Goal: Answer question/provide support: Share knowledge or assist other users

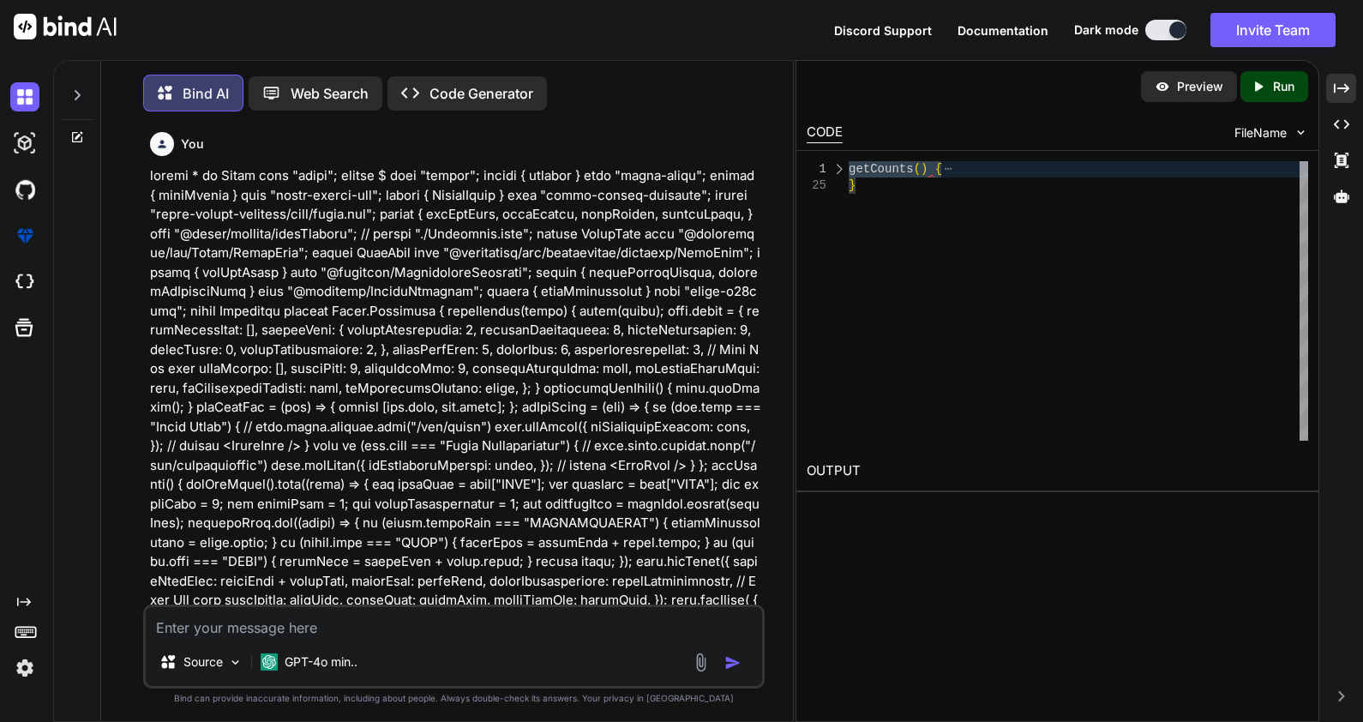
scroll to position [4749, 0]
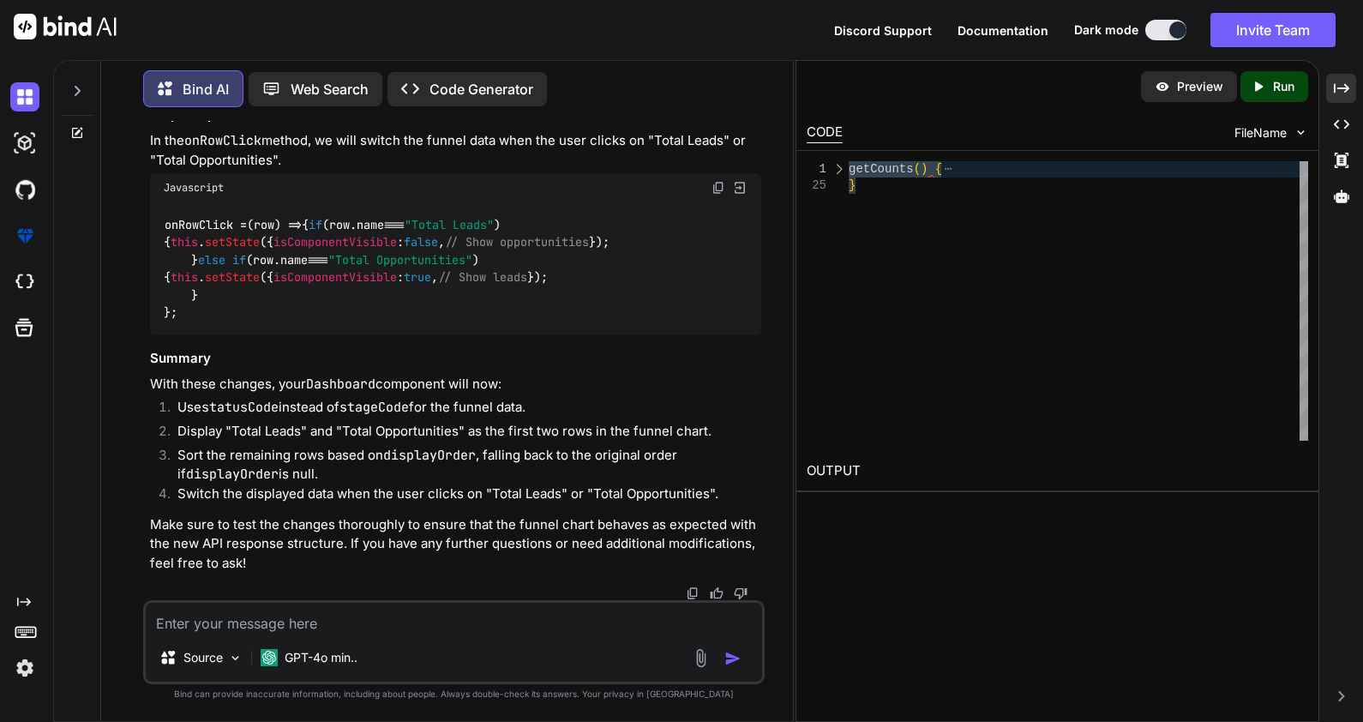
click at [58, 84] on div at bounding box center [77, 98] width 46 height 83
click at [63, 84] on div at bounding box center [77, 86] width 33 height 59
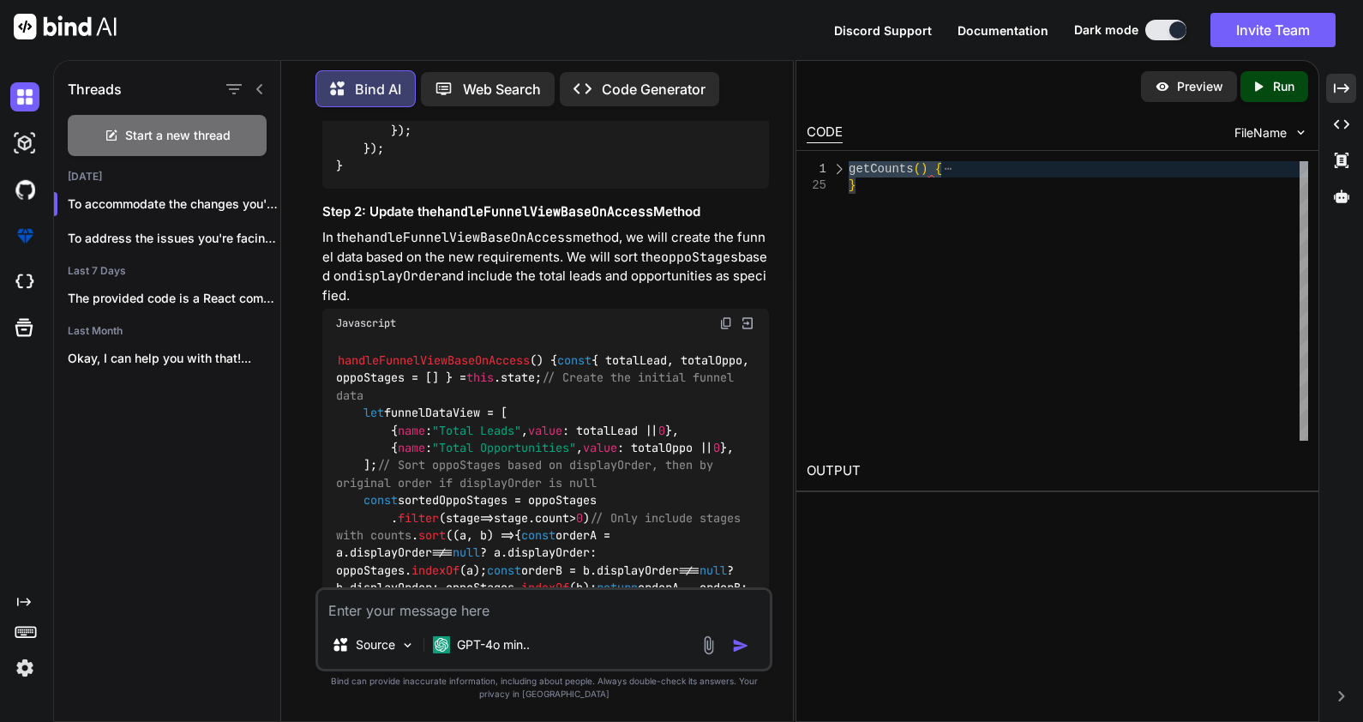
scroll to position [5765, 0]
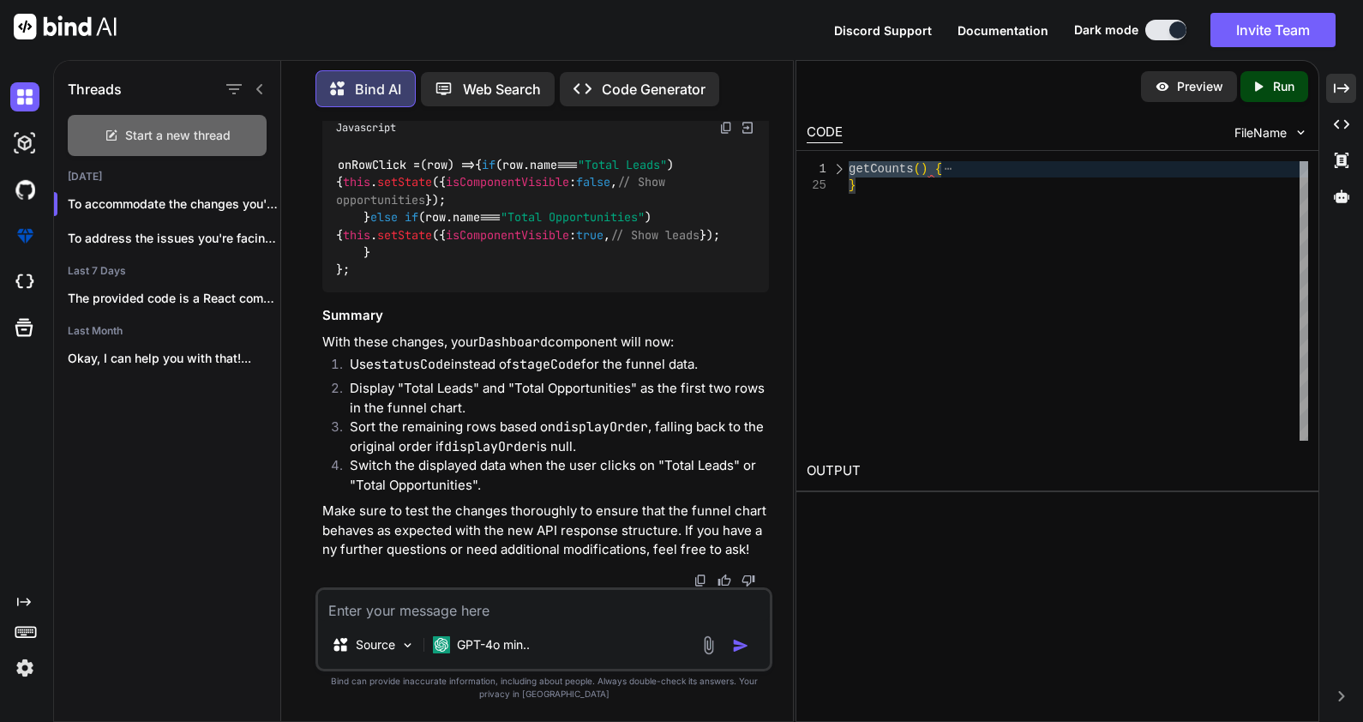
click at [125, 127] on span "Start a new thread" at bounding box center [177, 135] width 105 height 17
type textarea "x"
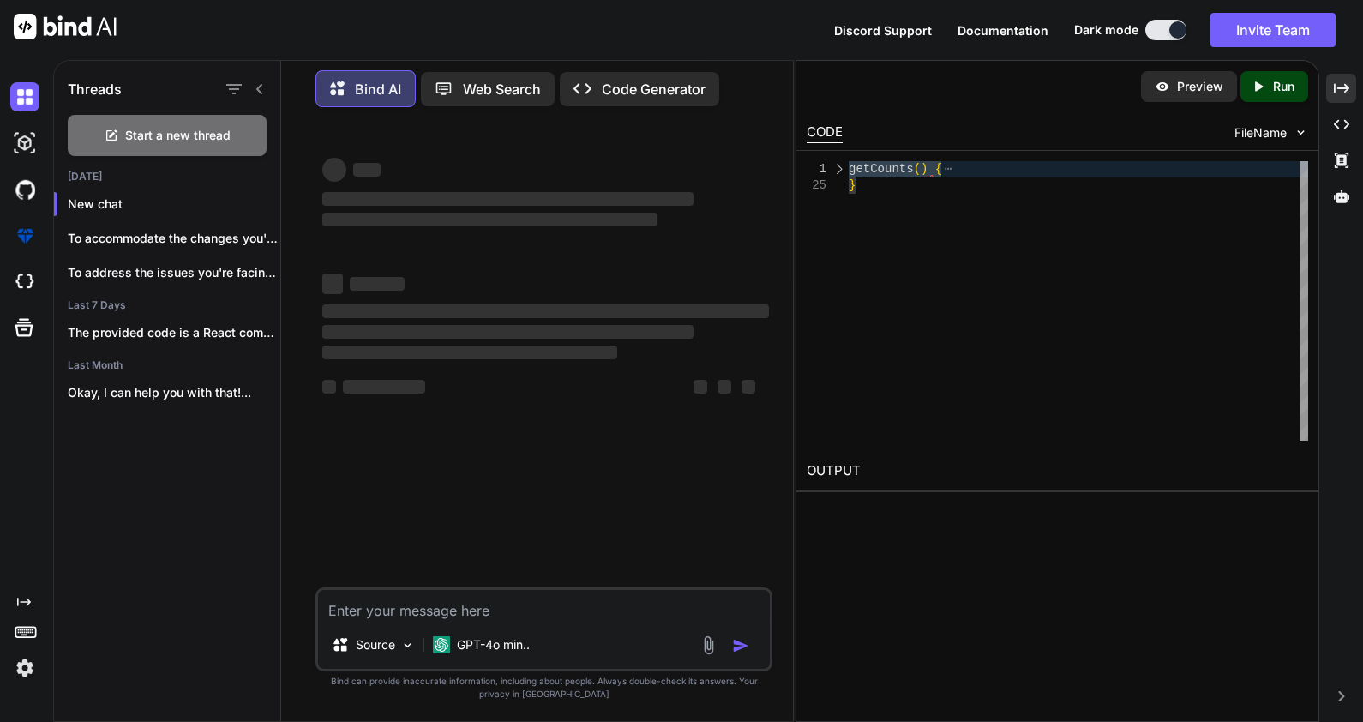
click at [412, 601] on textarea at bounding box center [544, 605] width 452 height 31
paste textarea "import * as React from "react"; import $ from "jquery"; import { connect } from…"
type textarea "import * as React from "react"; import $ from "jquery"; import { connect } from…"
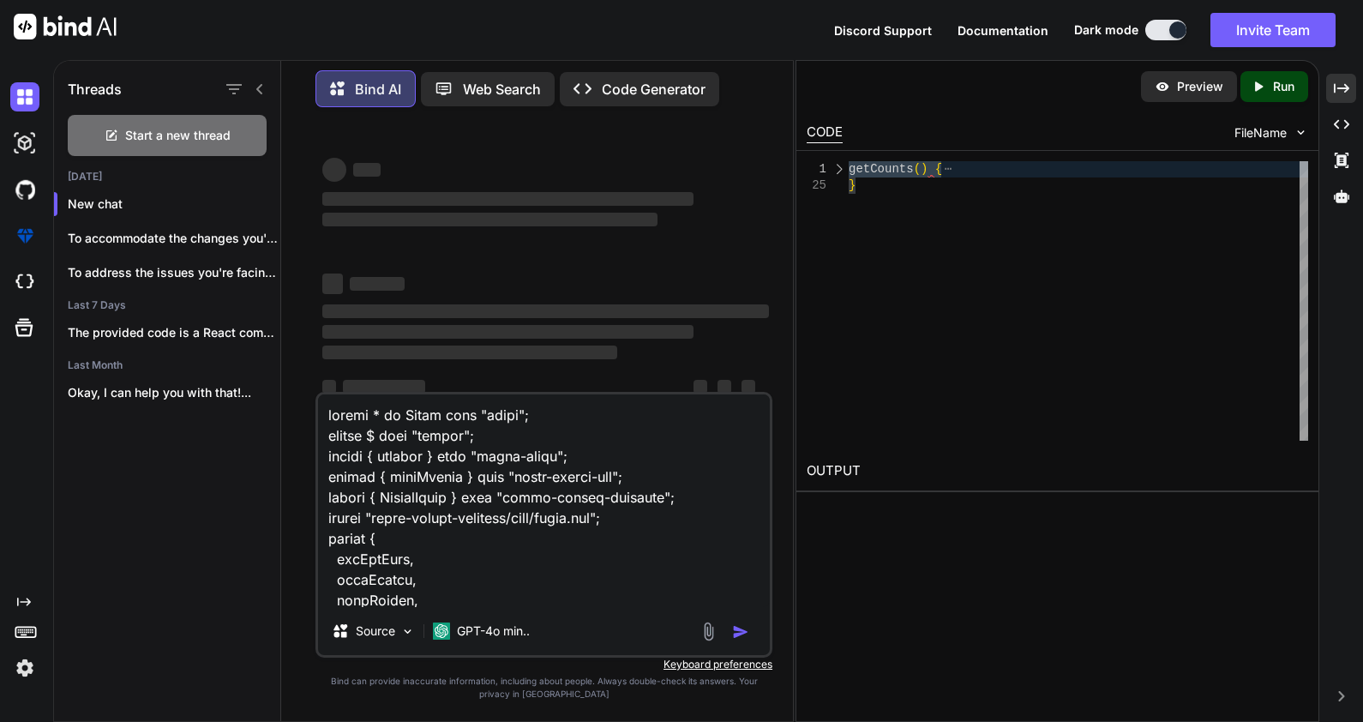
scroll to position [5803, 0]
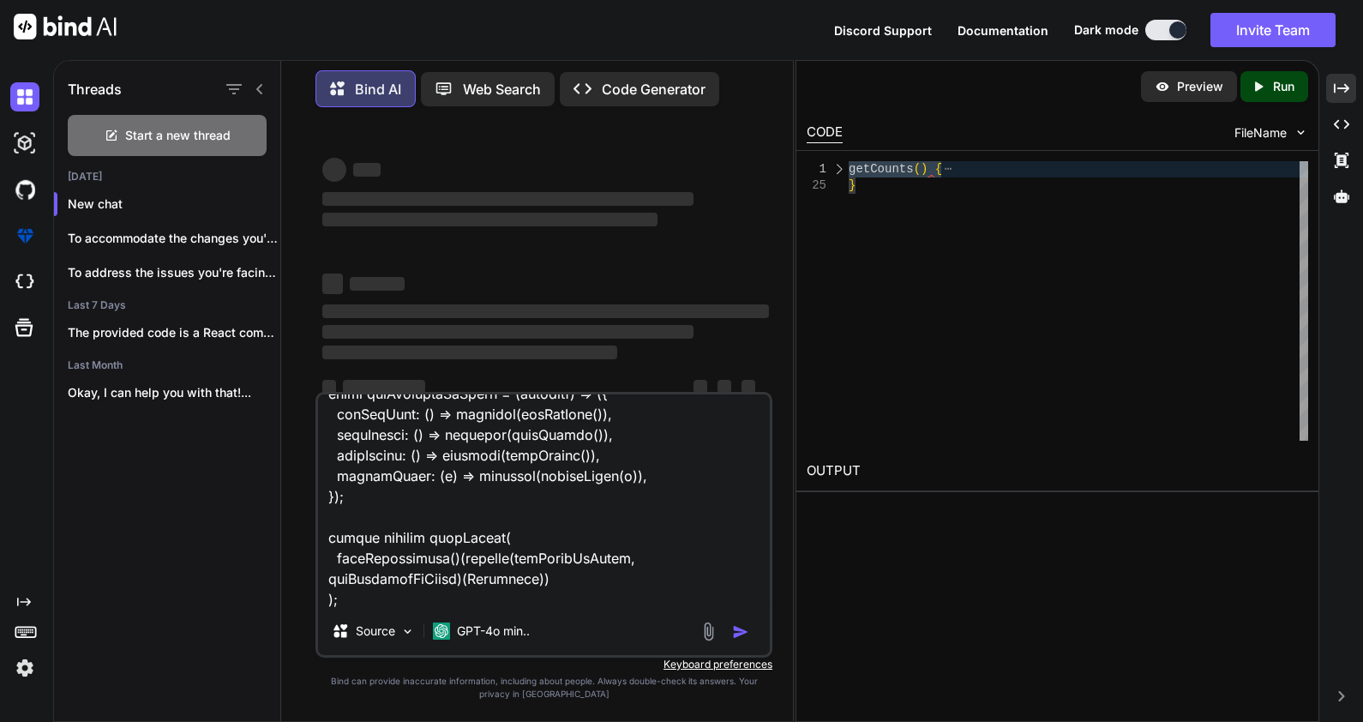
type textarea "x"
type textarea "import * as React from "react"; import $ from "jquery"; import { connect } from…"
type textarea "x"
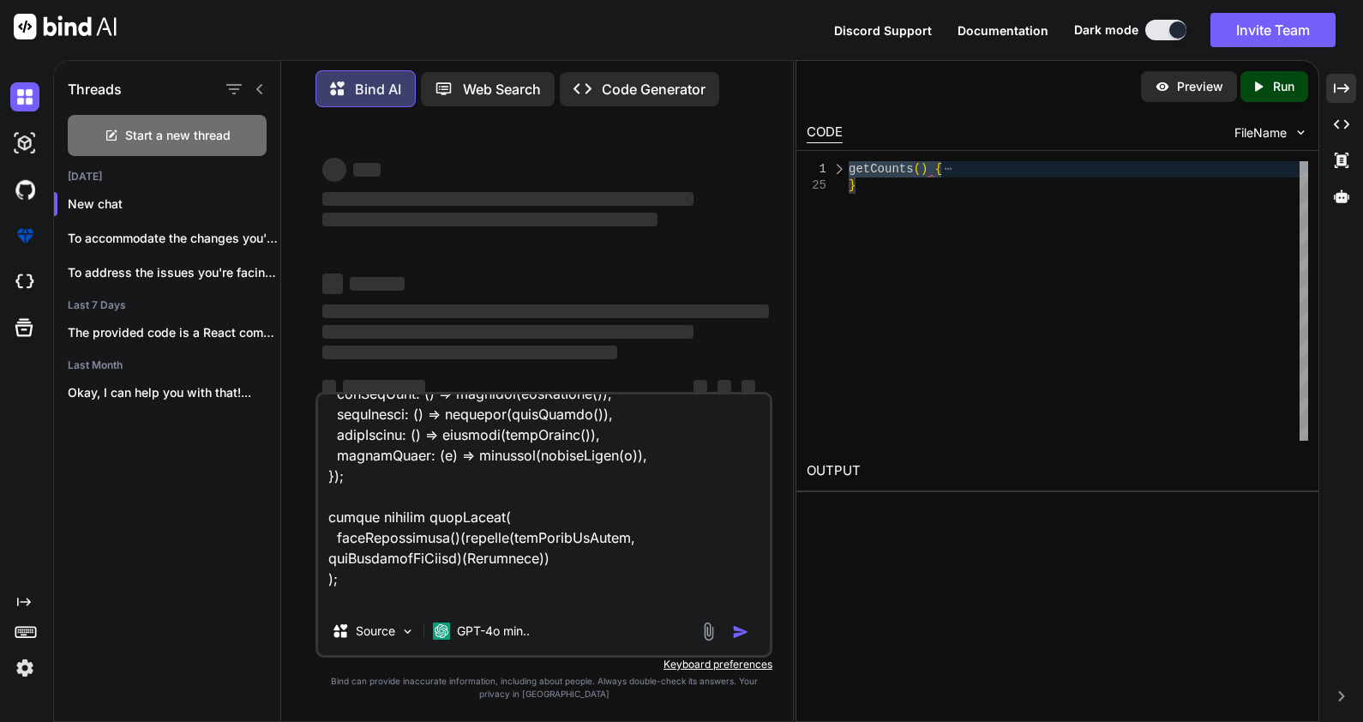
type textarea "import * as React from "react"; import $ from "jquery"; import { connect } from…"
type textarea "x"
type textarea "import * as React from "react"; import $ from "jquery"; import { connect } from…"
type textarea "x"
type textarea "import * as React from "react"; import $ from "jquery"; import { connect } from…"
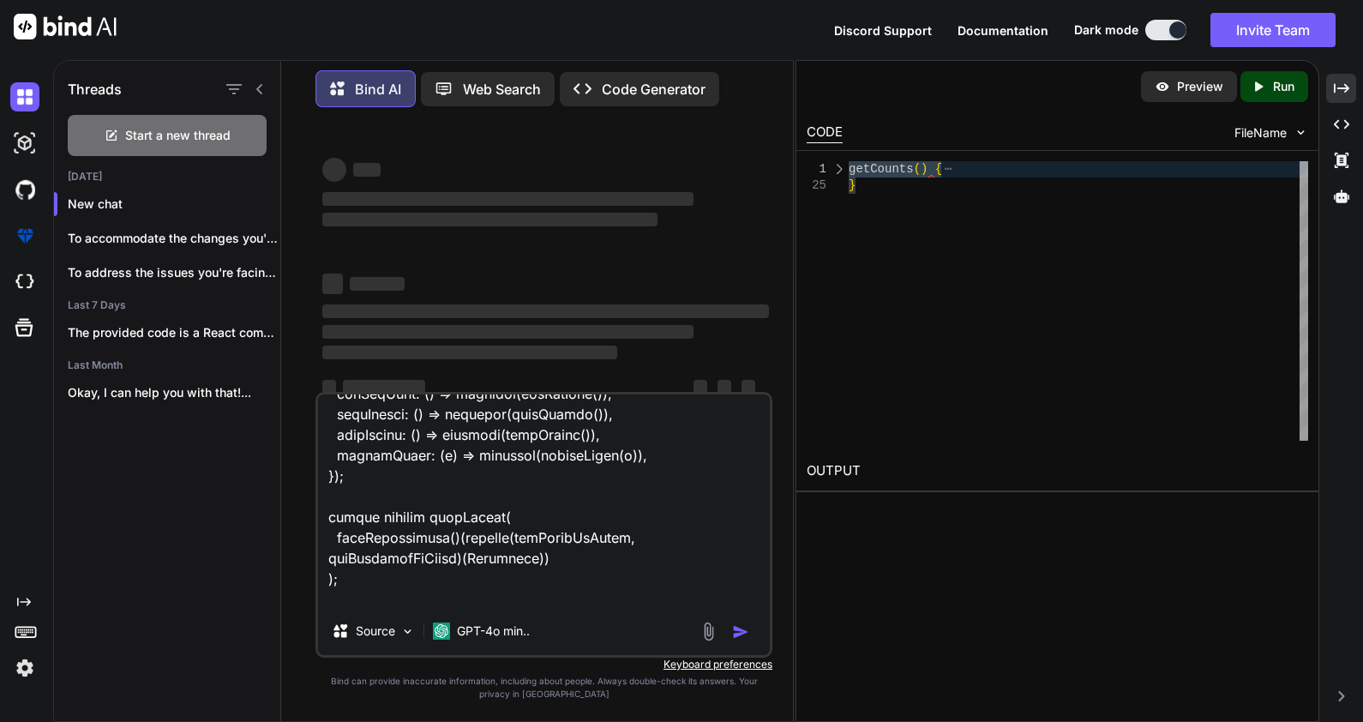
type textarea "x"
type textarea "import * as React from "react"; import $ from "jquery"; import { connect } from…"
type textarea "x"
type textarea "import * as React from "react"; import $ from "jquery"; import { connect } from…"
type textarea "x"
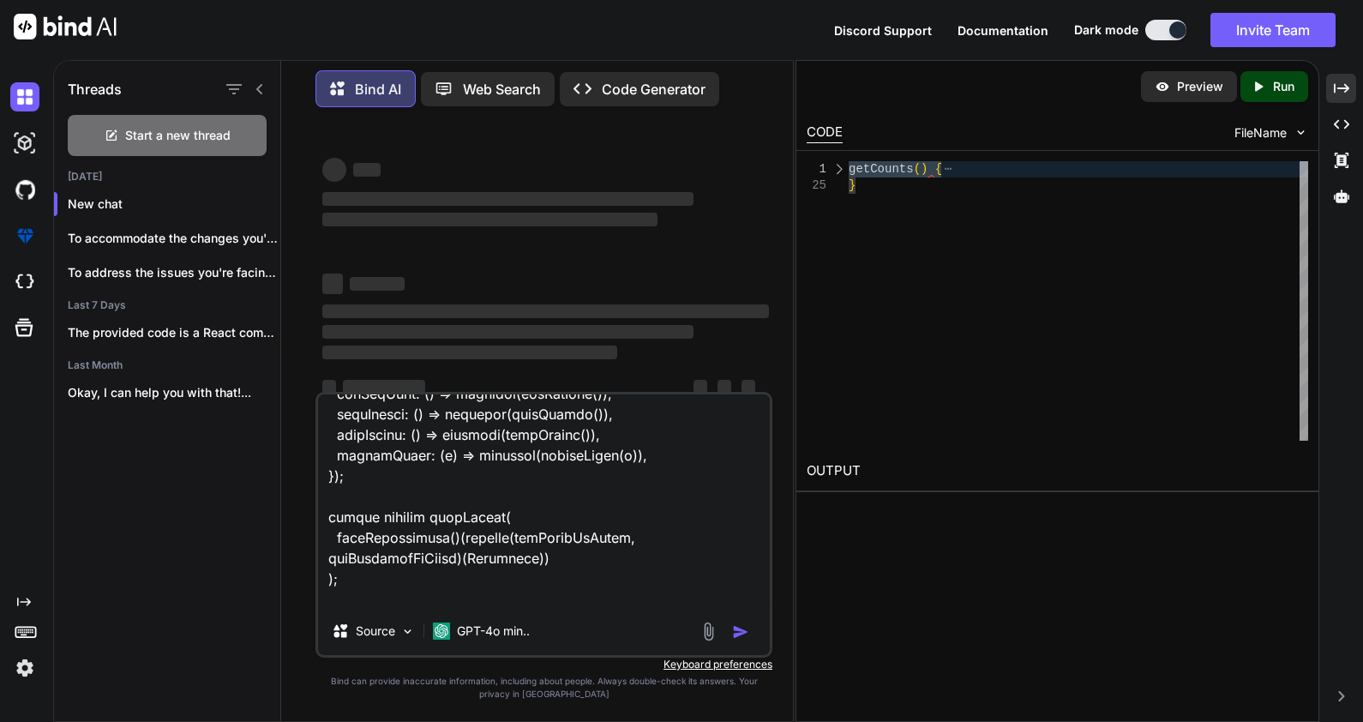
type textarea "import * as React from "react"; import $ from "jquery"; import { connect } from…"
type textarea "x"
type textarea "import * as React from "react"; import $ from "jquery"; import { connect } from…"
type textarea "x"
type textarea "import * as React from "react"; import $ from "jquery"; import { connect } from…"
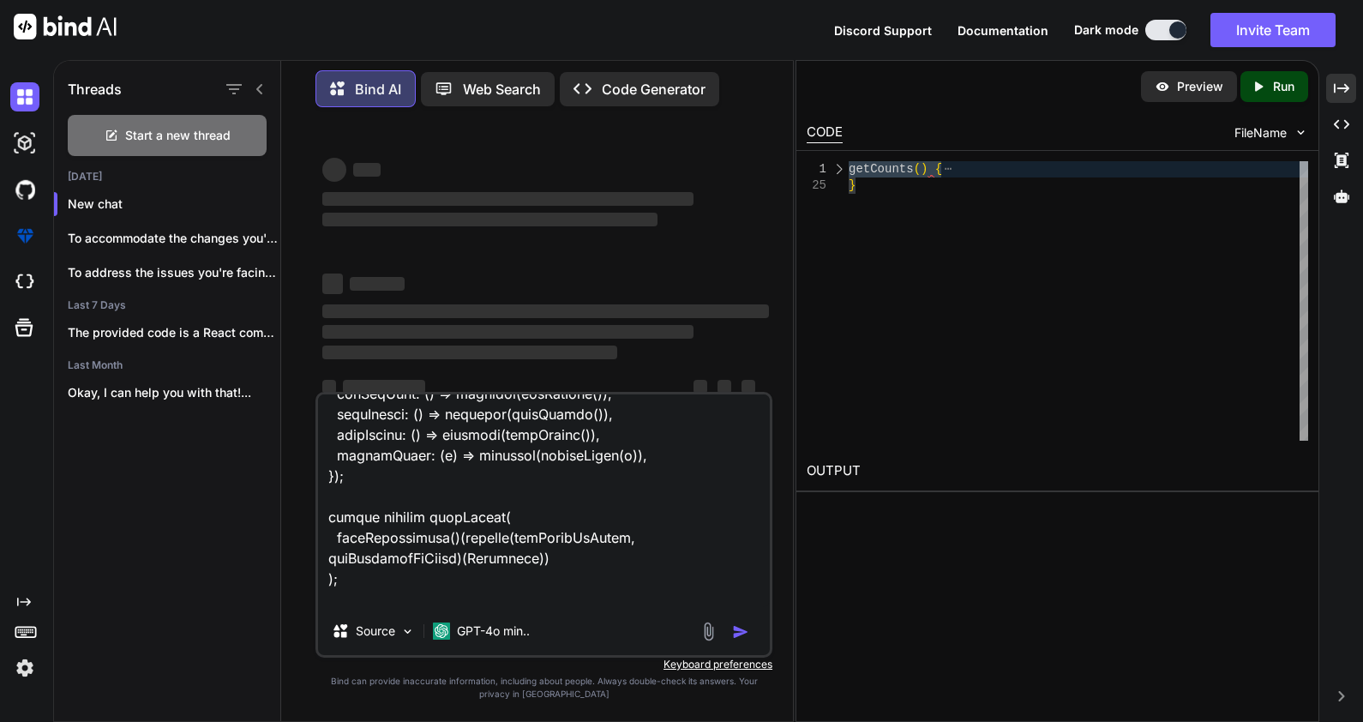
type textarea "x"
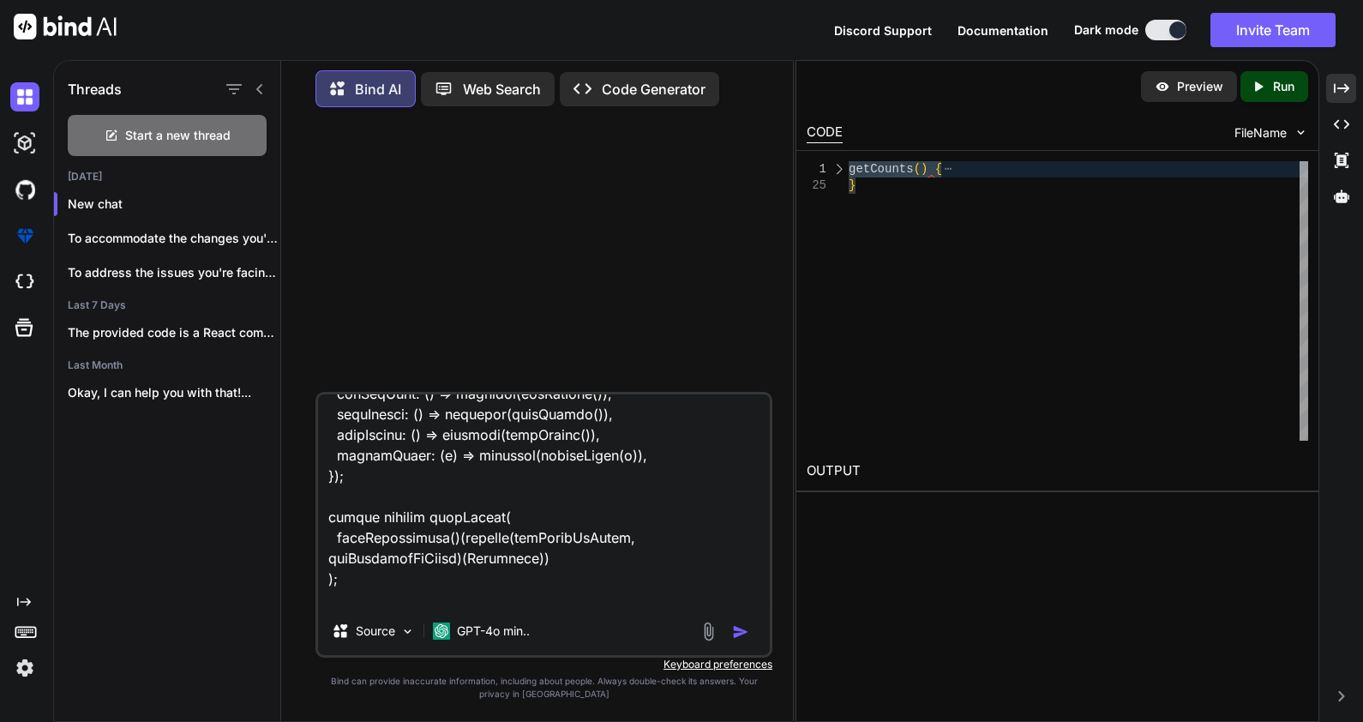
type textarea "import * as React from "react"; import $ from "jquery"; import { connect } from…"
type textarea "x"
type textarea "import * as React from "react"; import $ from "jquery"; import { connect } from…"
type textarea "x"
type textarea "import * as React from "react"; import $ from "jquery"; import { connect } from…"
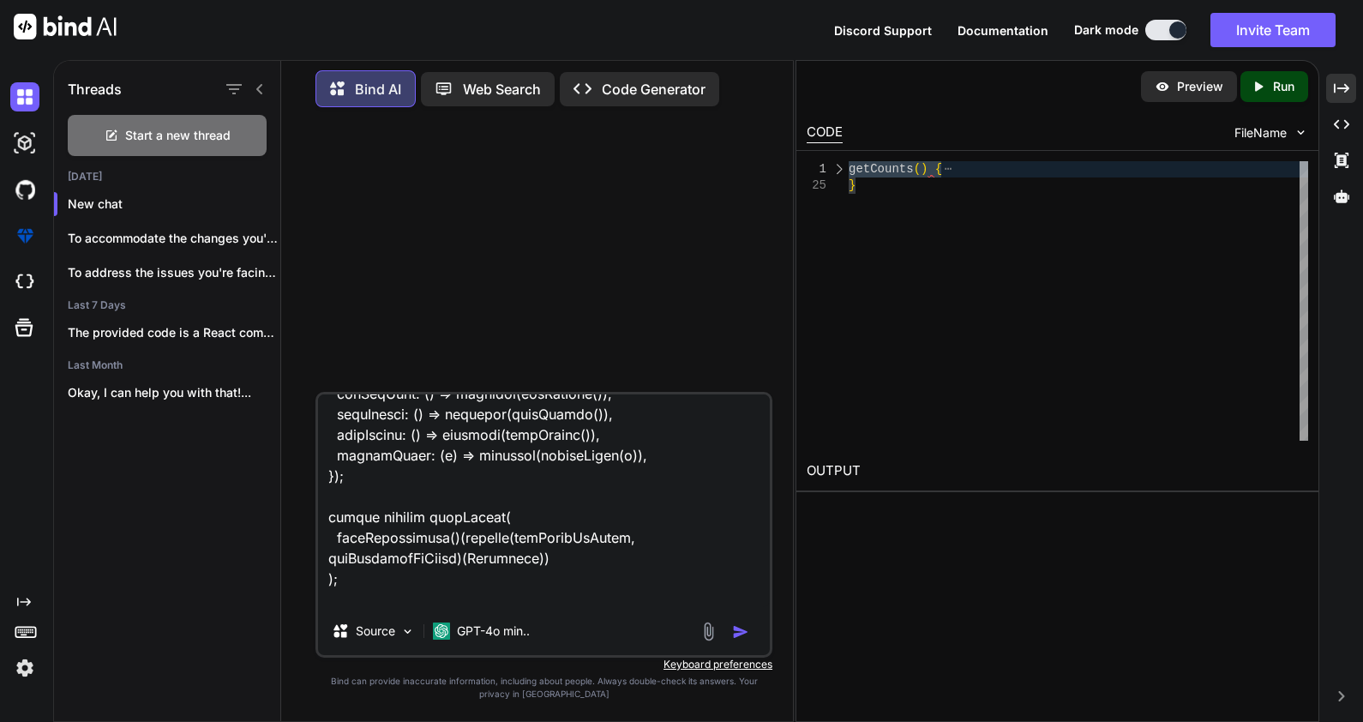
type textarea "x"
type textarea "import * as React from "react"; import $ from "jquery"; import { connect } from…"
type textarea "x"
type textarea "import * as React from "react"; import $ from "jquery"; import { connect } from…"
type textarea "x"
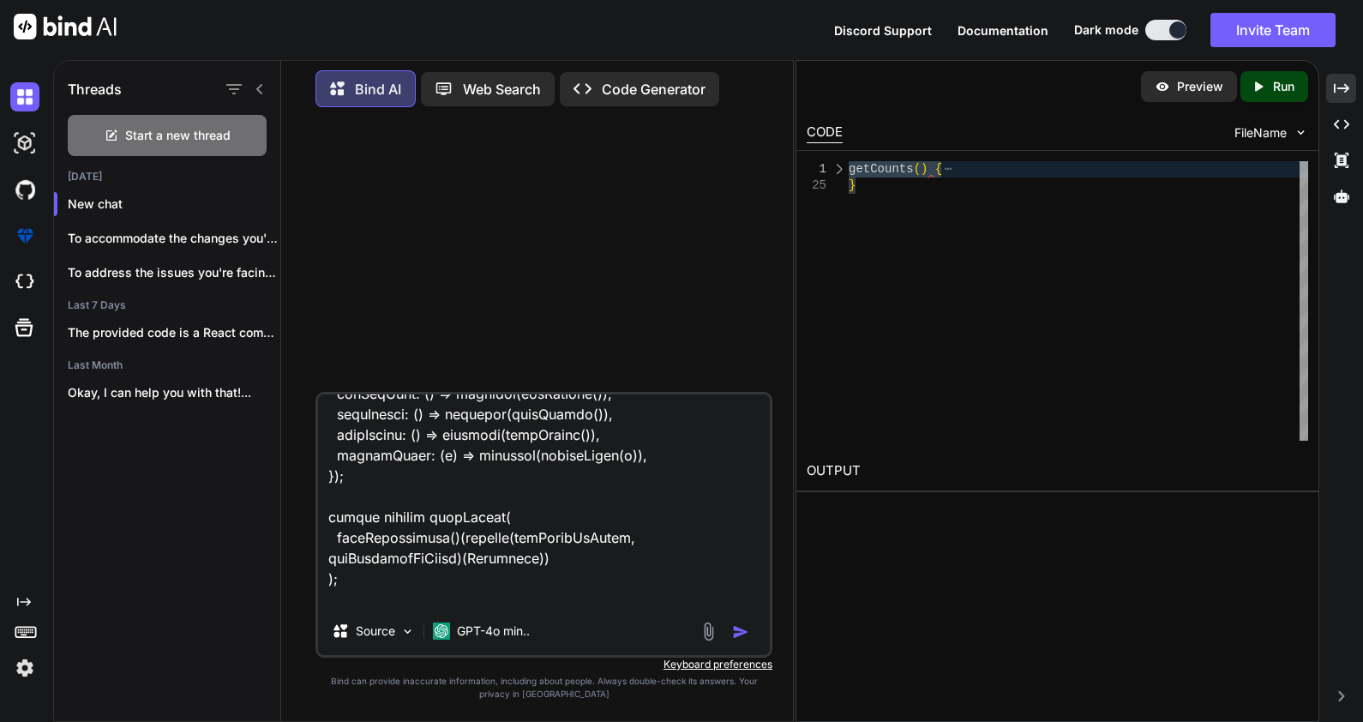
type textarea "import * as React from "react"; import $ from "jquery"; import { connect } from…"
type textarea "x"
type textarea "import * as React from "react"; import $ from "jquery"; import { connect } from…"
type textarea "x"
type textarea "import * as React from "react"; import $ from "jquery"; import { connect } from…"
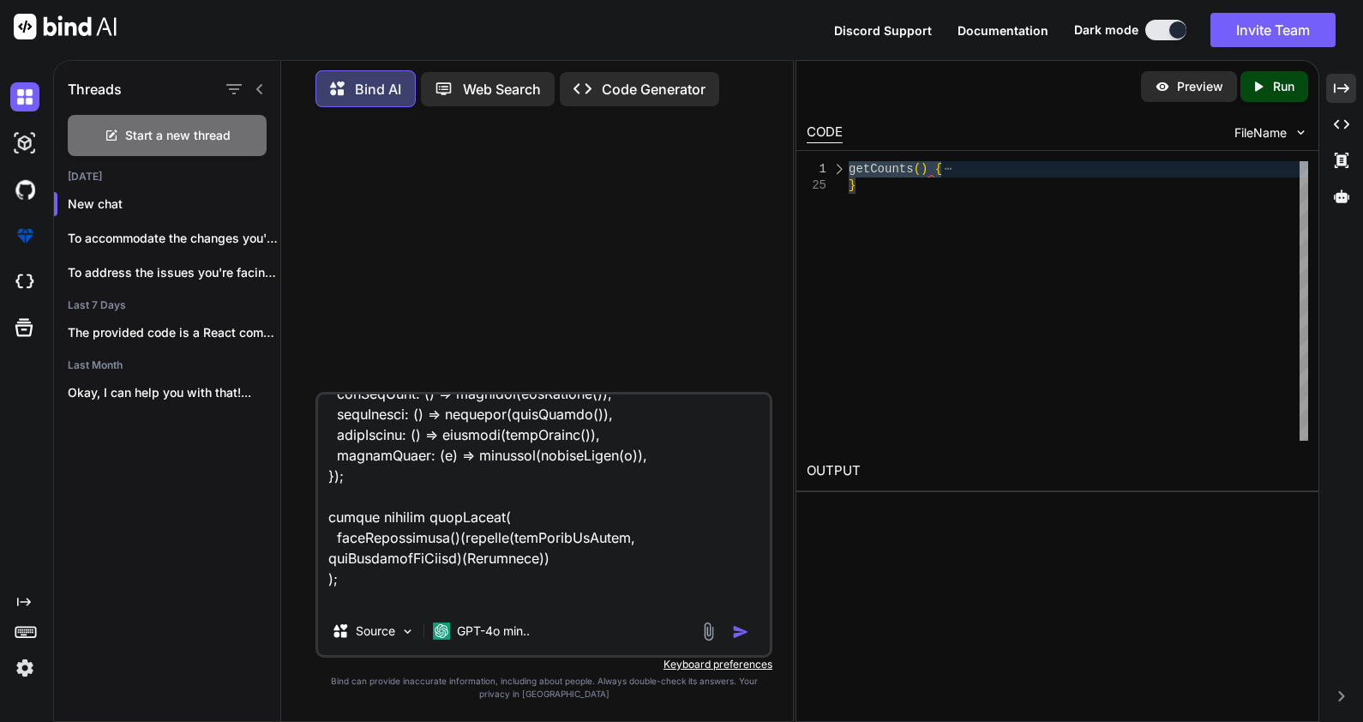
type textarea "x"
type textarea "import * as React from "react"; import $ from "jquery"; import { connect } from…"
type textarea "x"
type textarea "import * as React from "react"; import $ from "jquery"; import { connect } from…"
type textarea "x"
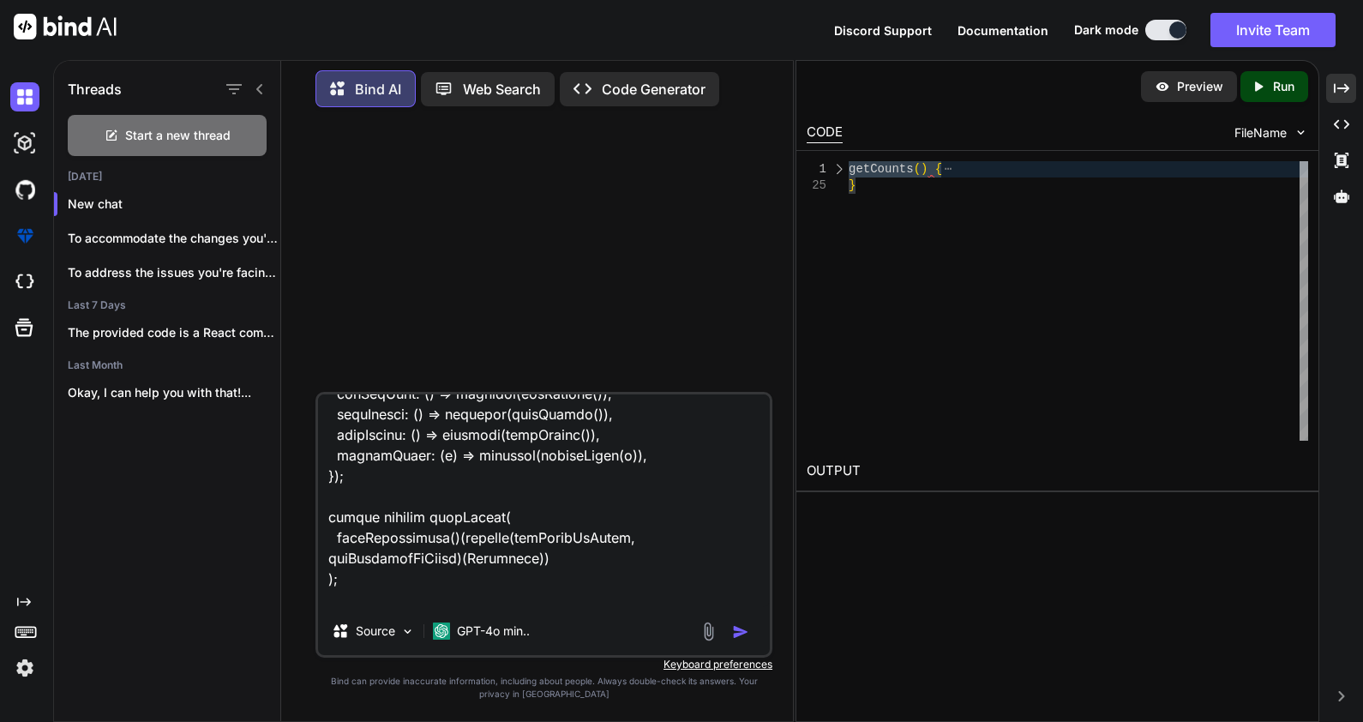
type textarea "import * as React from "react"; import $ from "jquery"; import { connect } from…"
type textarea "x"
type textarea "import * as React from "react"; import $ from "jquery"; import { connect } from…"
type textarea "x"
type textarea "import * as React from "react"; import $ from "jquery"; import { connect } from…"
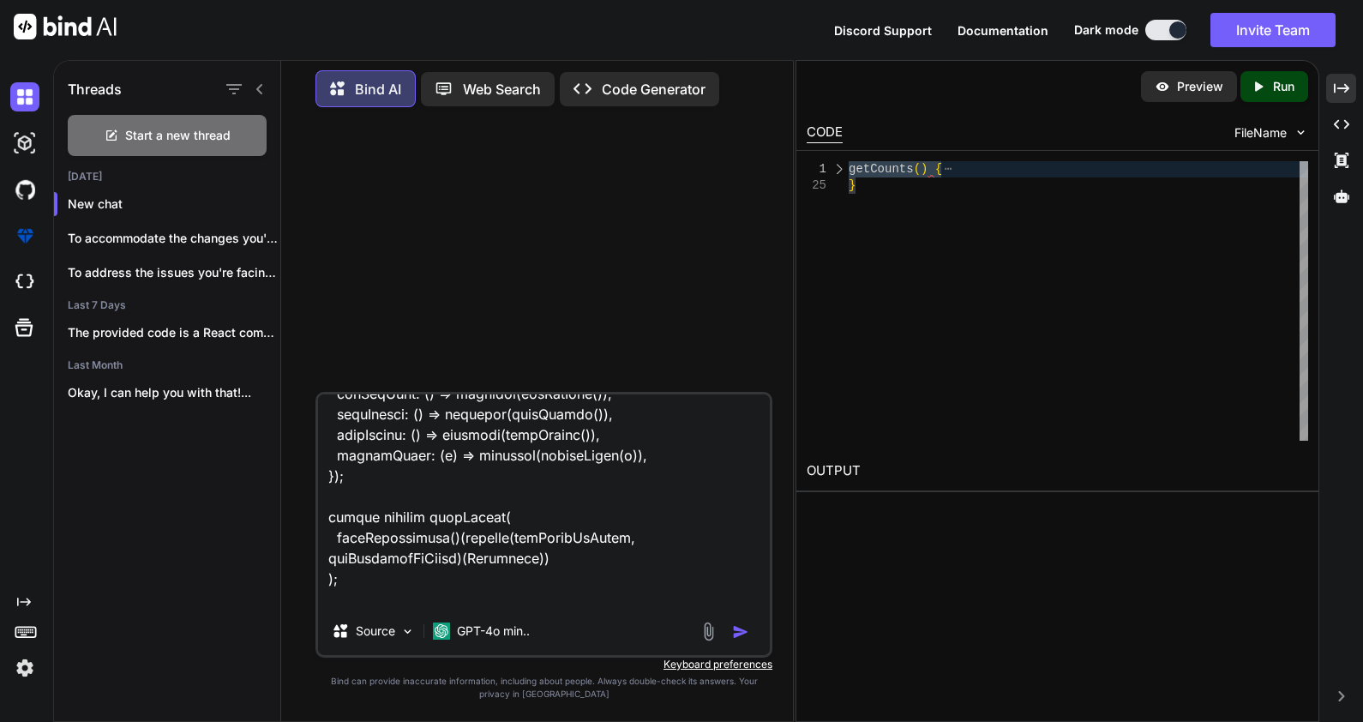
type textarea "x"
type textarea "import * as React from "react"; import $ from "jquery"; import { connect } from…"
type textarea "x"
type textarea "import * as React from "react"; import $ from "jquery"; import { connect } from…"
type textarea "x"
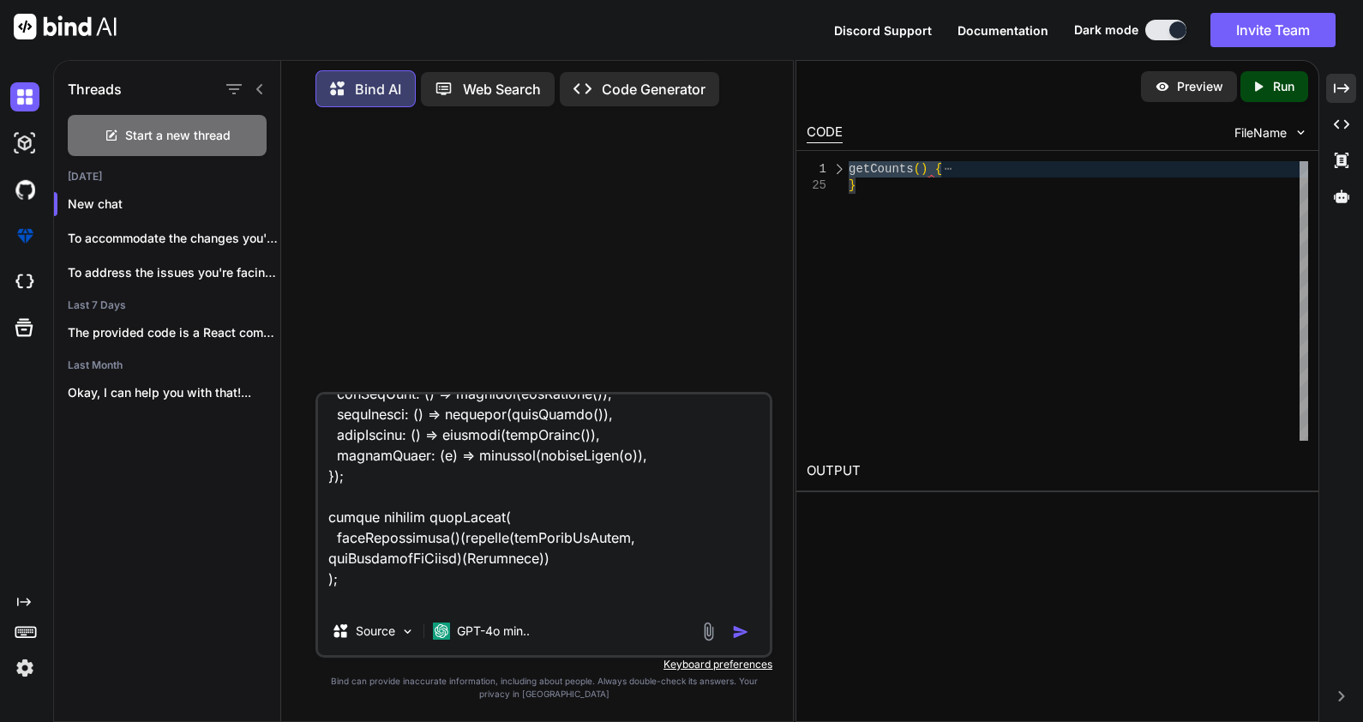
type textarea "import * as React from "react"; import $ from "jquery"; import { connect } from…"
type textarea "x"
type textarea "import * as React from "react"; import $ from "jquery"; import { connect } from…"
type textarea "x"
type textarea "import * as React from "react"; import $ from "jquery"; import { connect } from…"
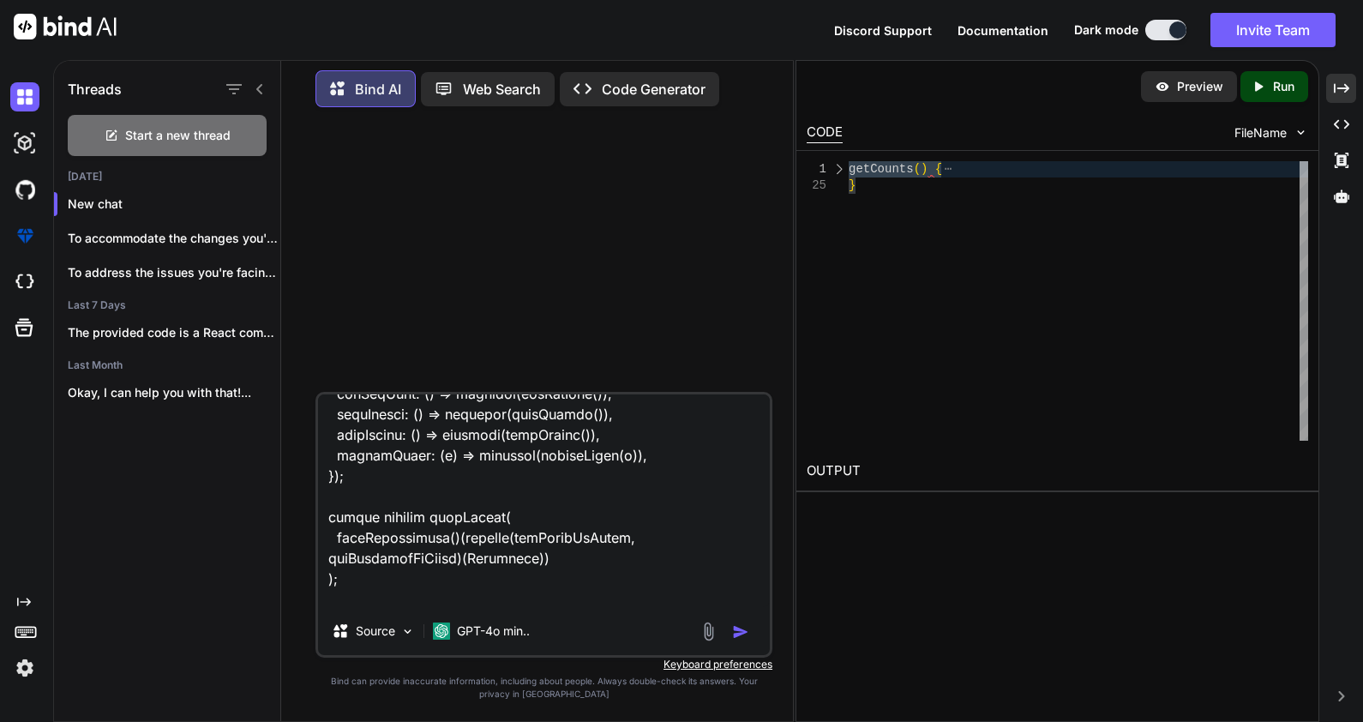
type textarea "x"
type textarea "import * as React from "react"; import $ from "jquery"; import { connect } from…"
type textarea "x"
type textarea "import * as React from "react"; import $ from "jquery"; import { connect } from…"
type textarea "x"
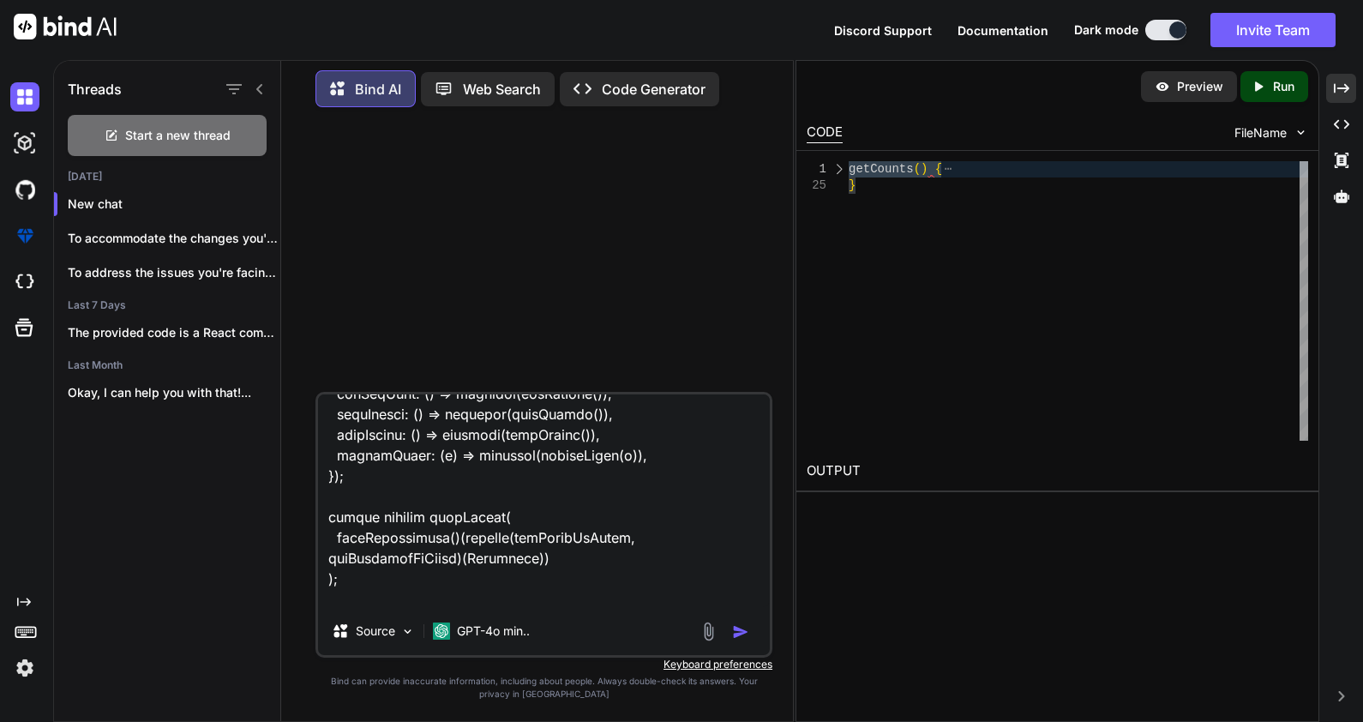
type textarea "import * as React from "react"; import $ from "jquery"; import { connect } from…"
type textarea "x"
type textarea "import * as React from "react"; import $ from "jquery"; import { connect } from…"
type textarea "x"
type textarea "import * as React from "react"; import $ from "jquery"; import { connect } from…"
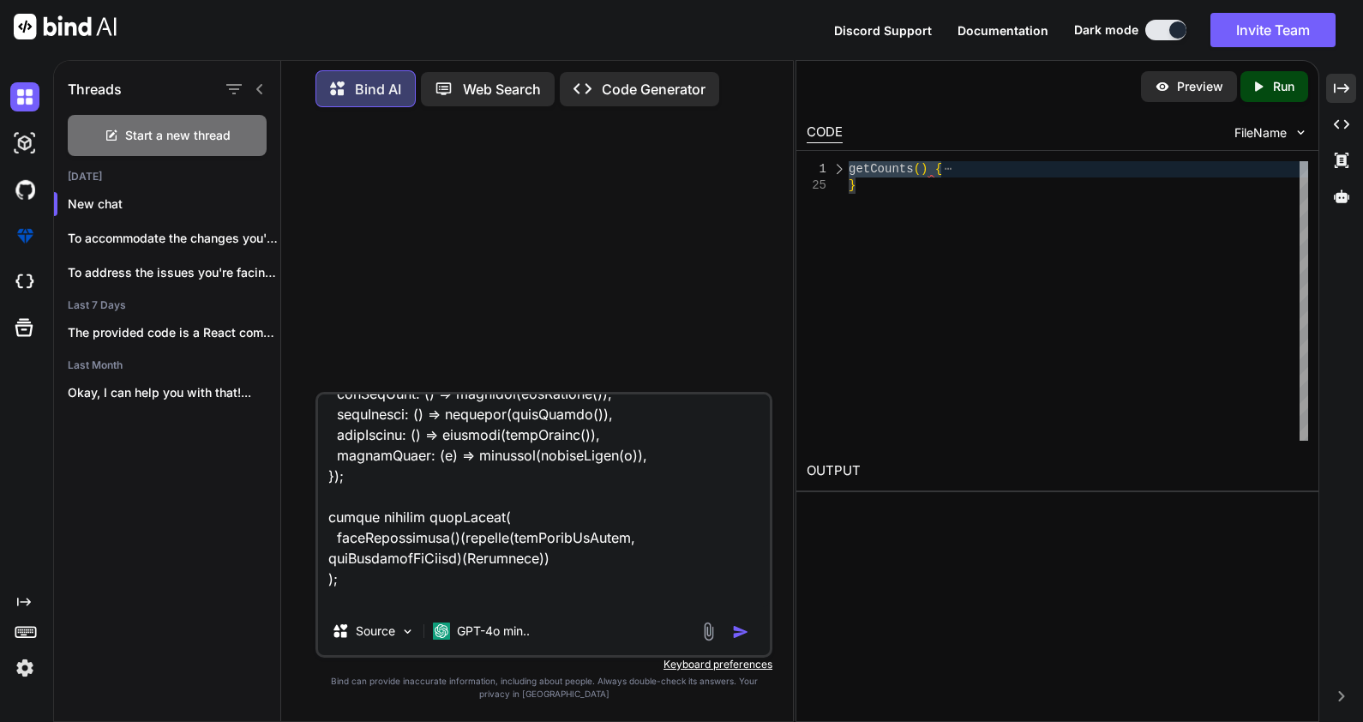
type textarea "x"
type textarea "import * as React from "react"; import $ from "jquery"; import { connect } from…"
type textarea "x"
type textarea "import * as React from "react"; import $ from "jquery"; import { connect } from…"
type textarea "x"
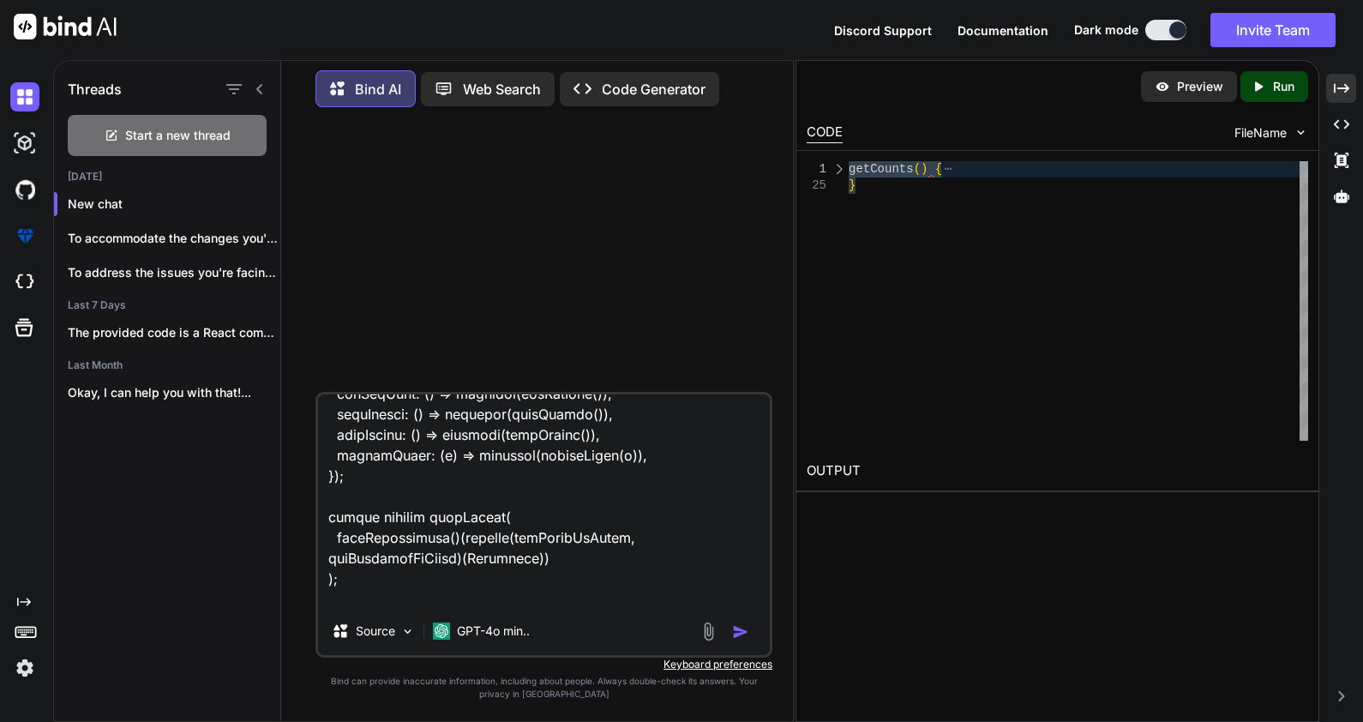
type textarea "import * as React from "react"; import $ from "jquery"; import { connect } from…"
type textarea "x"
type textarea "import * as React from "react"; import $ from "jquery"; import { connect } from…"
type textarea "x"
type textarea "import * as React from "react"; import $ from "jquery"; import { connect } from…"
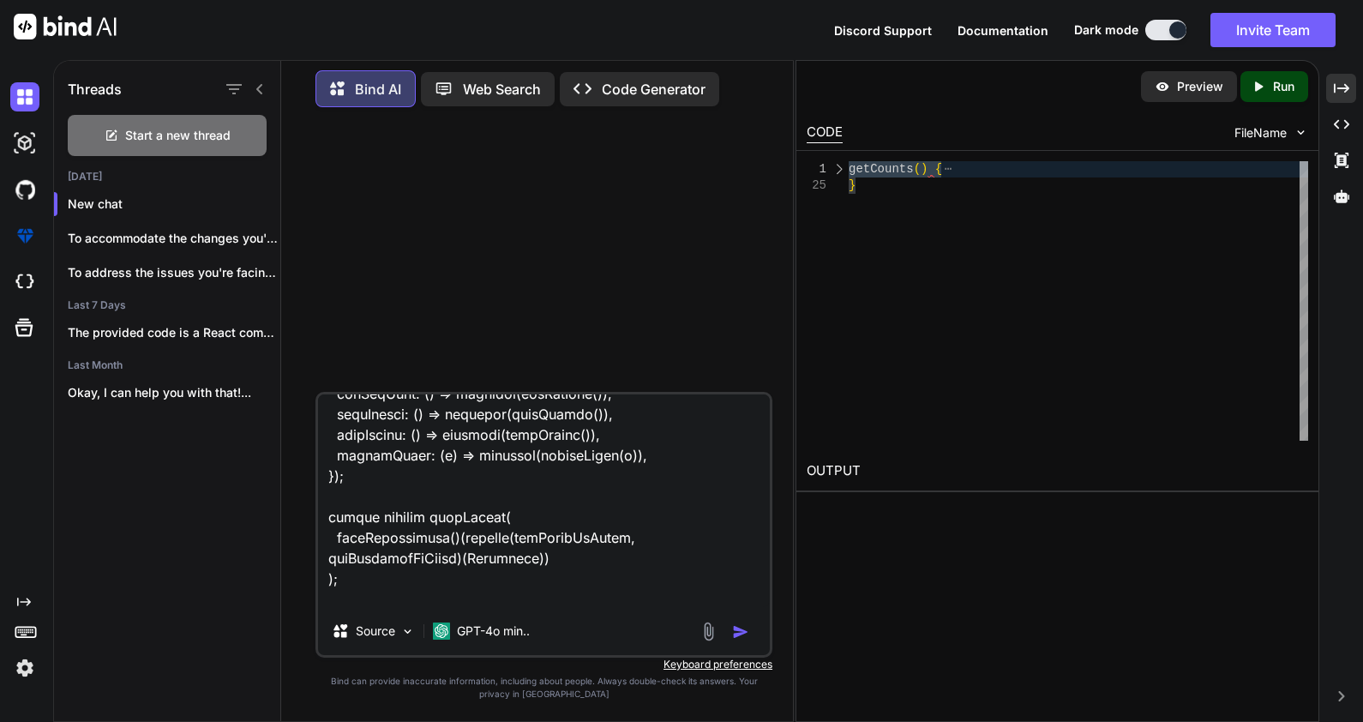
type textarea "x"
type textarea "import * as React from "react"; import $ from "jquery"; import { connect } from…"
type textarea "x"
type textarea "import * as React from "react"; import $ from "jquery"; import { connect } from…"
type textarea "x"
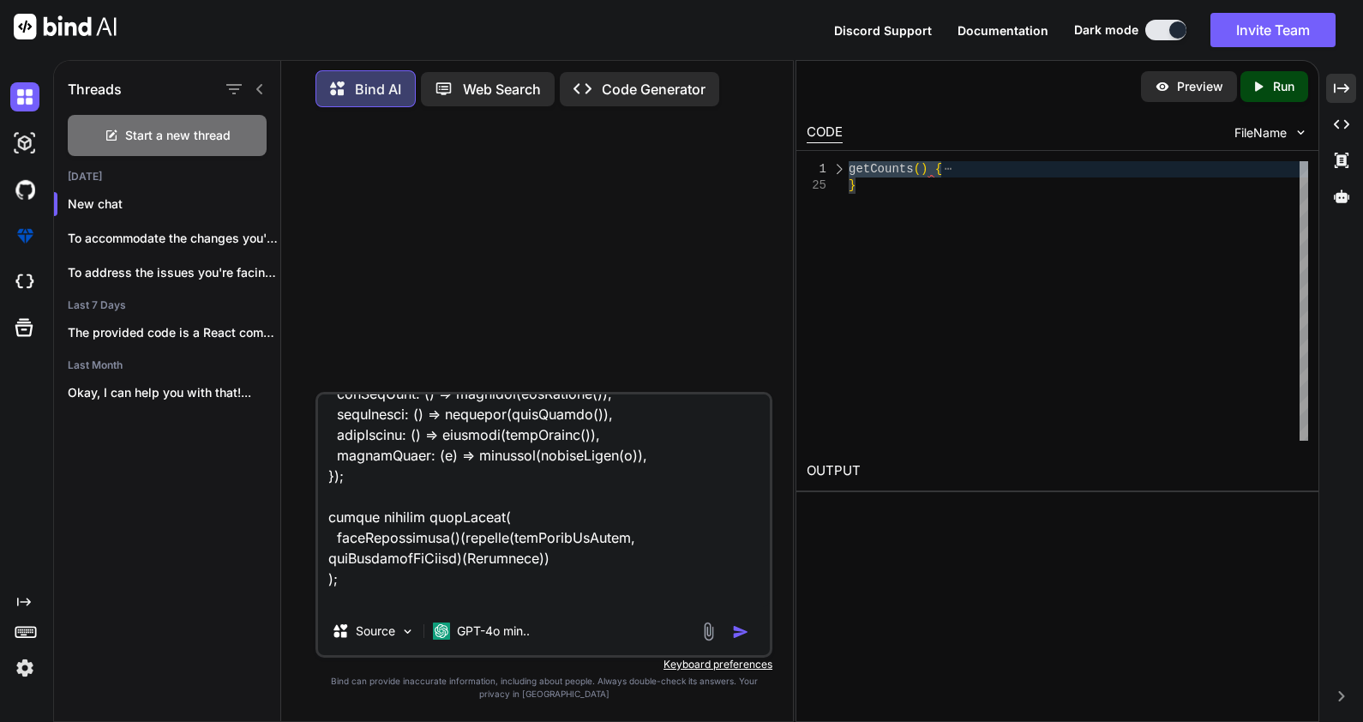
type textarea "import * as React from "react"; import $ from "jquery"; import { connect } from…"
type textarea "x"
type textarea "import * as React from "react"; import $ from "jquery"; import { connect } from…"
type textarea "x"
type textarea "import * as React from "react"; import $ from "jquery"; import { connect } from…"
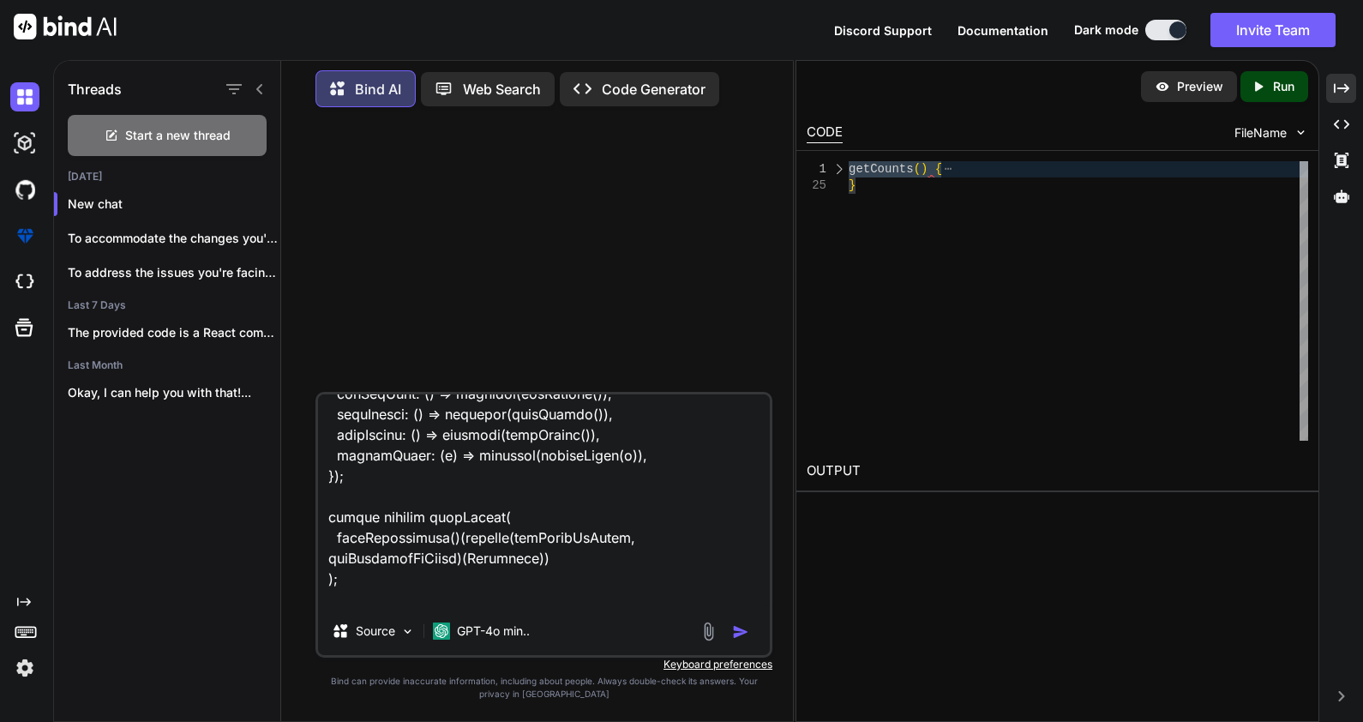
type textarea "x"
type textarea "import * as React from "react"; import $ from "jquery"; import { connect } from…"
type textarea "x"
type textarea "import * as React from "react"; import $ from "jquery"; import { connect } from…"
type textarea "x"
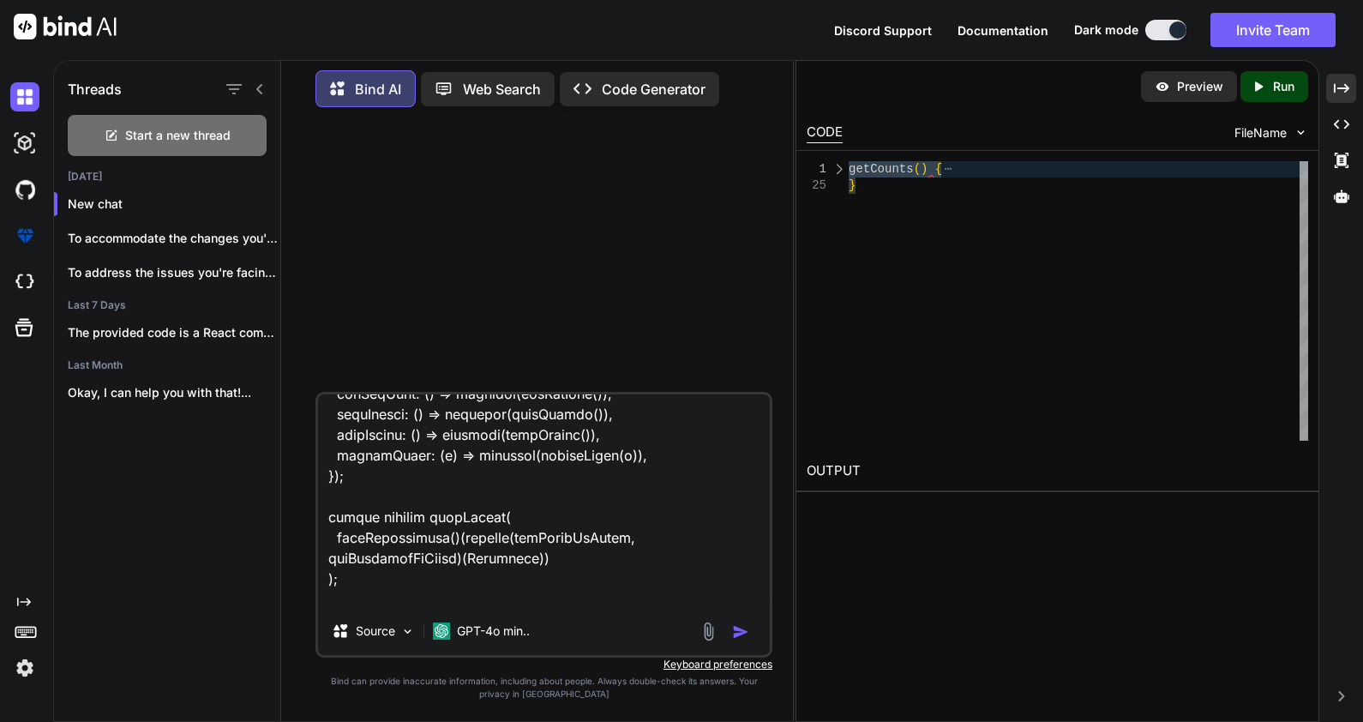
type textarea "import * as React from "react"; import $ from "jquery"; import { connect } from…"
type textarea "x"
type textarea "import * as React from "react"; import $ from "jquery"; import { connect } from…"
type textarea "x"
type textarea "import * as React from "react"; import $ from "jquery"; import { connect } from…"
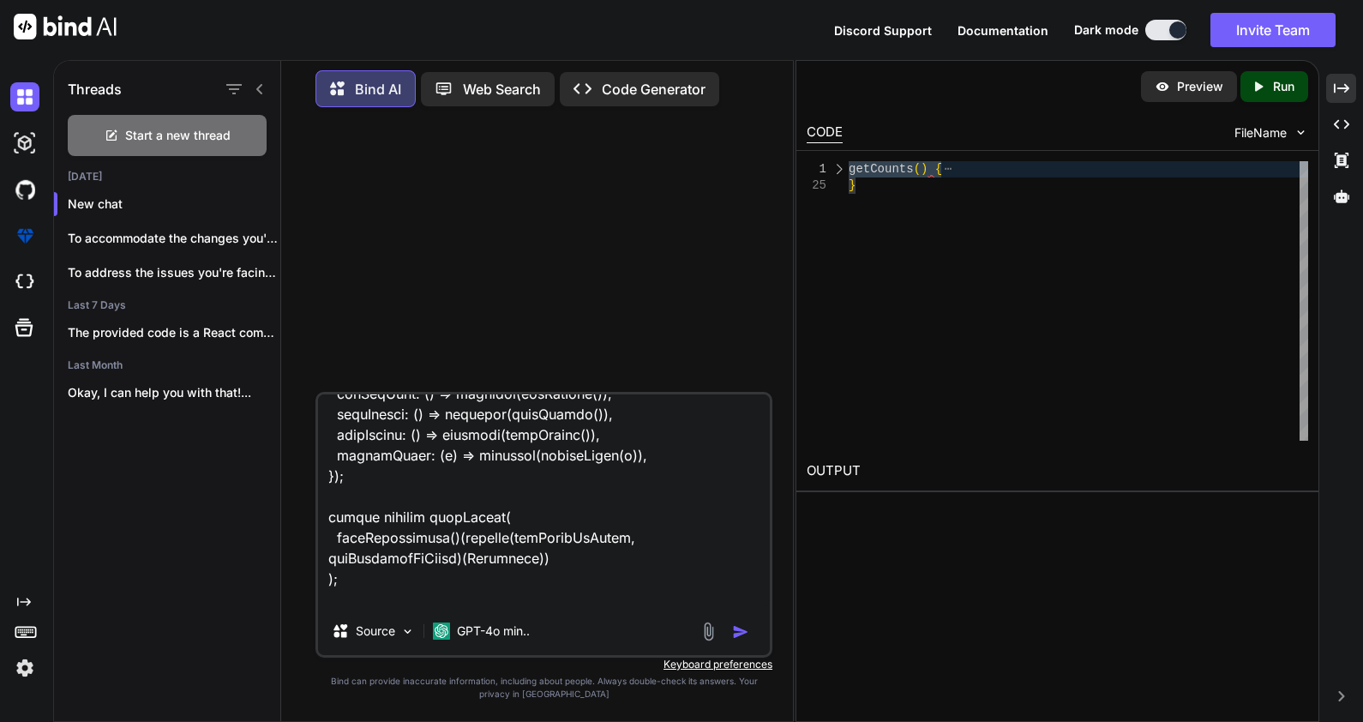
type textarea "x"
type textarea "import * as React from "react"; import $ from "jquery"; import { connect } from…"
type textarea "x"
type textarea "import * as React from "react"; import $ from "jquery"; import { connect } from…"
type textarea "x"
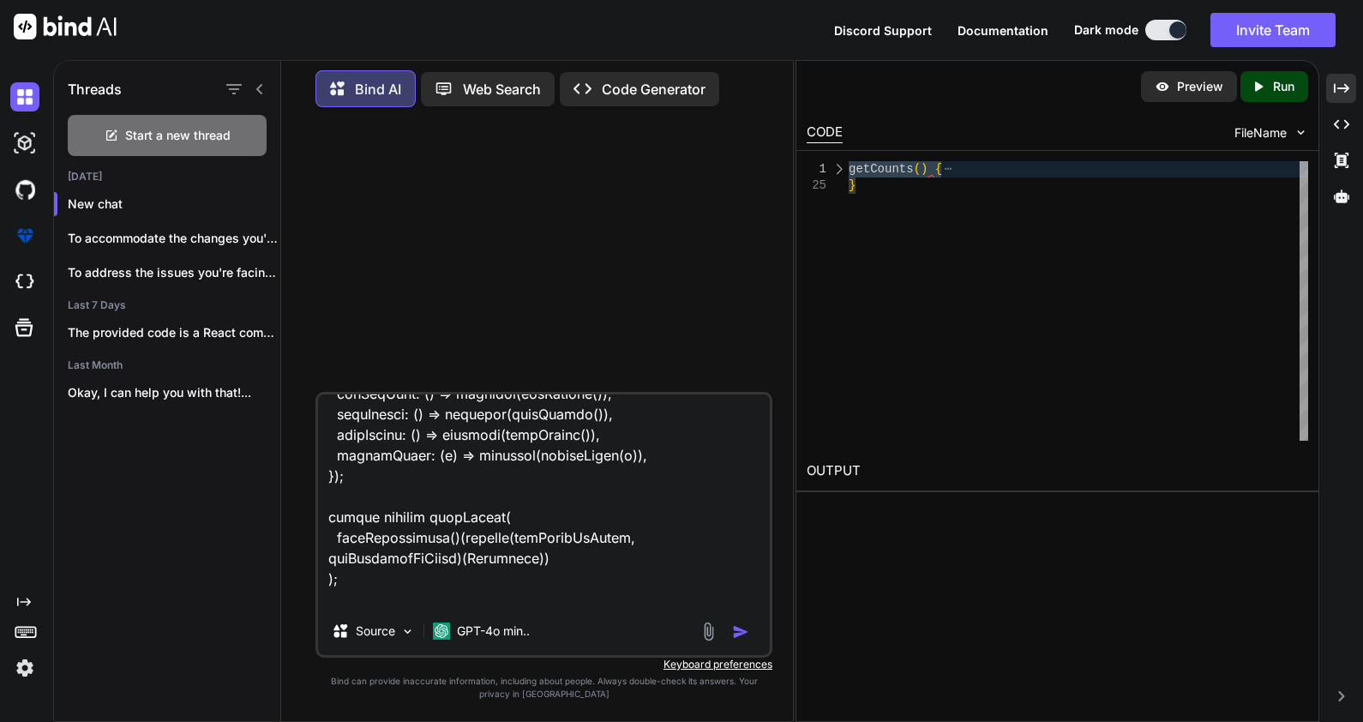
type textarea "import * as React from "react"; import $ from "jquery"; import { connect } from…"
type textarea "x"
type textarea "import * as React from "react"; import $ from "jquery"; import { connect } from…"
type textarea "x"
type textarea "import * as React from "react"; import $ from "jquery"; import { connect } from…"
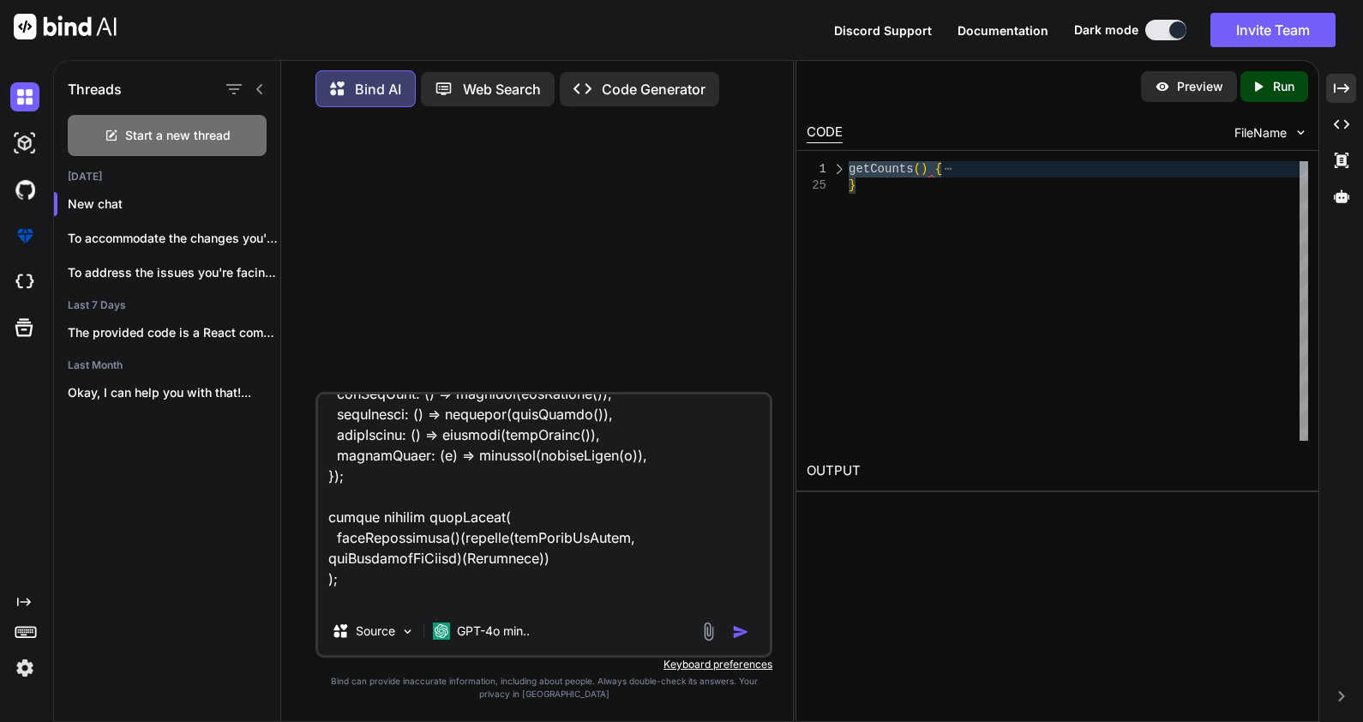
type textarea "x"
type textarea "import * as React from "react"; import $ from "jquery"; import { connect } from…"
type textarea "x"
type textarea "import * as React from "react"; import $ from "jquery"; import { connect } from…"
type textarea "x"
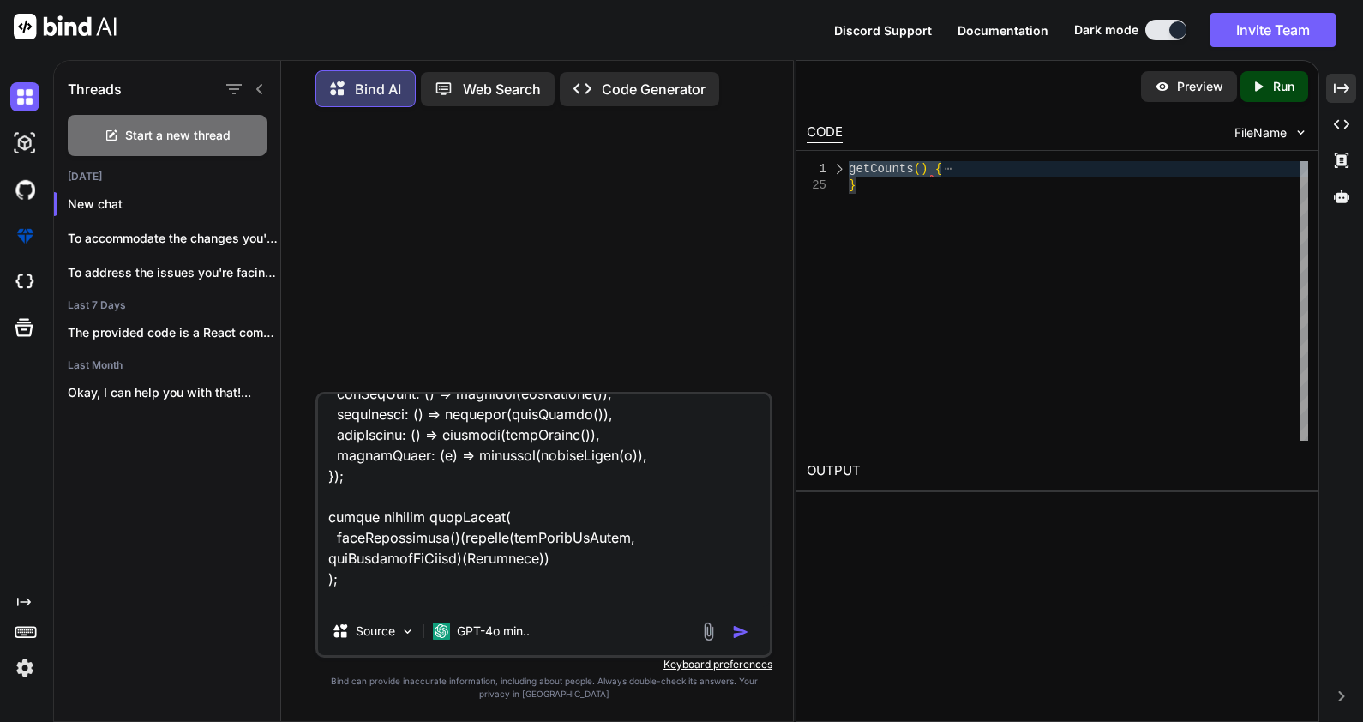
type textarea "import * as React from "react"; import $ from "jquery"; import { connect } from…"
type textarea "x"
type textarea "import * as React from "react"; import $ from "jquery"; import { connect } from…"
type textarea "x"
type textarea "import * as React from "react"; import $ from "jquery"; import { connect } from…"
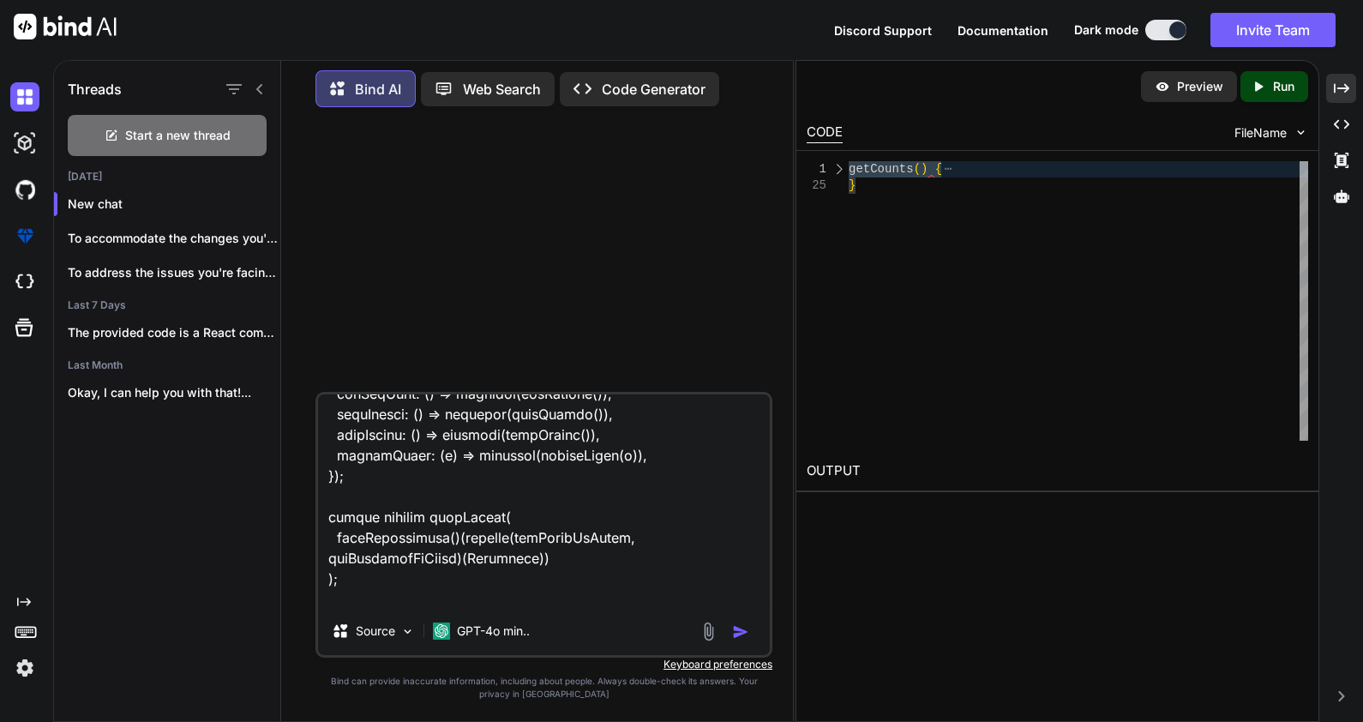
type textarea "x"
type textarea "import * as React from "react"; import $ from "jquery"; import { connect } from…"
type textarea "x"
type textarea "import * as React from "react"; import $ from "jquery"; import { connect } from…"
type textarea "x"
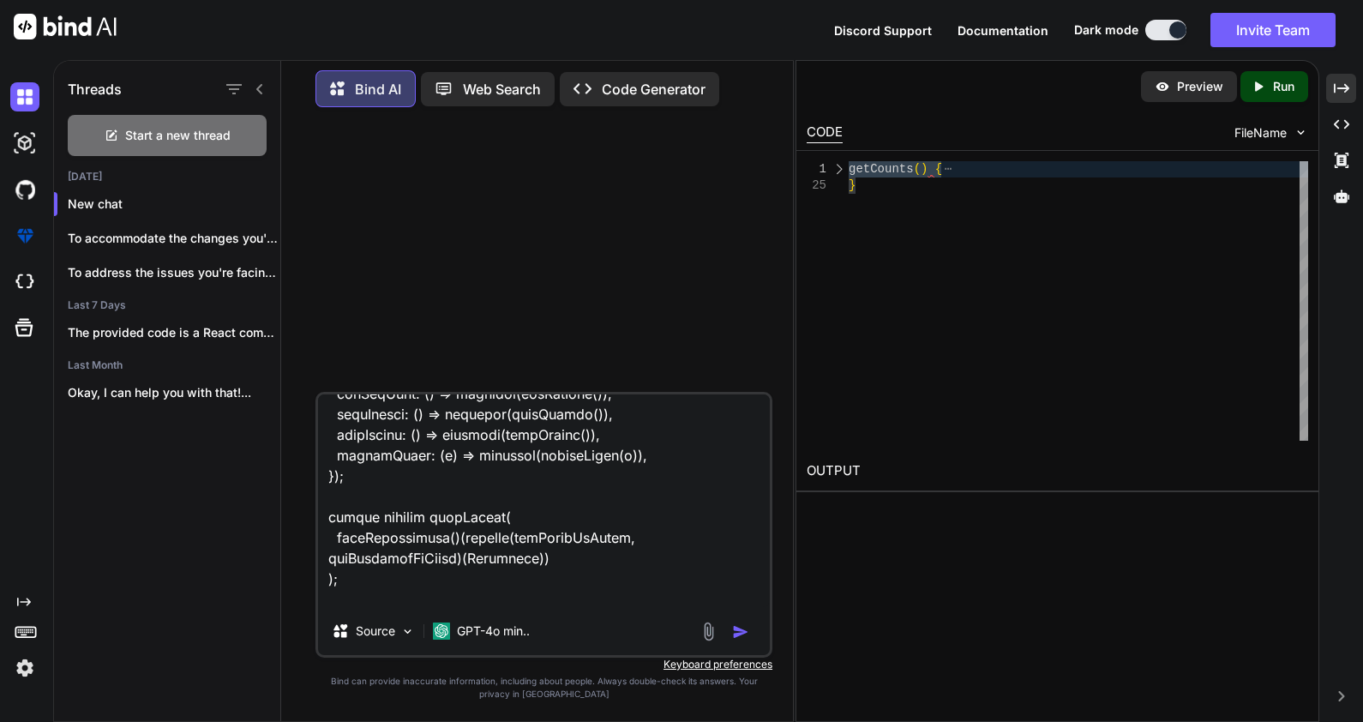
type textarea "import * as React from "react"; import $ from "jquery"; import { connect } from…"
type textarea "x"
type textarea "import * as React from "react"; import $ from "jquery"; import { connect } from…"
type textarea "x"
type textarea "import * as React from "react"; import $ from "jquery"; import { connect } from…"
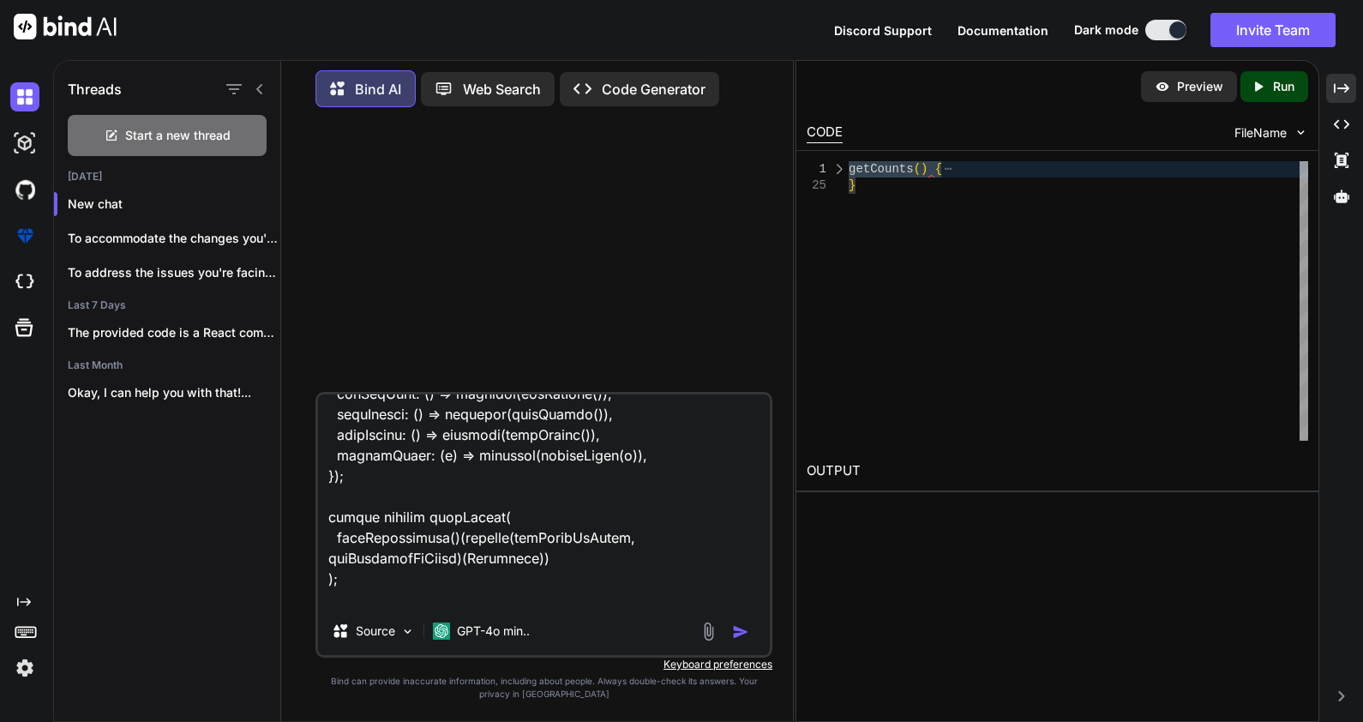
type textarea "x"
type textarea "import * as React from "react"; import $ from "jquery"; import { connect } from…"
type textarea "x"
type textarea "import * as React from "react"; import $ from "jquery"; import { connect } from…"
type textarea "x"
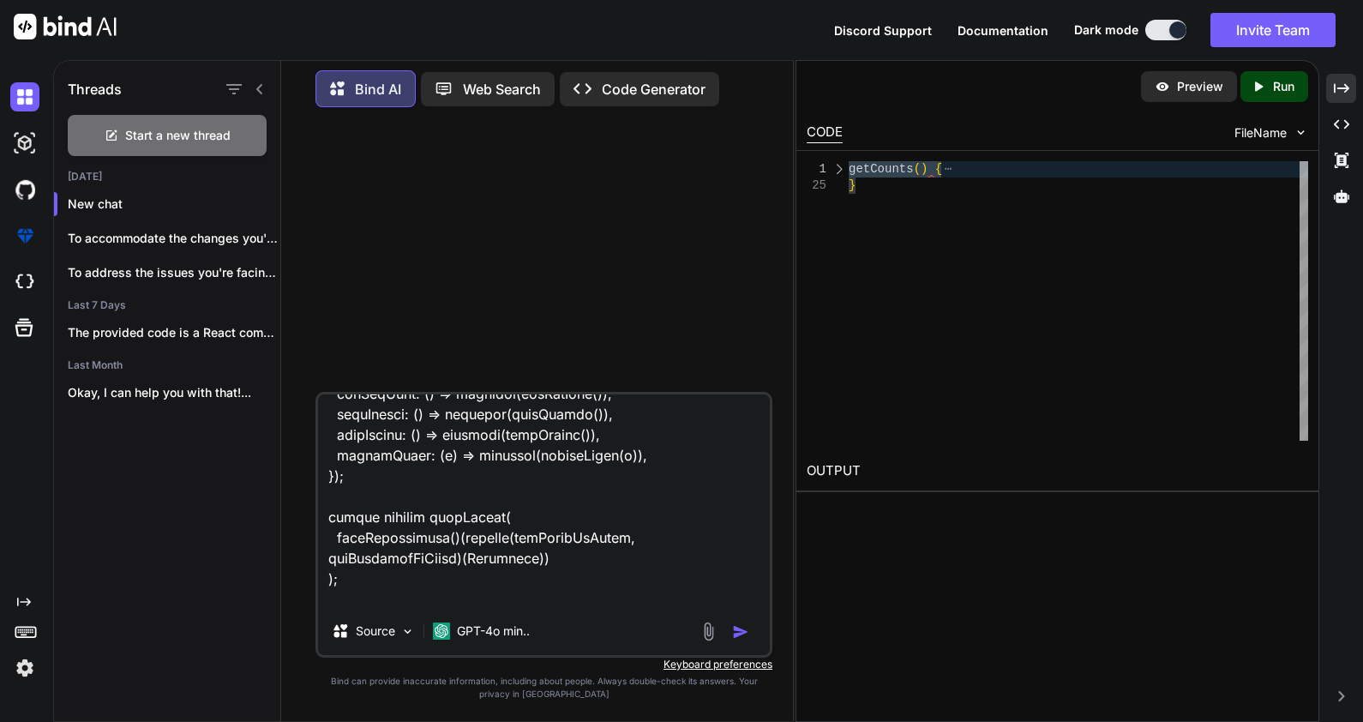
type textarea "import * as React from "react"; import $ from "jquery"; import { connect } from…"
type textarea "x"
type textarea "import * as React from "react"; import $ from "jquery"; import { connect } from…"
type textarea "x"
type textarea "import * as React from "react"; import $ from "jquery"; import { connect } from…"
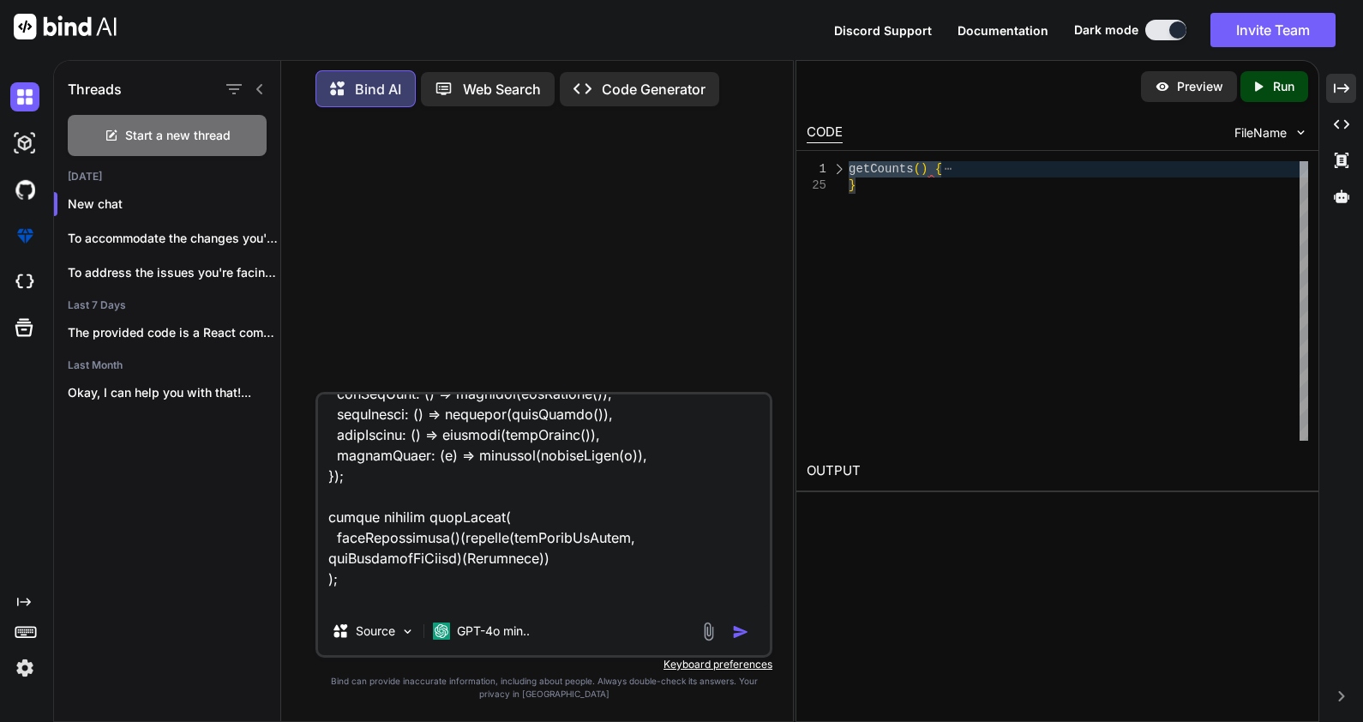
type textarea "x"
type textarea "import * as React from "react"; import $ from "jquery"; import { connect } from…"
type textarea "x"
type textarea "import * as React from "react"; import $ from "jquery"; import { connect } from…"
type textarea "x"
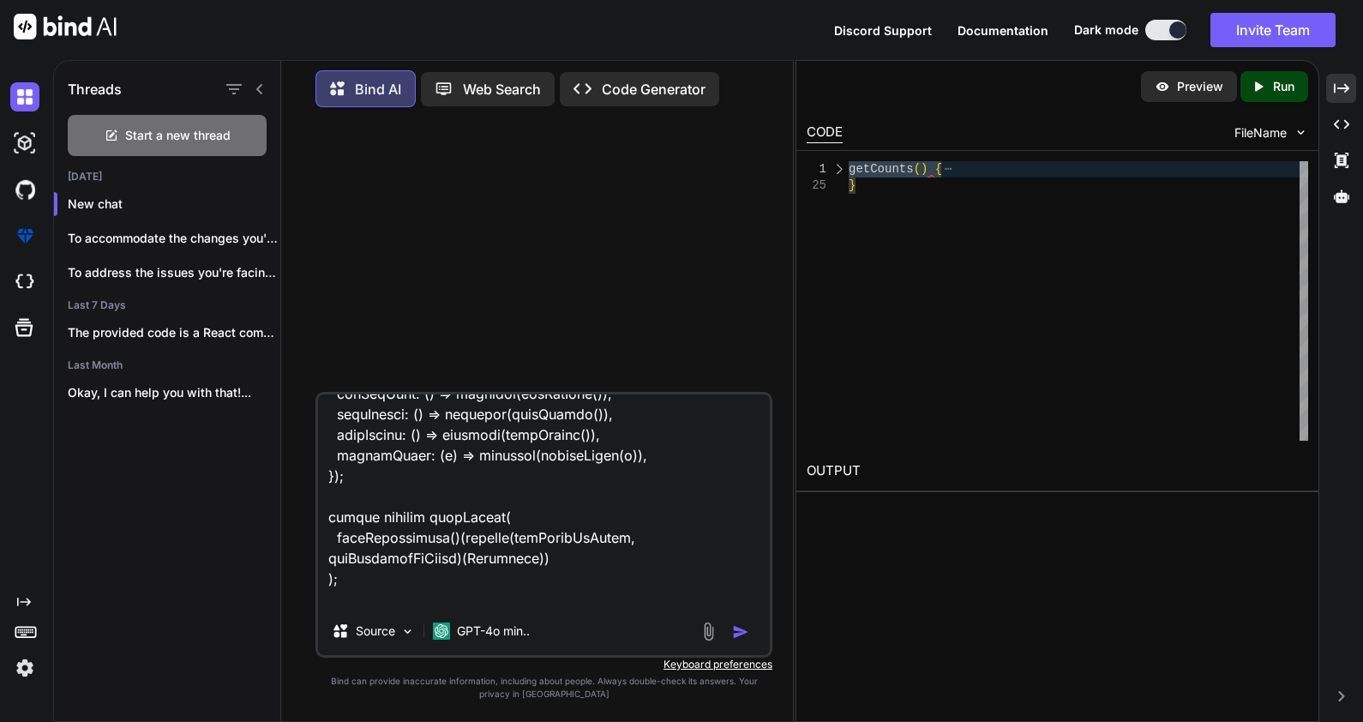
type textarea "import * as React from "react"; import $ from "jquery"; import { connect } from…"
type textarea "x"
type textarea "import * as React from "react"; import $ from "jquery"; import { connect } from…"
type textarea "x"
type textarea "import * as React from "react"; import $ from "jquery"; import { connect } from…"
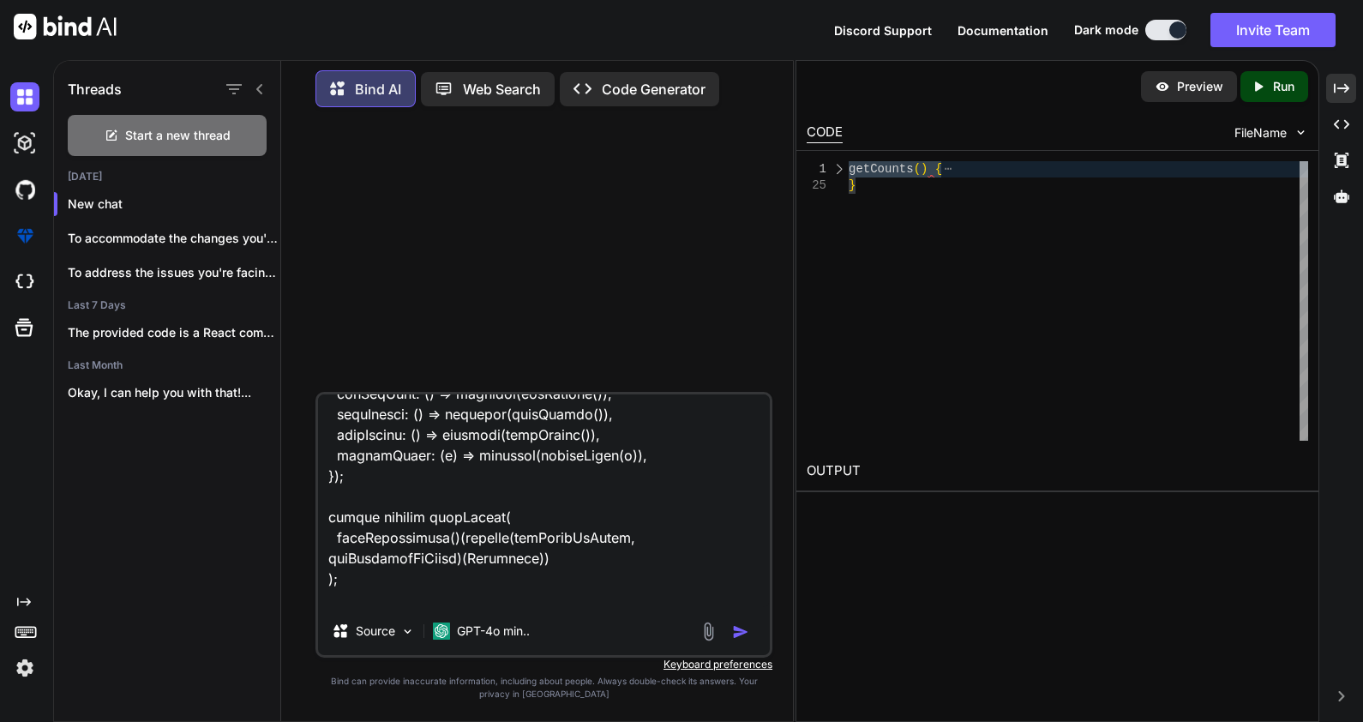
type textarea "x"
type textarea "import * as React from "react"; import $ from "jquery"; import { connect } from…"
type textarea "x"
type textarea "import * as React from "react"; import $ from "jquery"; import { connect } from…"
type textarea "x"
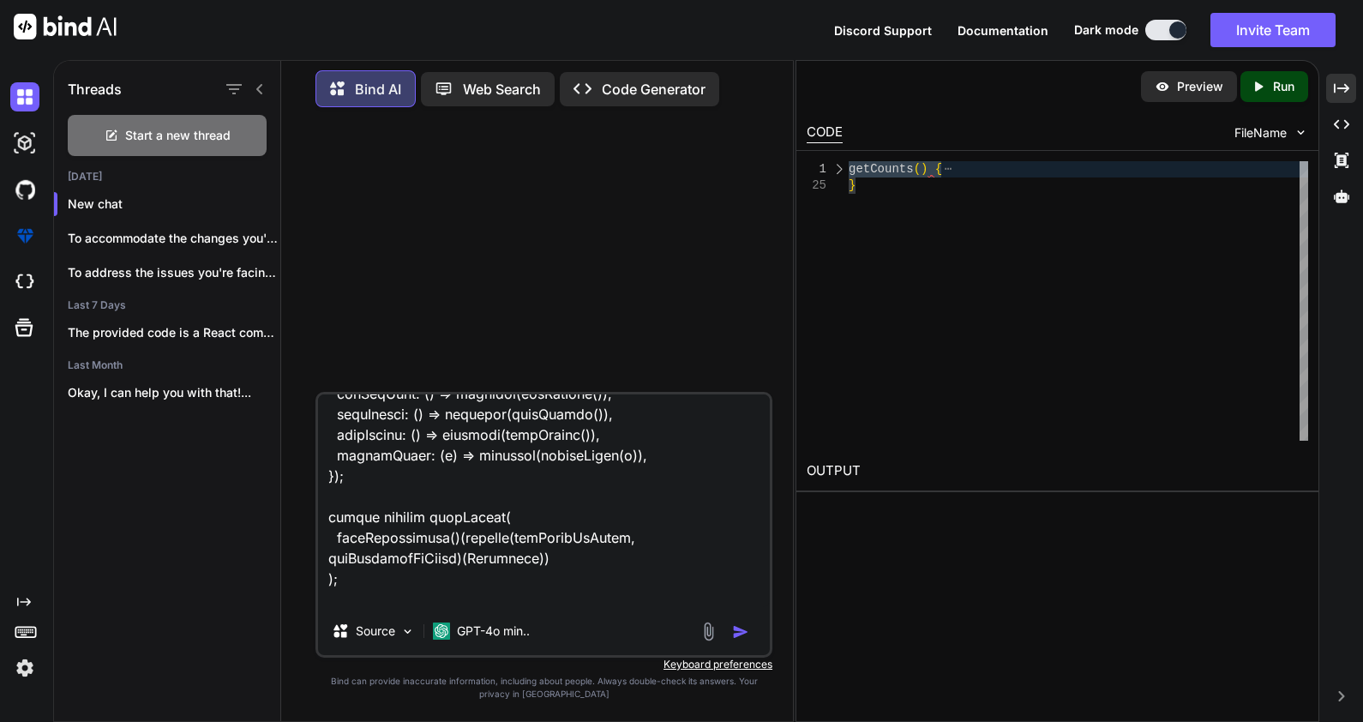
type textarea "import * as React from "react"; import $ from "jquery"; import { connect } from…"
type textarea "x"
type textarea "import * as React from "react"; import $ from "jquery"; import { connect } from…"
type textarea "x"
type textarea "import * as React from "react"; import $ from "jquery"; import { connect } from…"
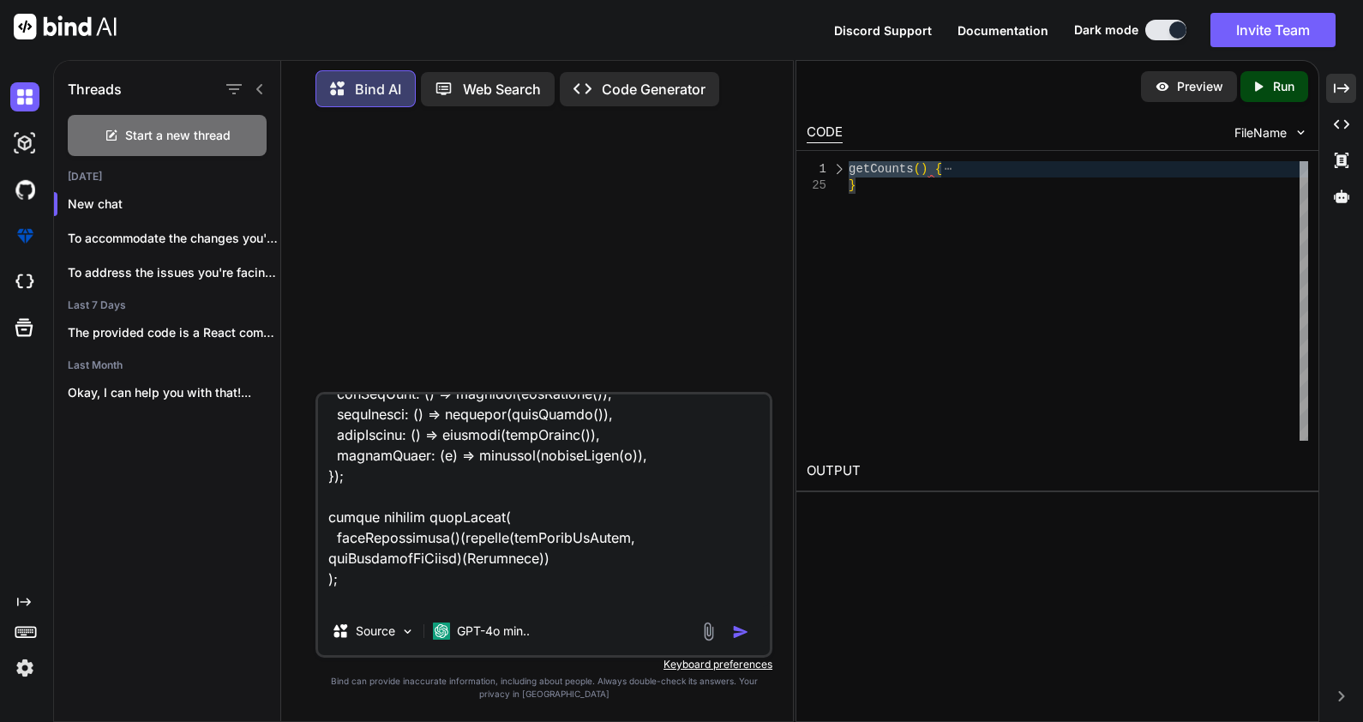
type textarea "x"
type textarea "import * as React from "react"; import $ from "jquery"; import { connect } from…"
type textarea "x"
type textarea "import * as React from "react"; import $ from "jquery"; import { connect } from…"
type textarea "x"
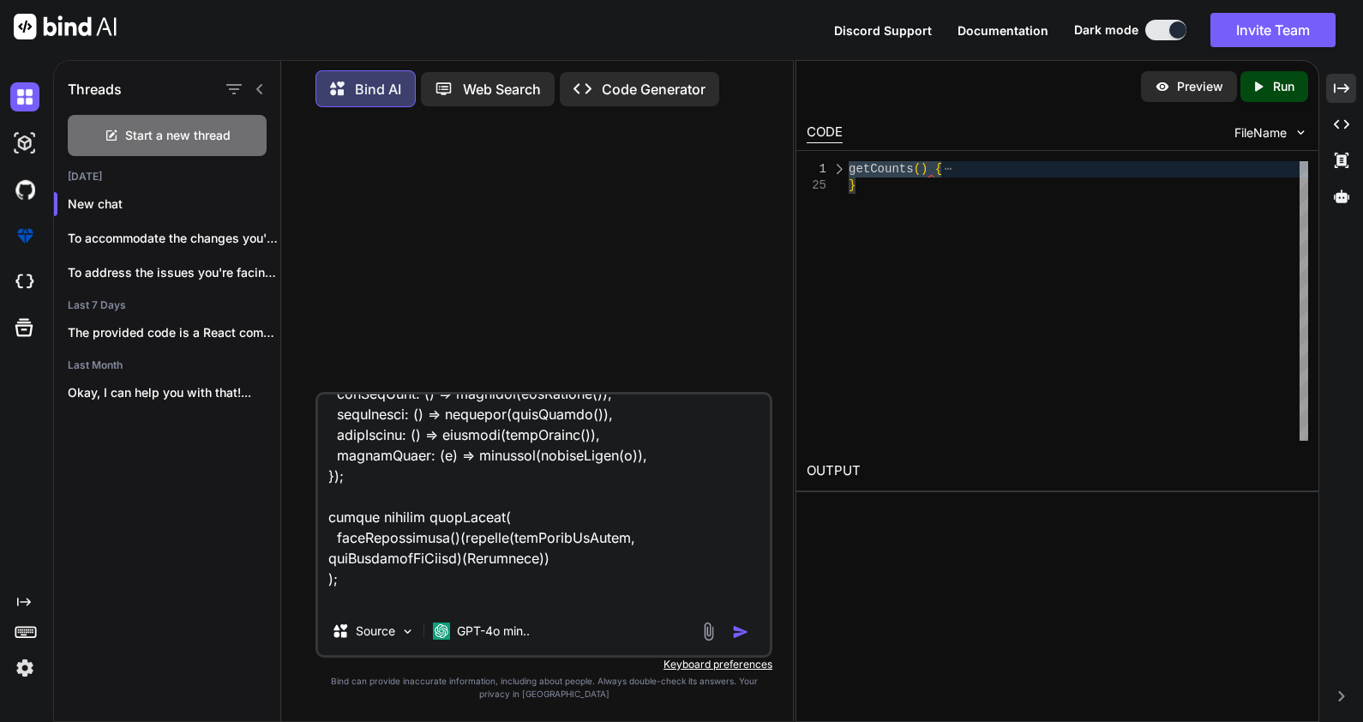
type textarea "import * as React from "react"; import $ from "jquery"; import { connect } from…"
type textarea "x"
type textarea "import * as React from "react"; import $ from "jquery"; import { connect } from…"
type textarea "x"
type textarea "import * as React from "react"; import $ from "jquery"; import { connect } from…"
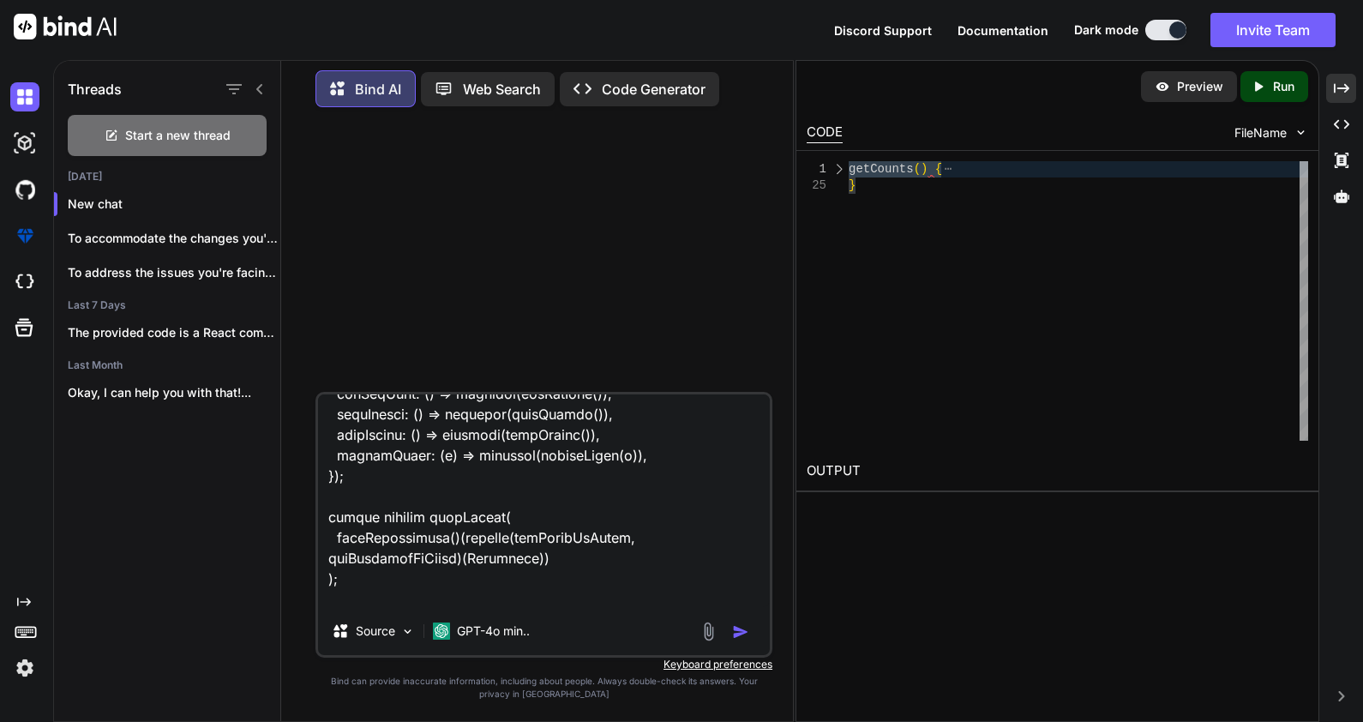
type textarea "x"
type textarea "import * as React from "react"; import $ from "jquery"; import { connect } from…"
type textarea "x"
type textarea "import * as React from "react"; import $ from "jquery"; import { connect } from…"
type textarea "x"
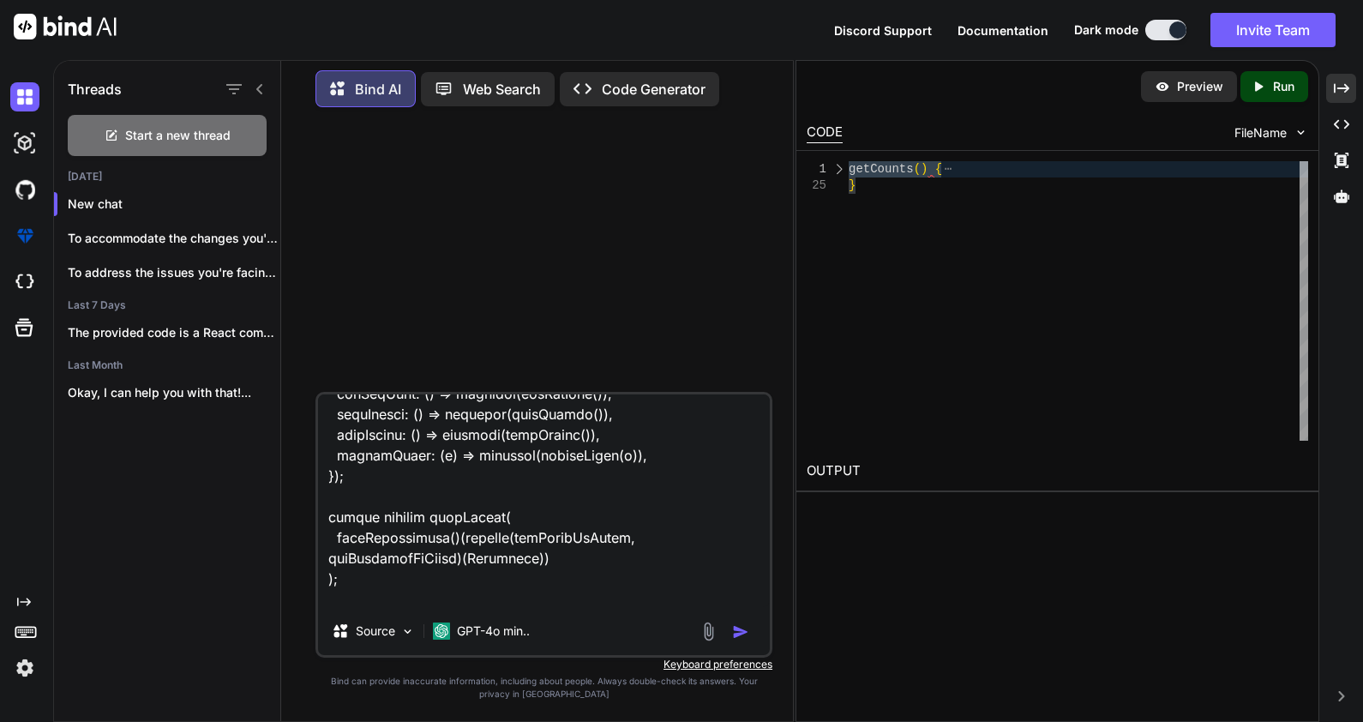
type textarea "import * as React from "react"; import $ from "jquery"; import { connect } from…"
type textarea "x"
type textarea "import * as React from "react"; import $ from "jquery"; import { connect } from…"
type textarea "x"
type textarea "import * as React from "react"; import $ from "jquery"; import { connect } from…"
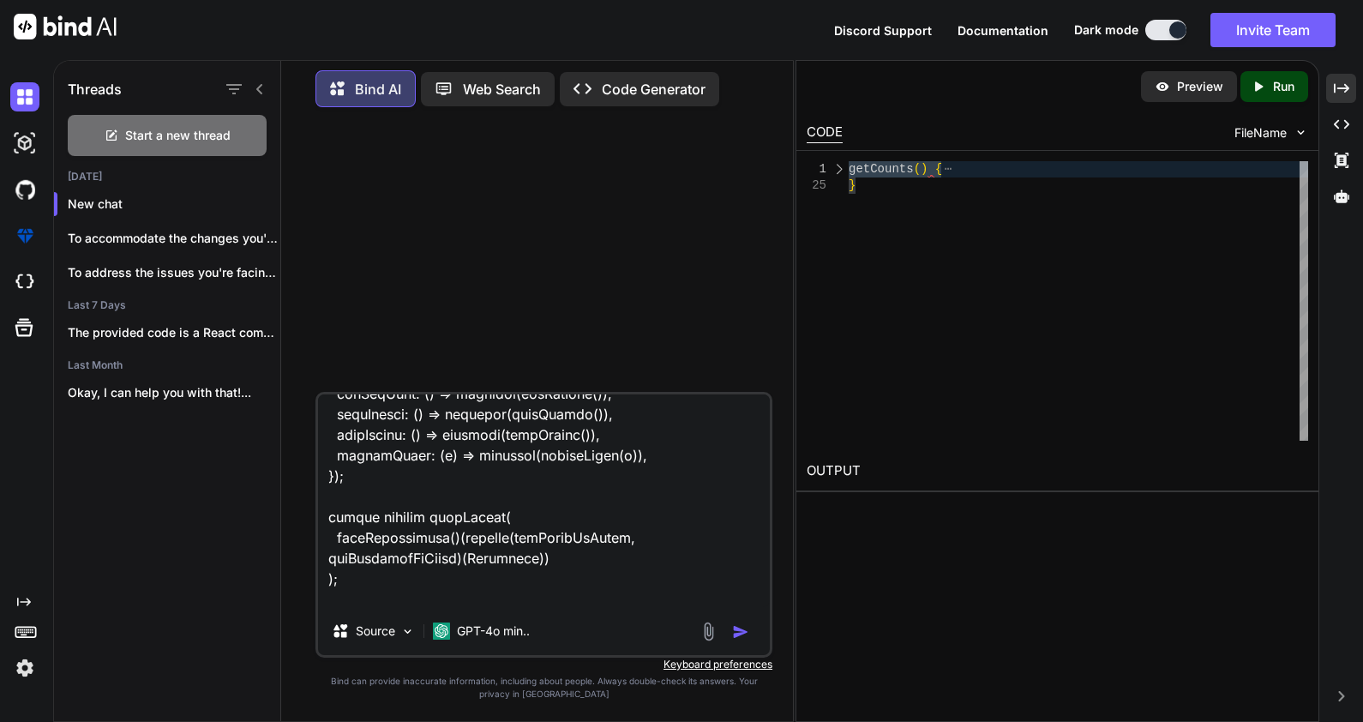
type textarea "x"
type textarea "import * as React from "react"; import $ from "jquery"; import { connect } from…"
type textarea "x"
type textarea "import * as React from "react"; import $ from "jquery"; import { connect } from…"
type textarea "x"
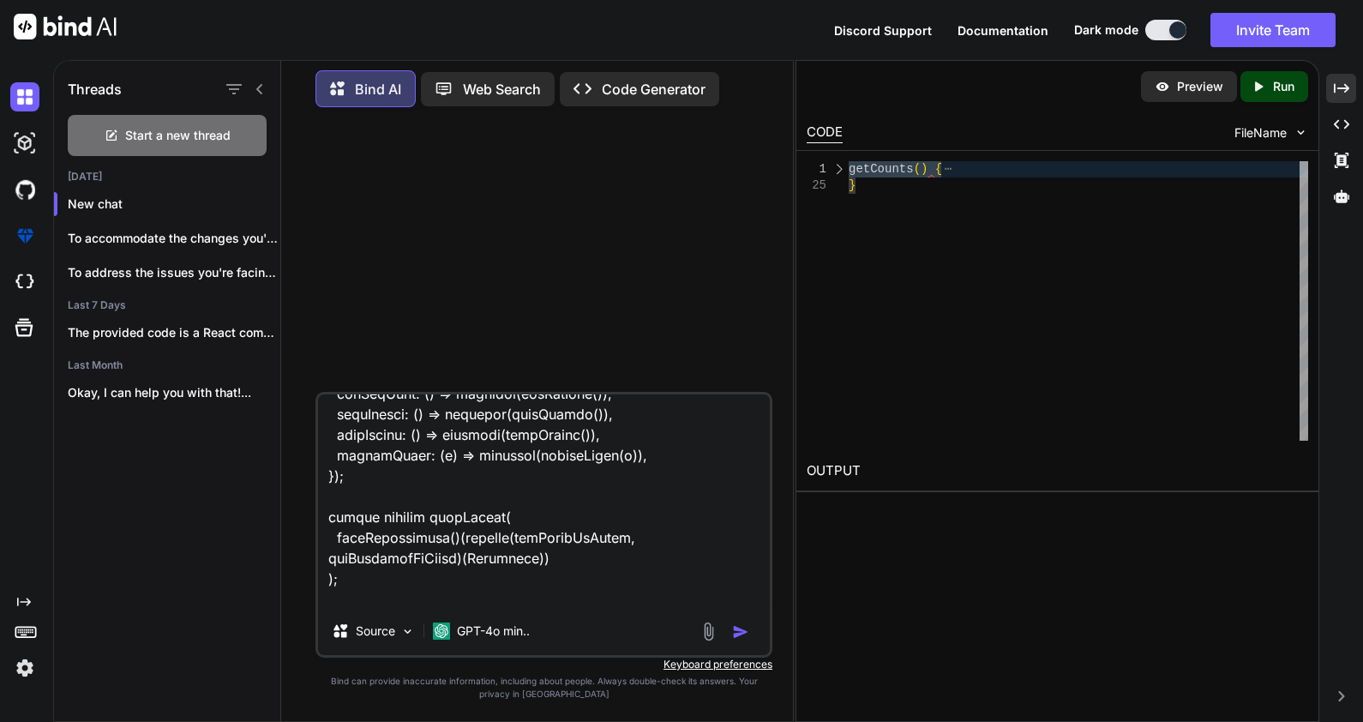
type textarea "import * as React from "react"; import $ from "jquery"; import { connect } from…"
type textarea "x"
type textarea "import * as React from "react"; import $ from "jquery"; import { connect } from…"
type textarea "x"
type textarea "import * as React from "react"; import $ from "jquery"; import { connect } from…"
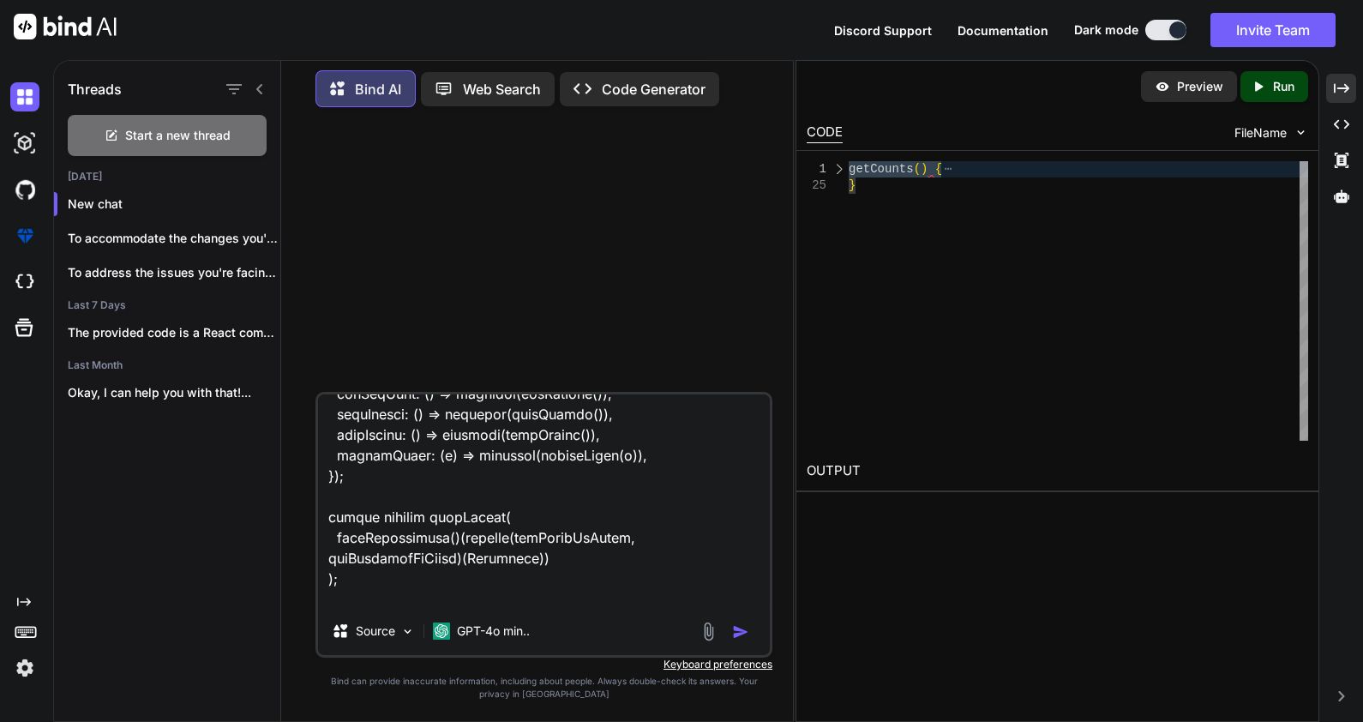
type textarea "x"
type textarea "import * as React from "react"; import $ from "jquery"; import { connect } from…"
type textarea "x"
type textarea "import * as React from "react"; import $ from "jquery"; import { connect } from…"
type textarea "x"
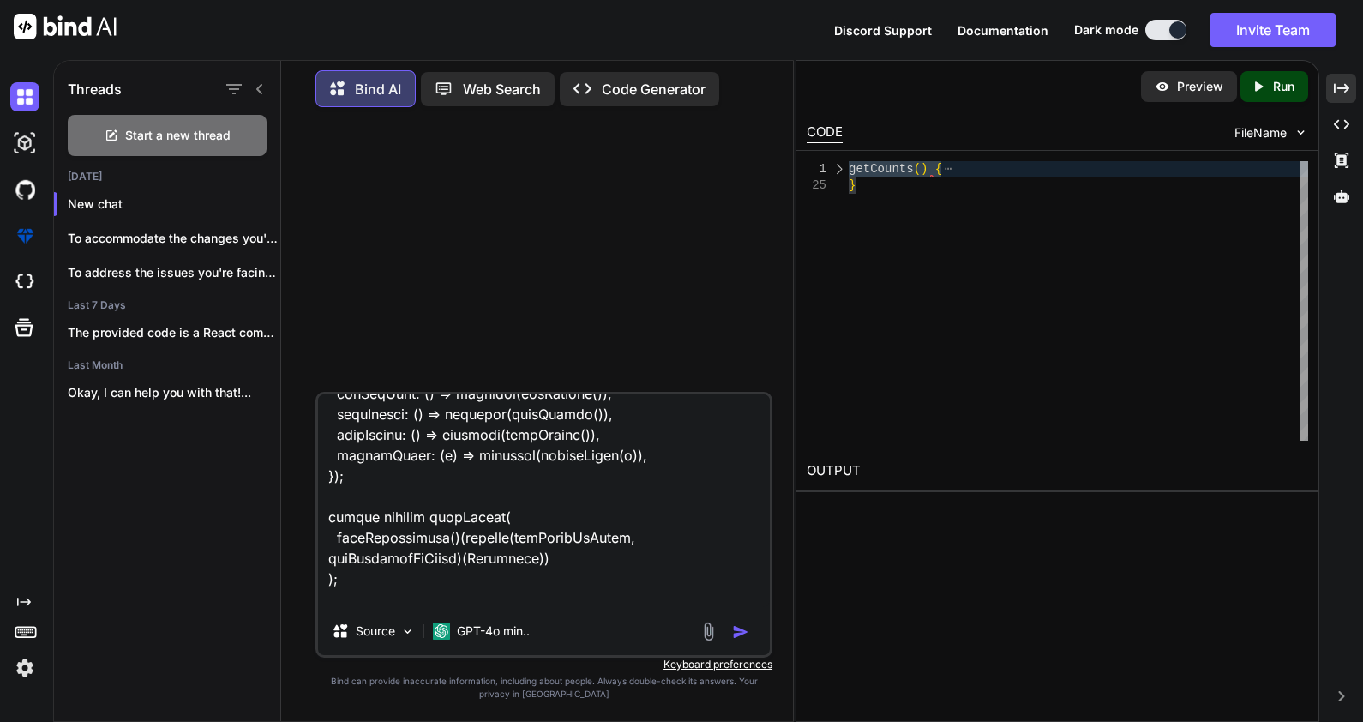
type textarea "import * as React from "react"; import $ from "jquery"; import { connect } from…"
type textarea "x"
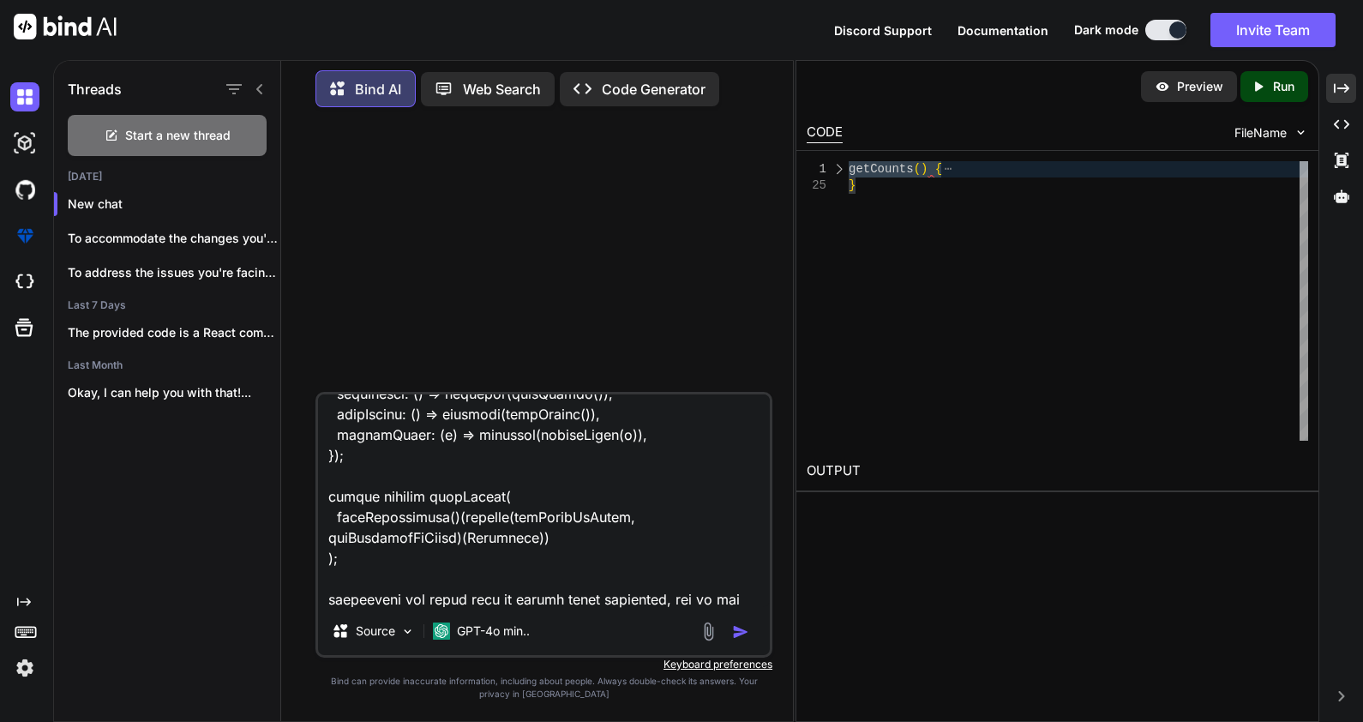
type textarea "import * as React from "react"; import $ from "jquery"; import { connect } from…"
type textarea "x"
type textarea "import * as React from "react"; import $ from "jquery"; import { connect } from…"
type textarea "x"
type textarea "import * as React from "react"; import $ from "jquery"; import { connect } from…"
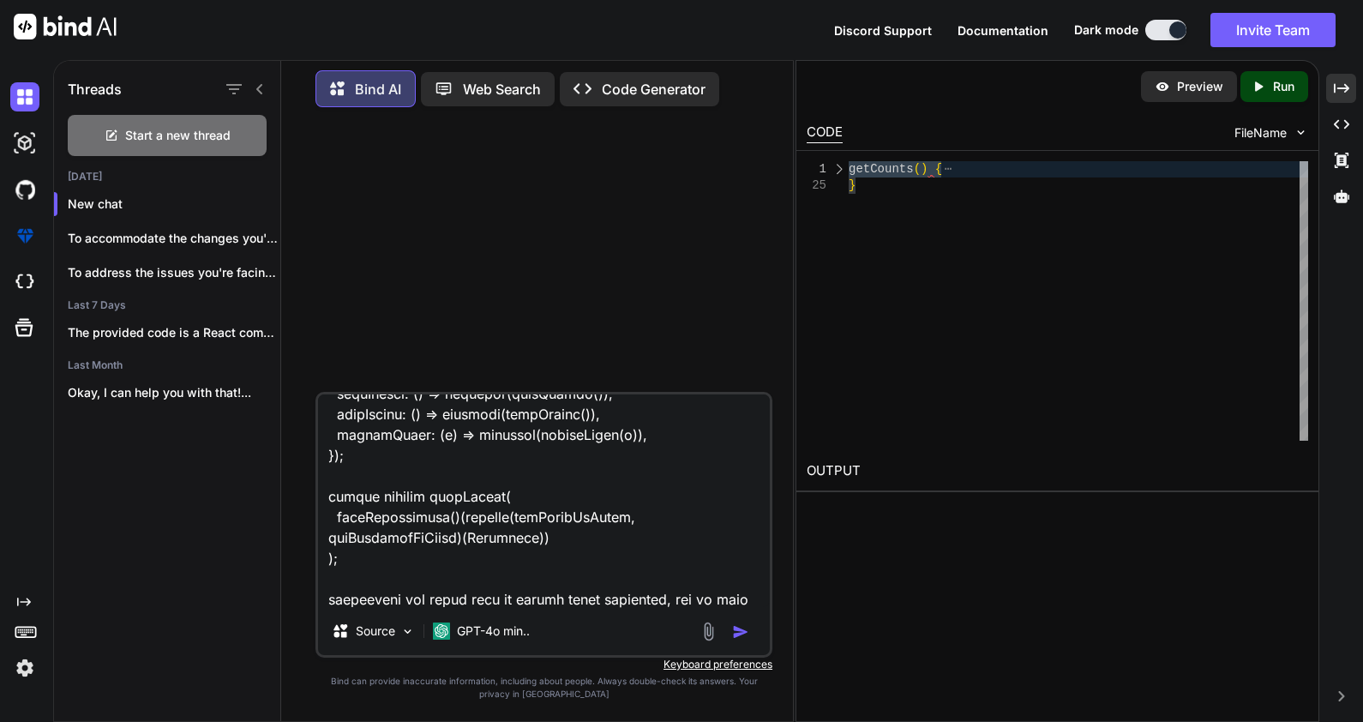
type textarea "x"
type textarea "import * as React from "react"; import $ from "jquery"; import { connect } from…"
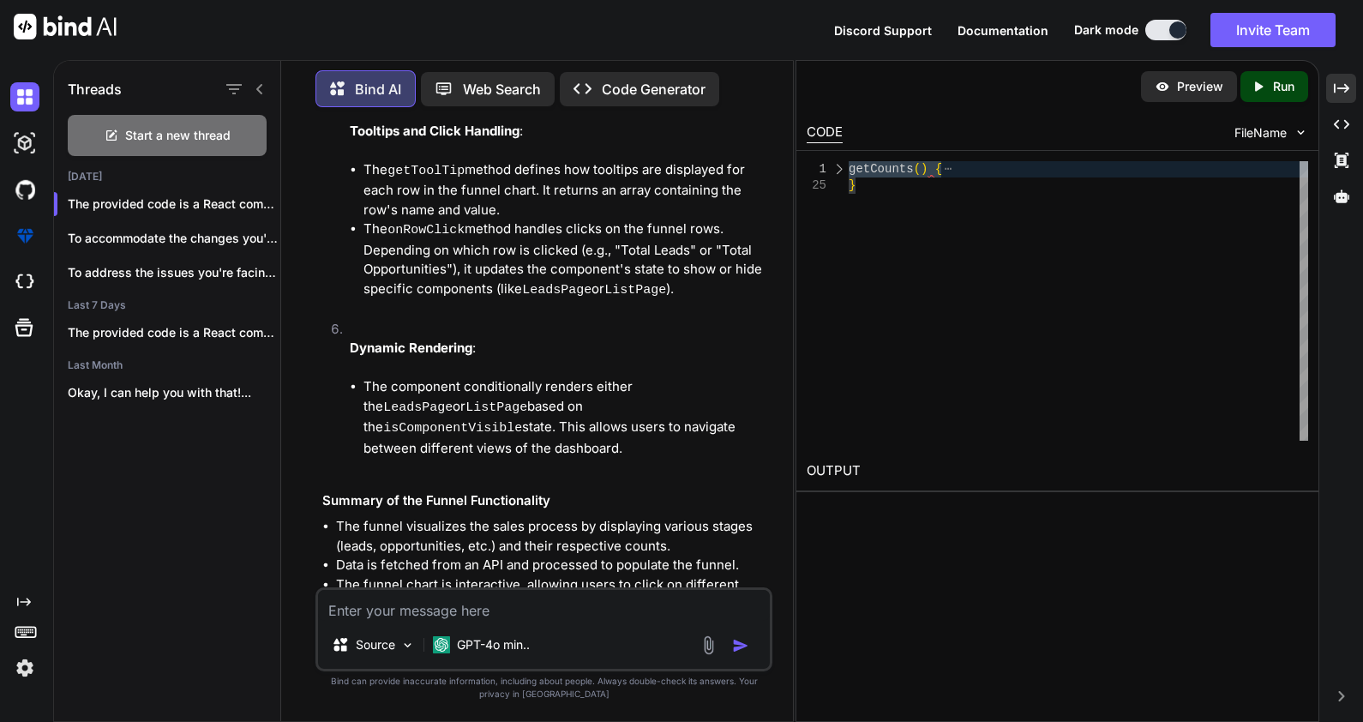
scroll to position [2907, 0]
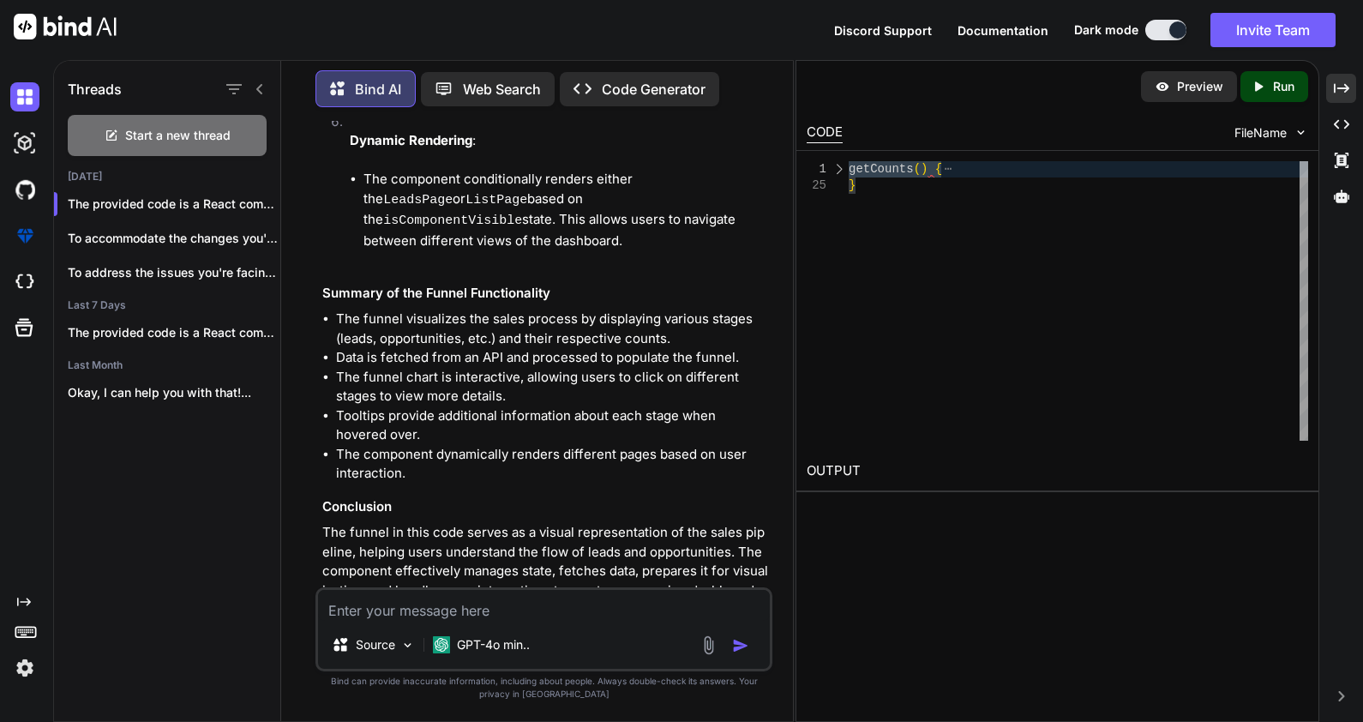
click at [406, 604] on textarea at bounding box center [544, 605] width 452 height 31
paste textarea "isComponentVisible"
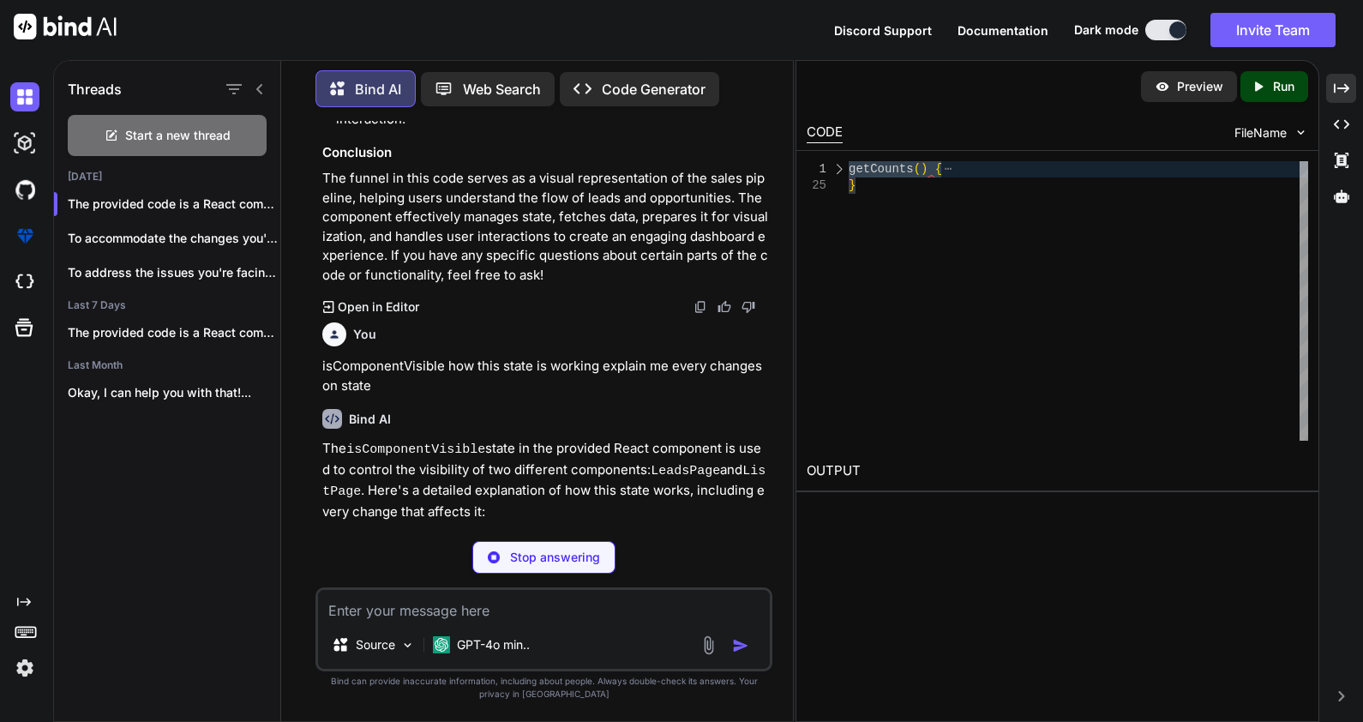
scroll to position [3265, 0]
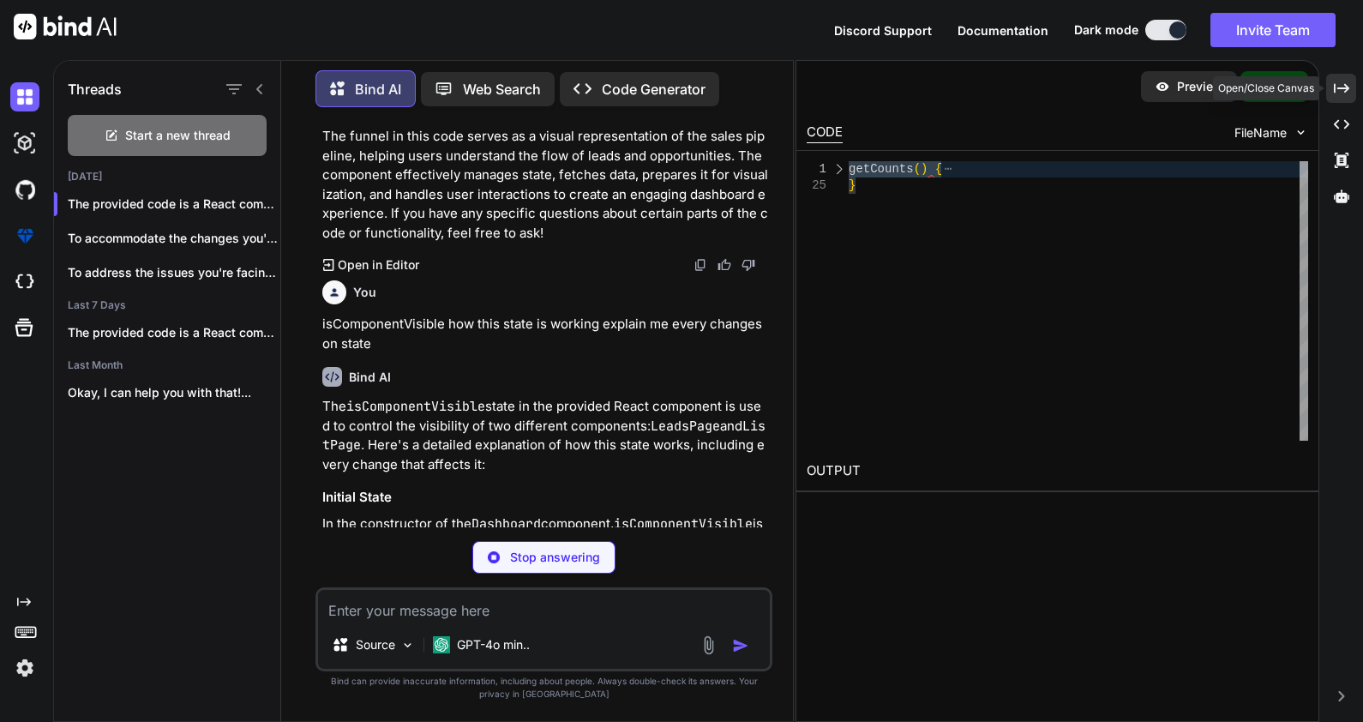
click at [1337, 86] on icon "Created with Pixso." at bounding box center [1341, 88] width 15 height 15
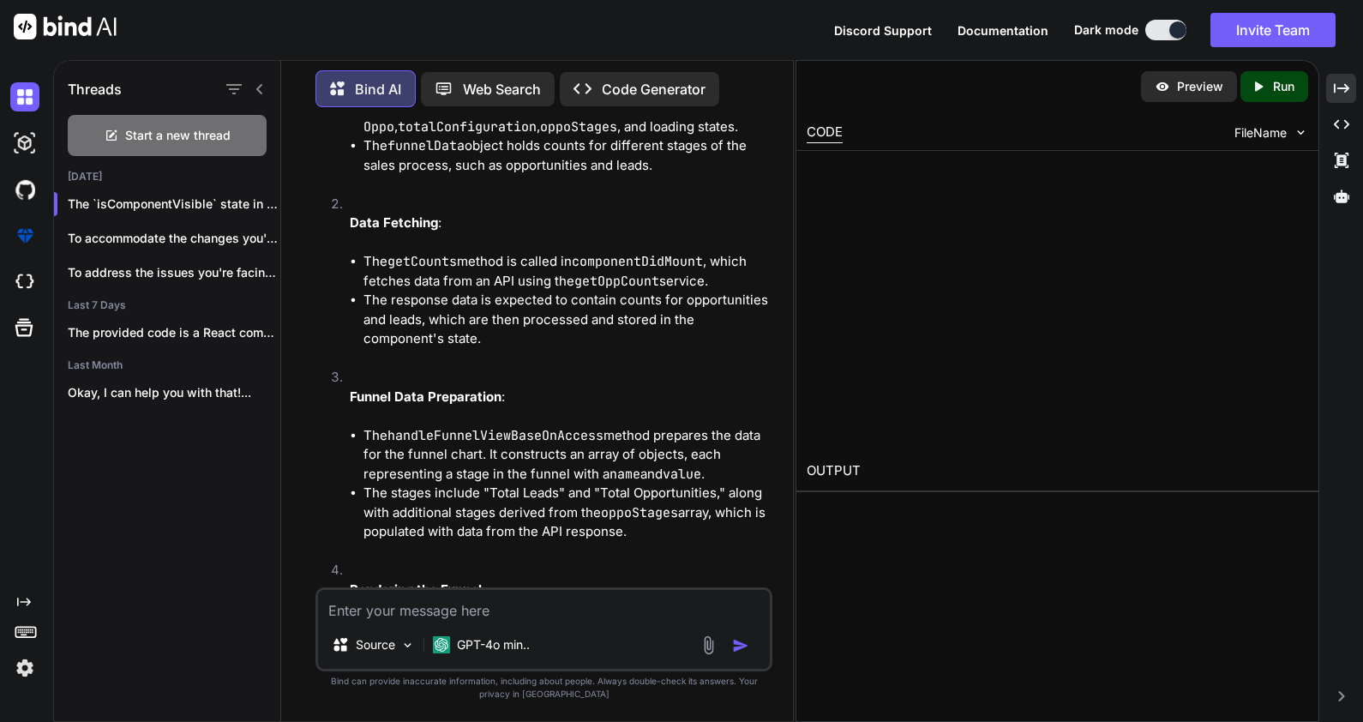
scroll to position [3080, 0]
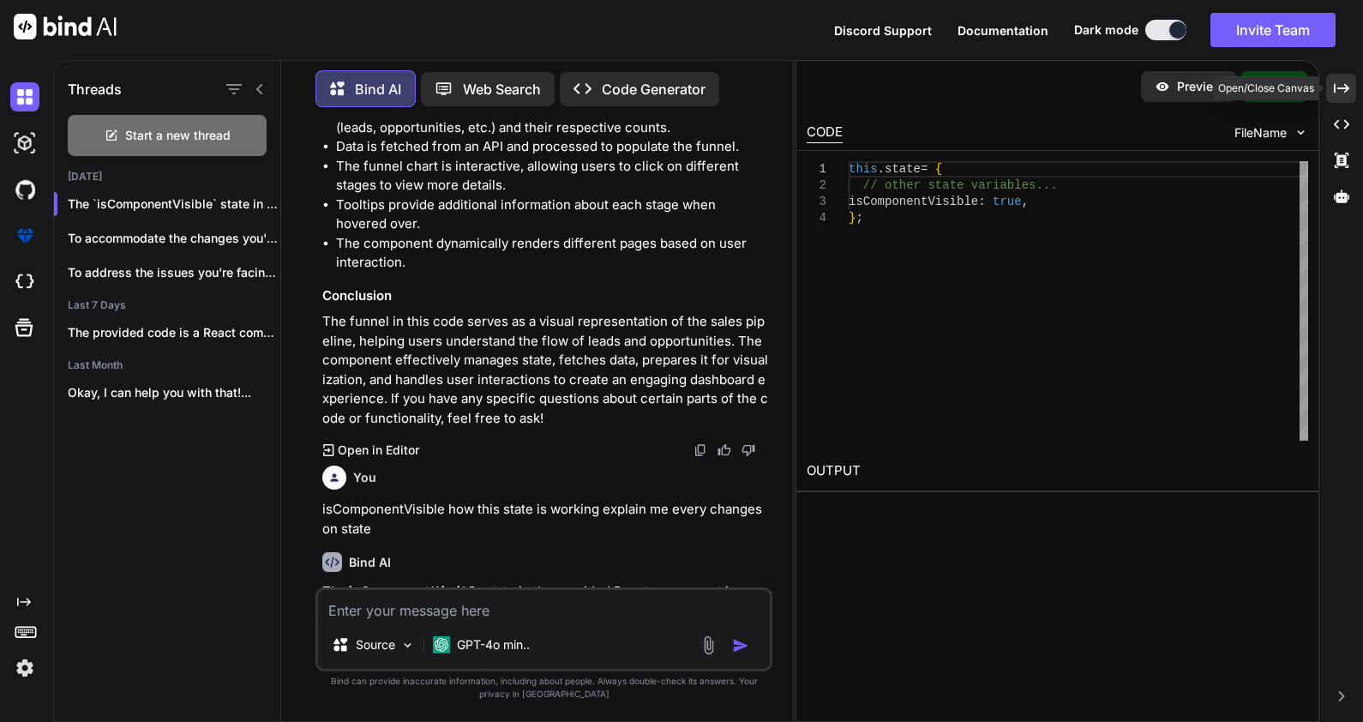
click at [1343, 84] on icon "Created with Pixso." at bounding box center [1341, 88] width 15 height 15
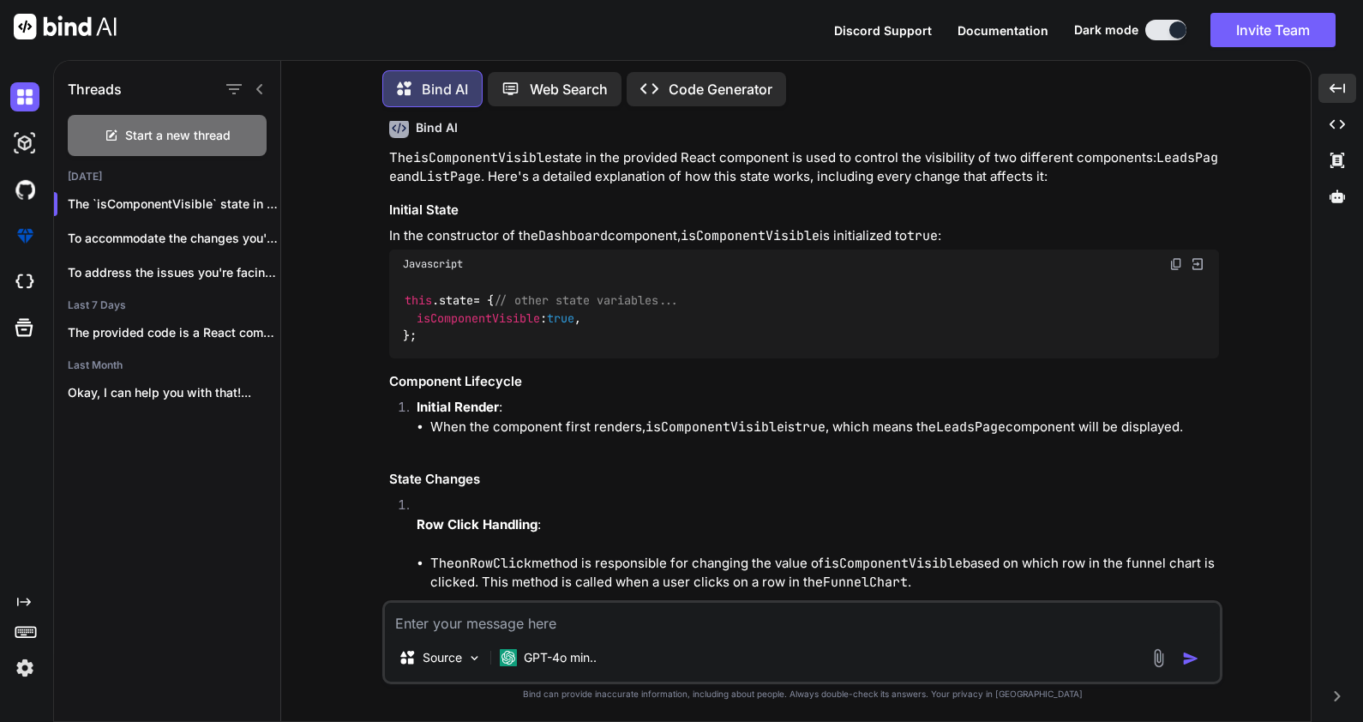
scroll to position [2338, 0]
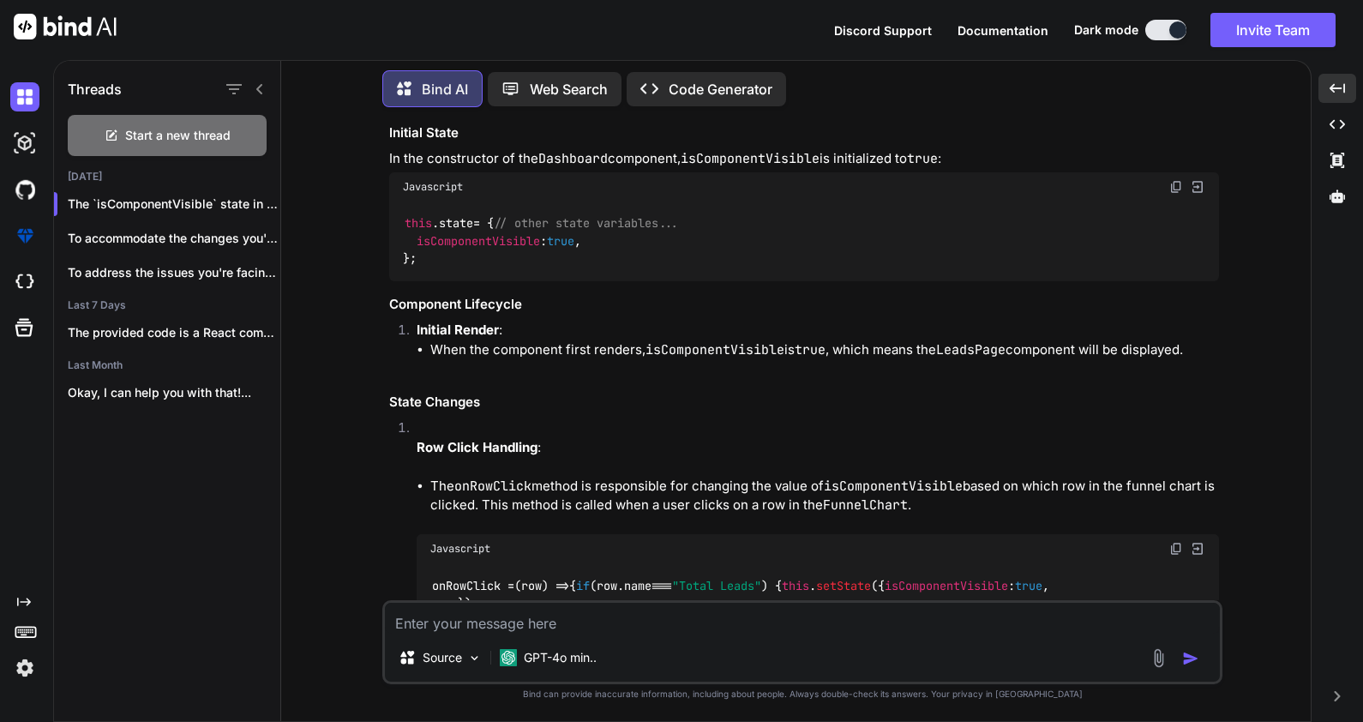
click at [531, 445] on strong "Row Click Handling" at bounding box center [477, 447] width 121 height 16
drag, startPoint x: 531, startPoint y: 445, endPoint x: 583, endPoint y: 482, distance: 64.0
click at [583, 482] on li "The onRowClick method is responsible for changing the value of isComponentVisib…" at bounding box center [824, 496] width 789 height 39
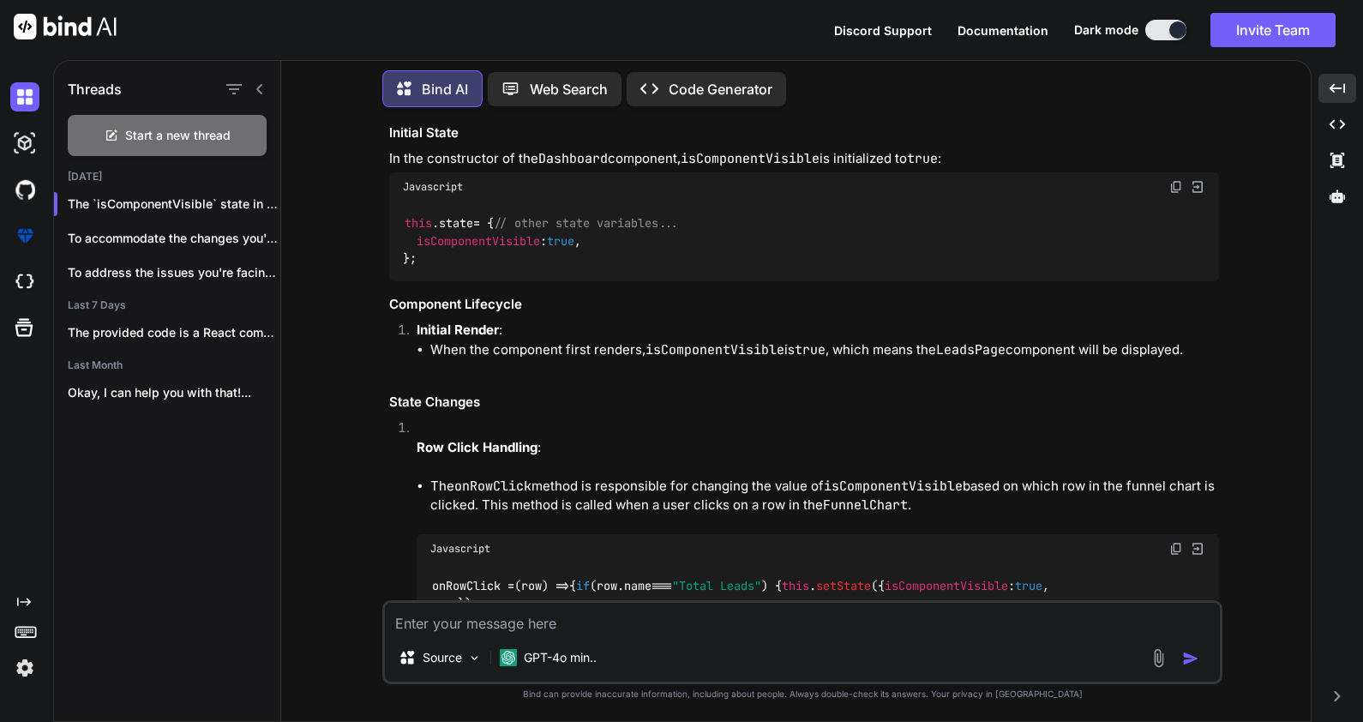
click at [583, 482] on li "The onRowClick method is responsible for changing the value of isComponentVisib…" at bounding box center [824, 496] width 789 height 39
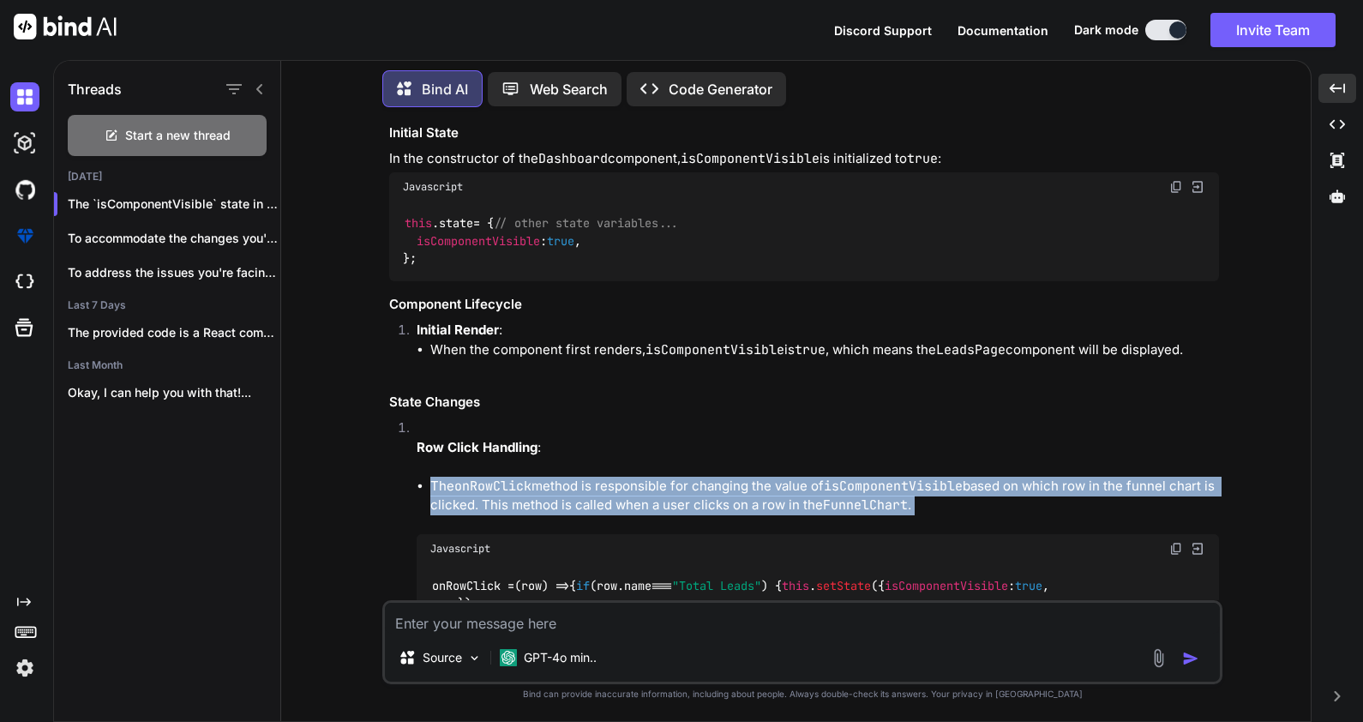
click at [583, 482] on li "The onRowClick method is responsible for changing the value of isComponentVisib…" at bounding box center [824, 496] width 789 height 39
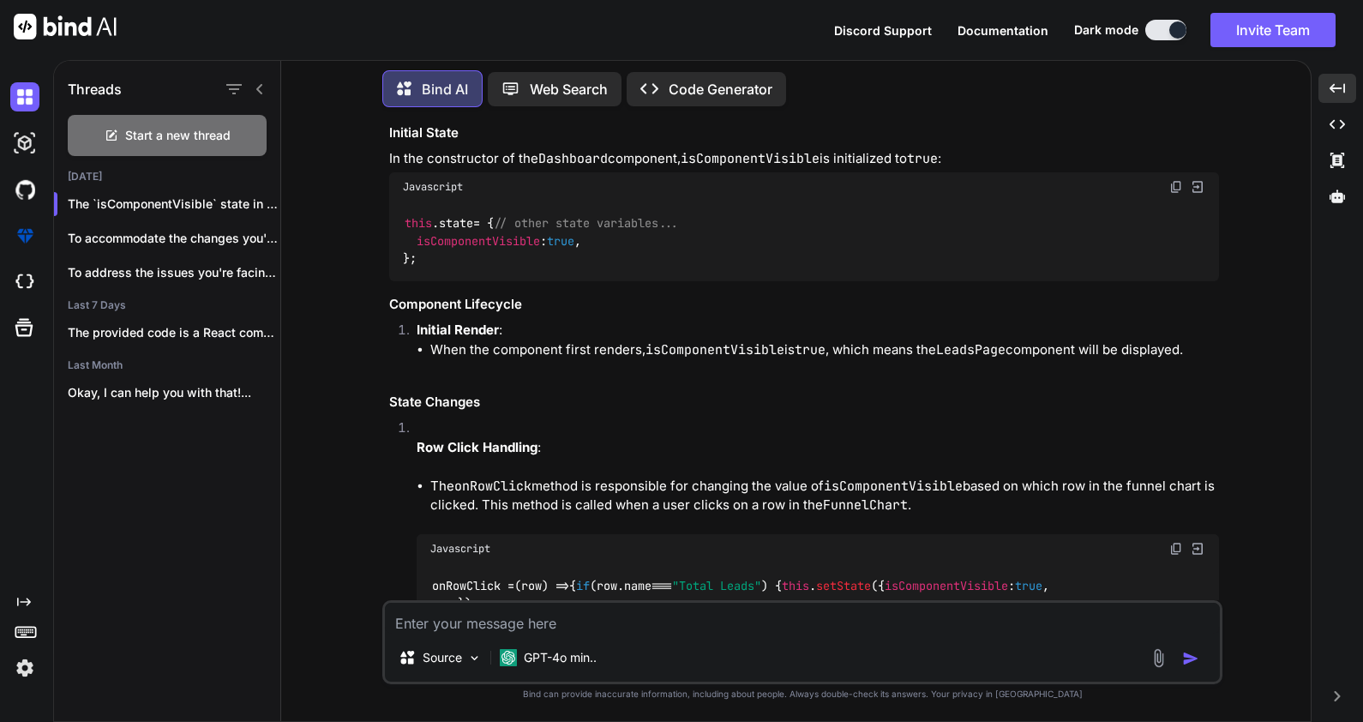
drag, startPoint x: 583, startPoint y: 482, endPoint x: 568, endPoint y: 454, distance: 32.2
click at [568, 454] on p "Row Click Handling :" at bounding box center [818, 448] width 802 height 20
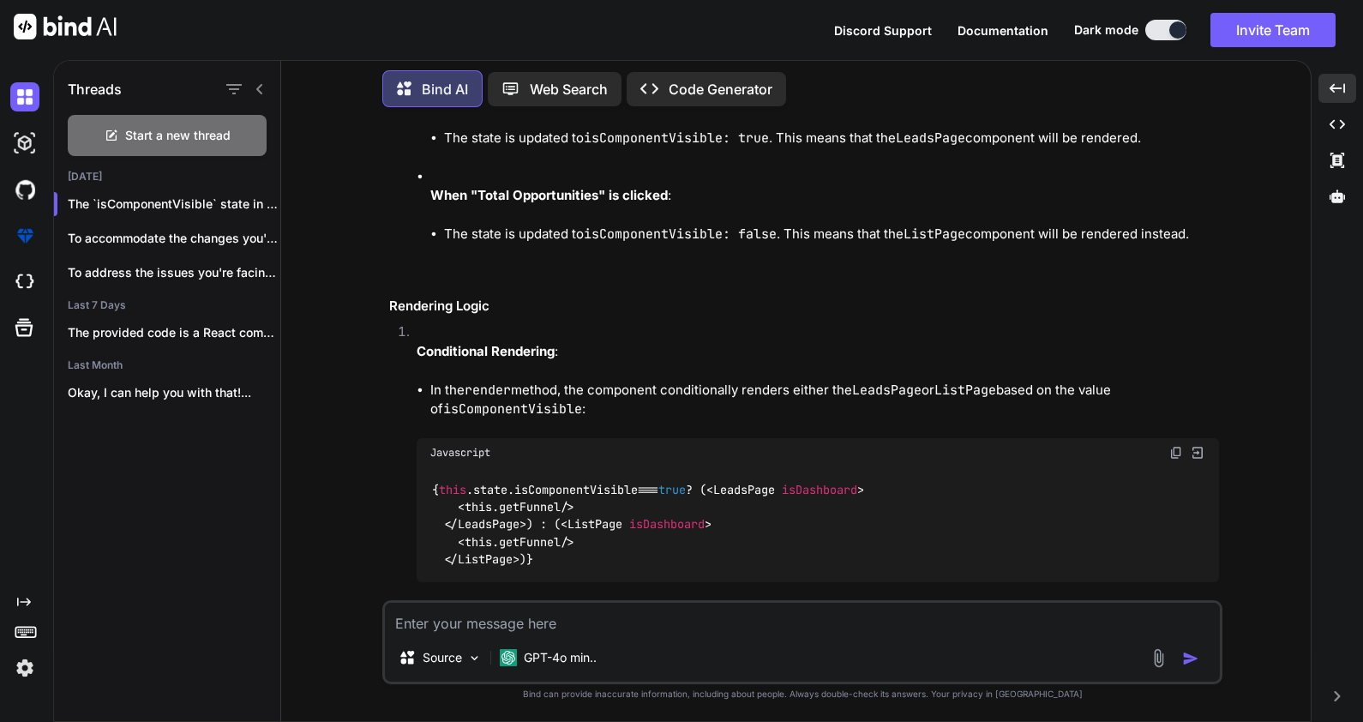
scroll to position [3418, 0]
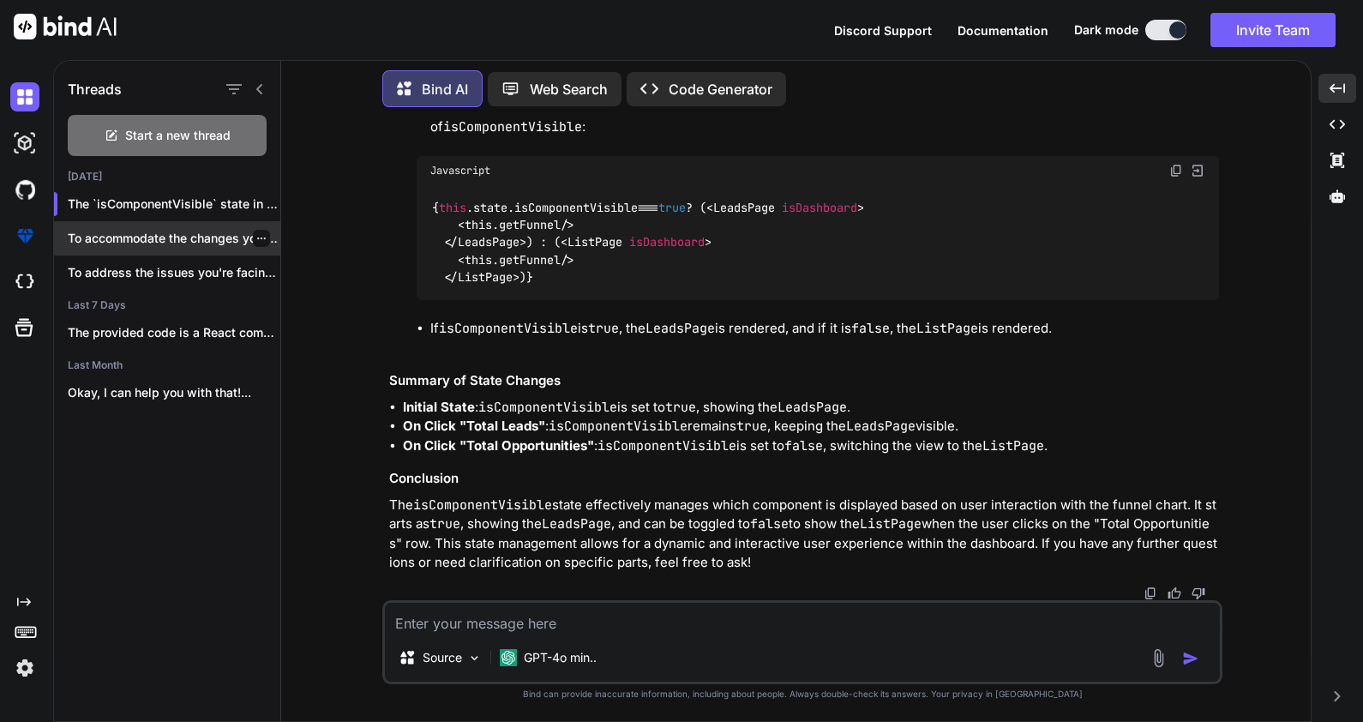
click at [160, 231] on p "To accommodate the changes you've descri..." at bounding box center [174, 238] width 213 height 17
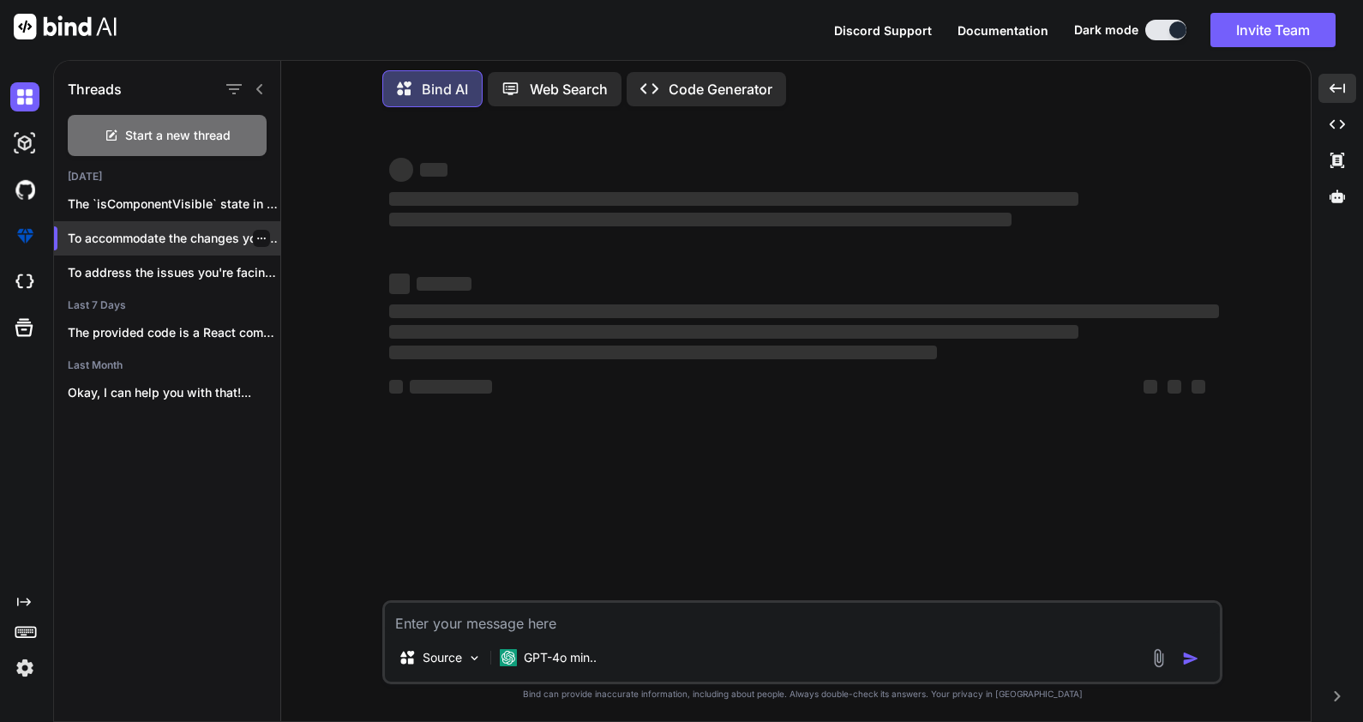
scroll to position [0, 0]
click at [520, 628] on textarea at bounding box center [802, 618] width 835 height 31
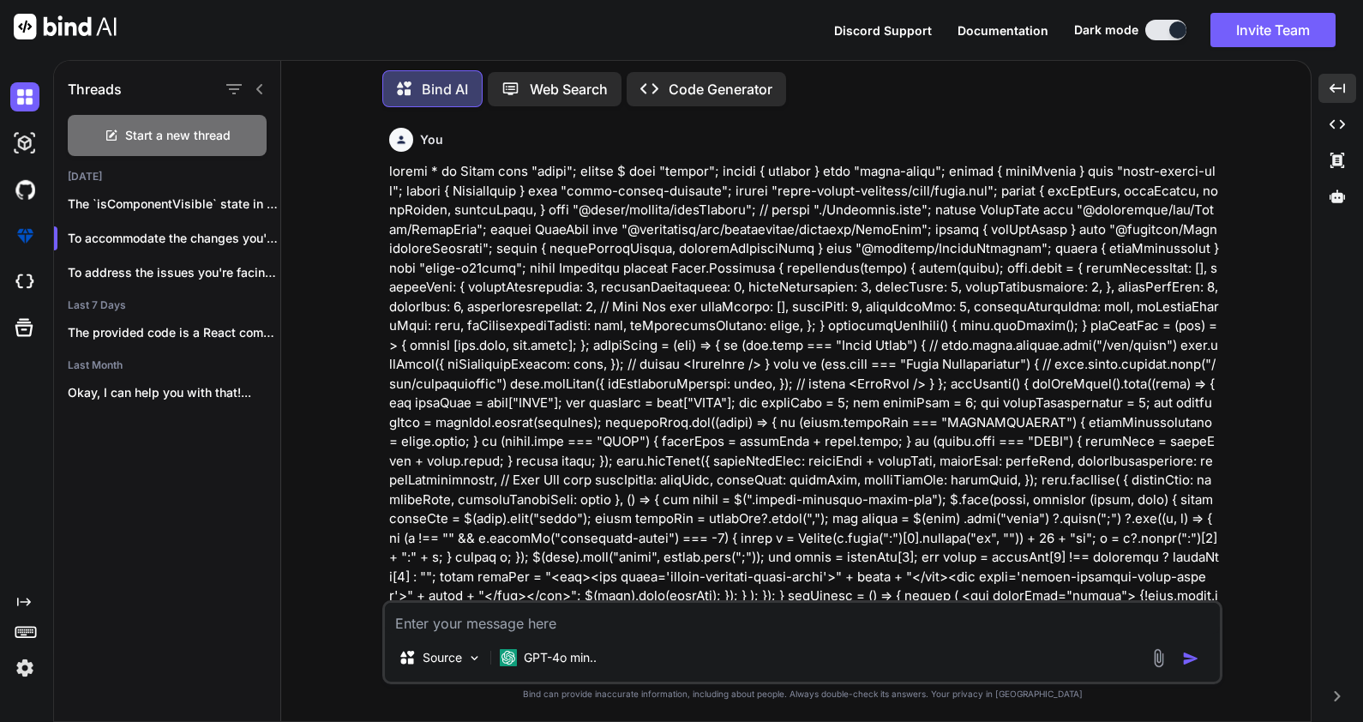
paste textarea "handleFunnelViewBaseOnAccess() { var funnelDataView = [ { name: `Total ${this.p…"
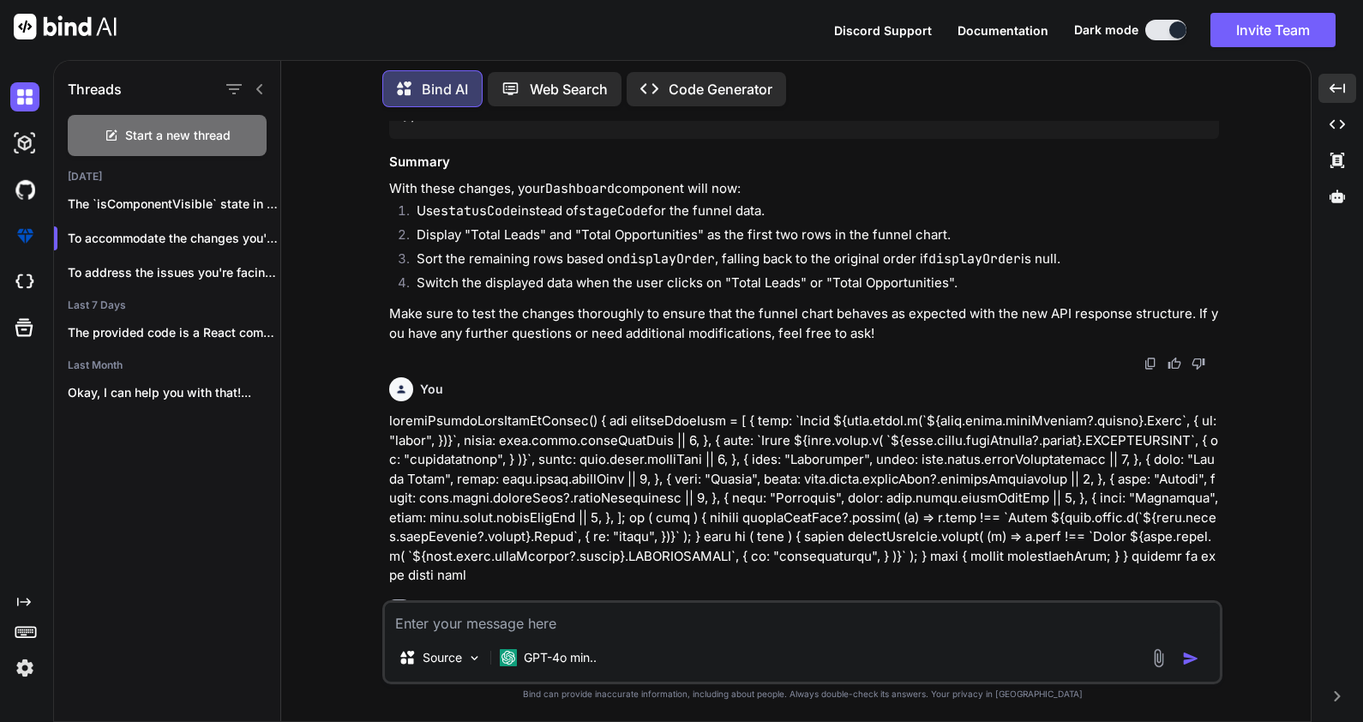
scroll to position [4436, 0]
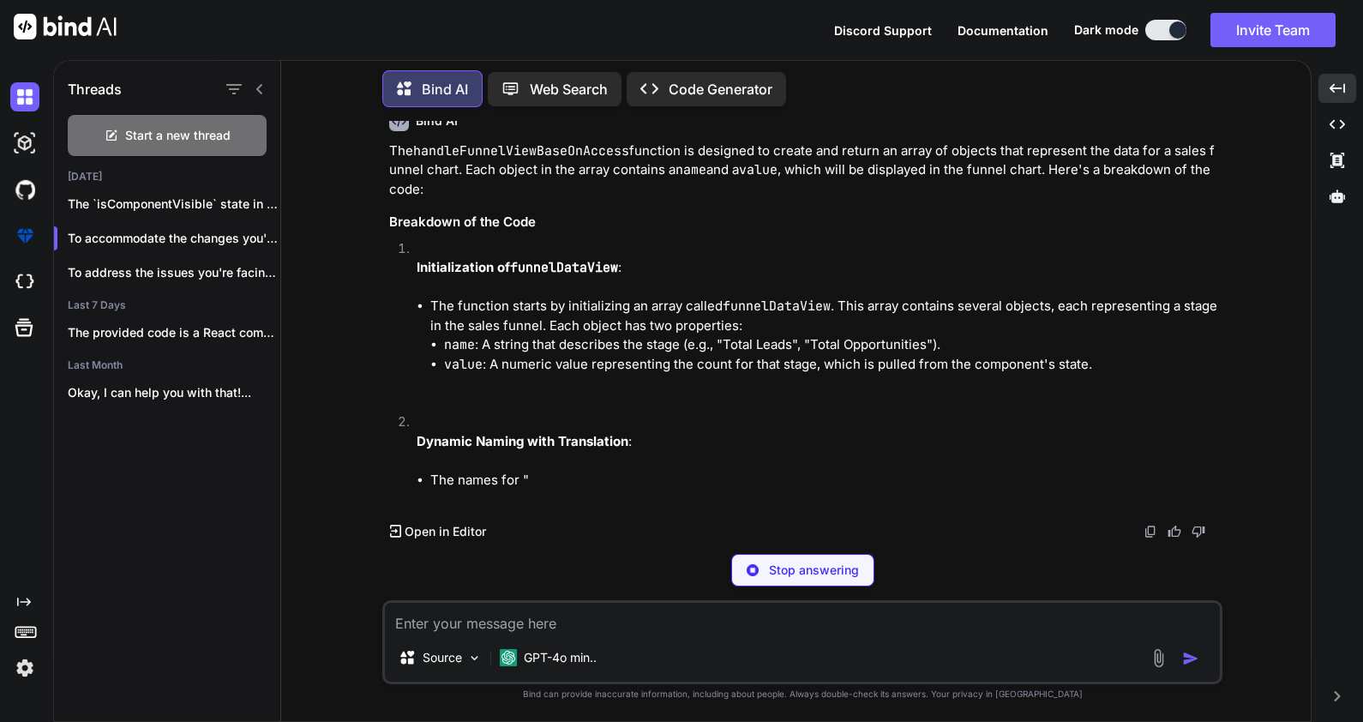
drag, startPoint x: 699, startPoint y: 440, endPoint x: 1005, endPoint y: 454, distance: 306.4
click at [1005, 98] on p at bounding box center [804, 11] width 830 height 174
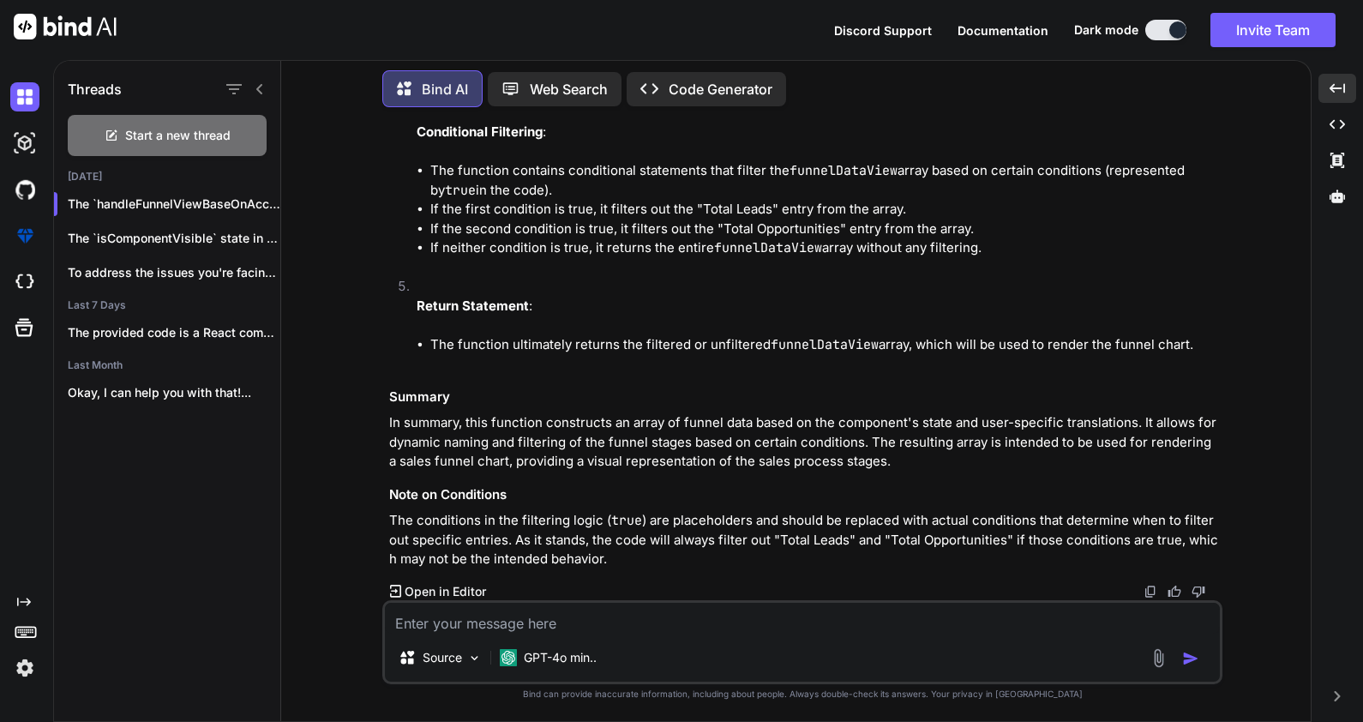
scroll to position [5376, 0]
click at [784, 497] on h3 "Note on Conditions" at bounding box center [804, 495] width 830 height 20
click at [171, 230] on p "The `isComponentVisible` state in the pr..." at bounding box center [174, 238] width 213 height 17
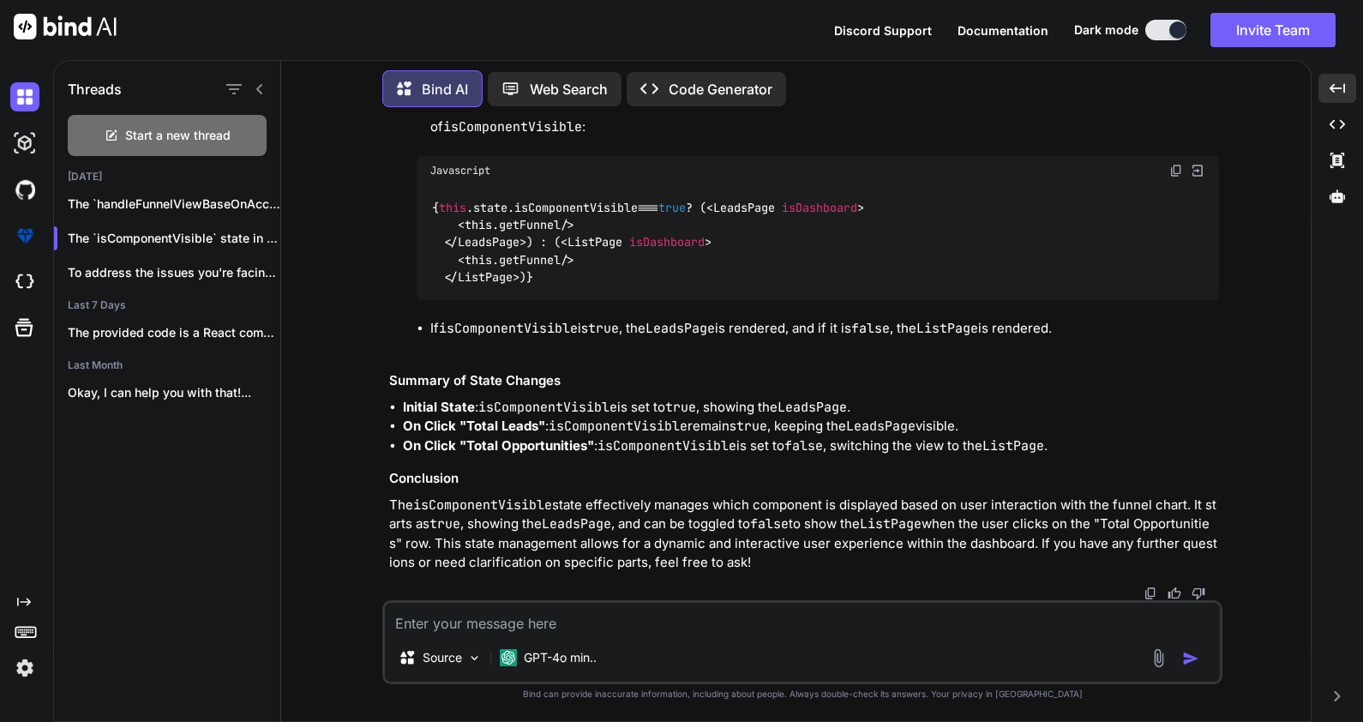
scroll to position [3270, 0]
click at [536, 232] on span "this.getFunnel" at bounding box center [513, 224] width 96 height 15
copy span "getFunnel"
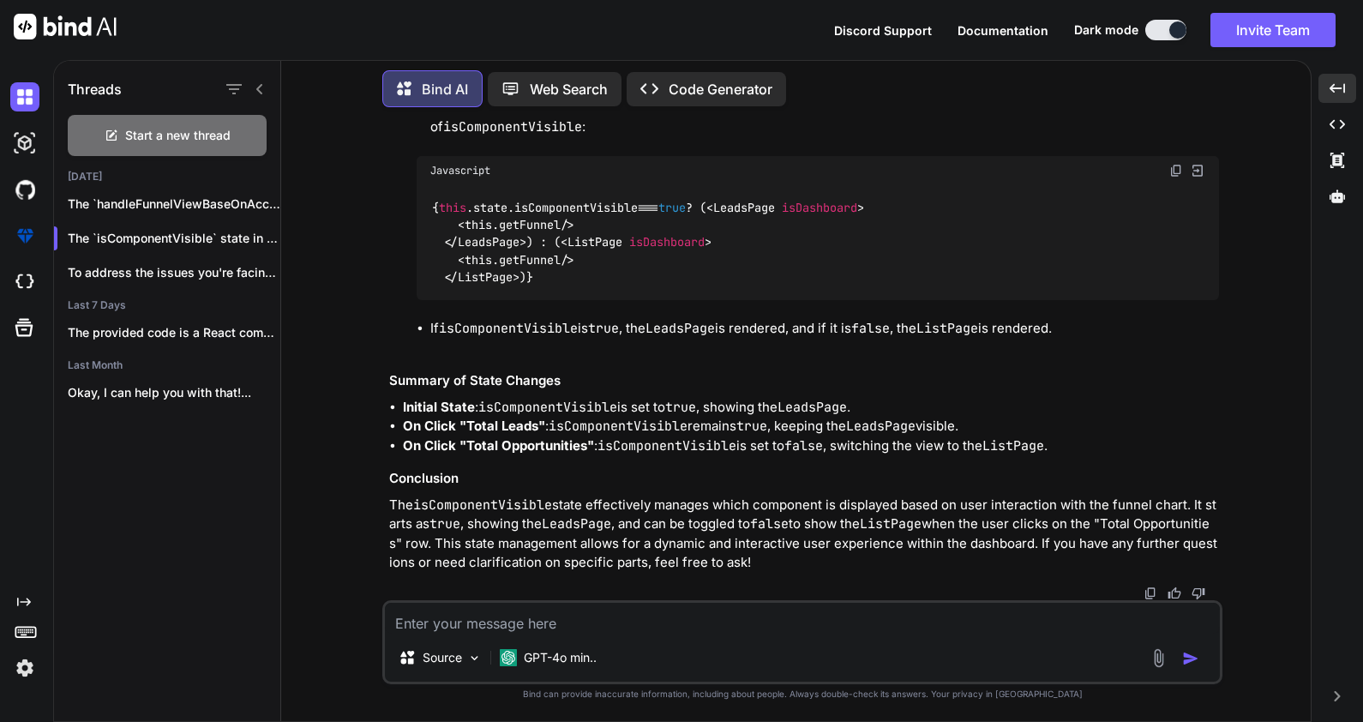
click at [549, 631] on textarea at bounding box center [802, 618] width 835 height 31
click at [520, 627] on textarea at bounding box center [802, 618] width 835 height 31
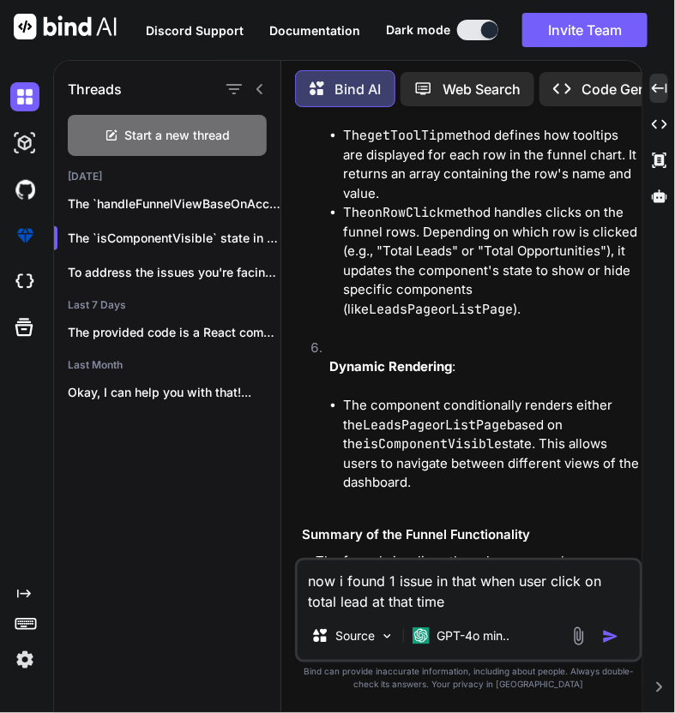
scroll to position [5867, 0]
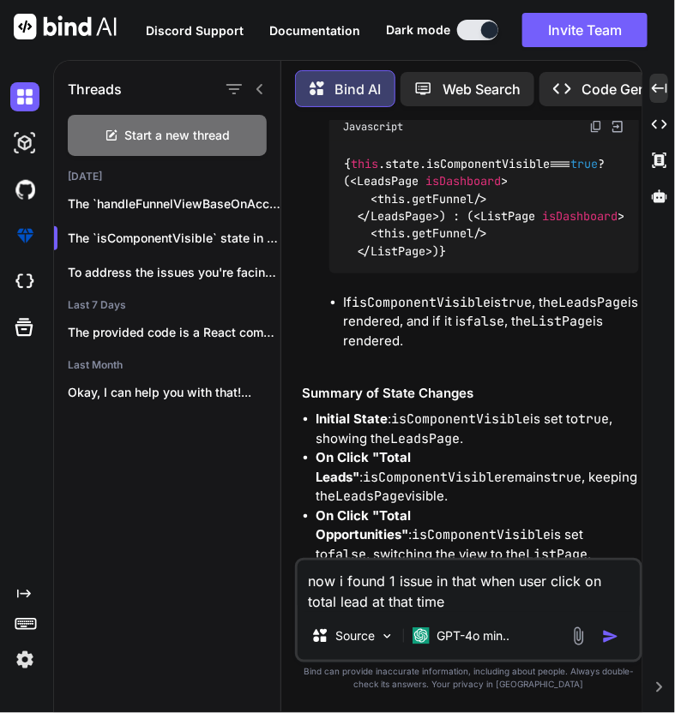
click at [471, 607] on textarea "now i found 1 issue in that when user click on total lead at that time" at bounding box center [468, 586] width 342 height 51
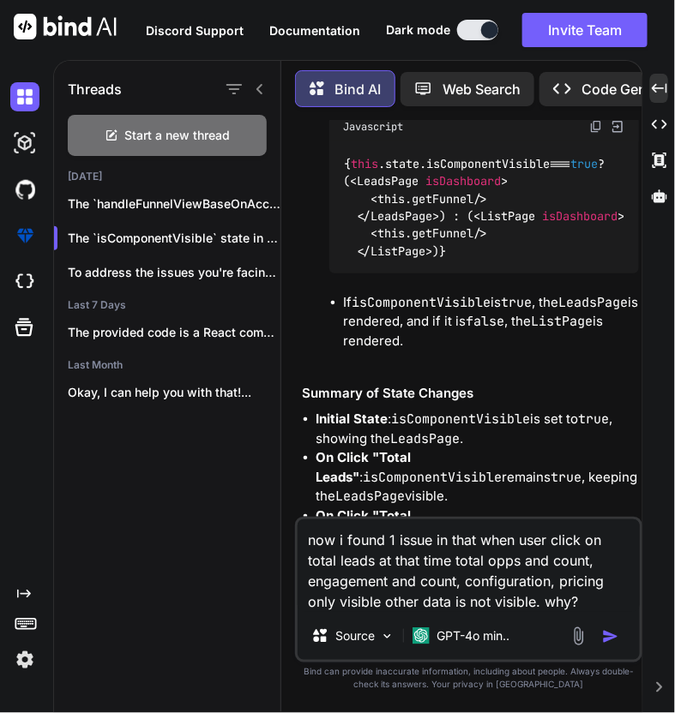
click at [605, 642] on img "button" at bounding box center [610, 636] width 17 height 17
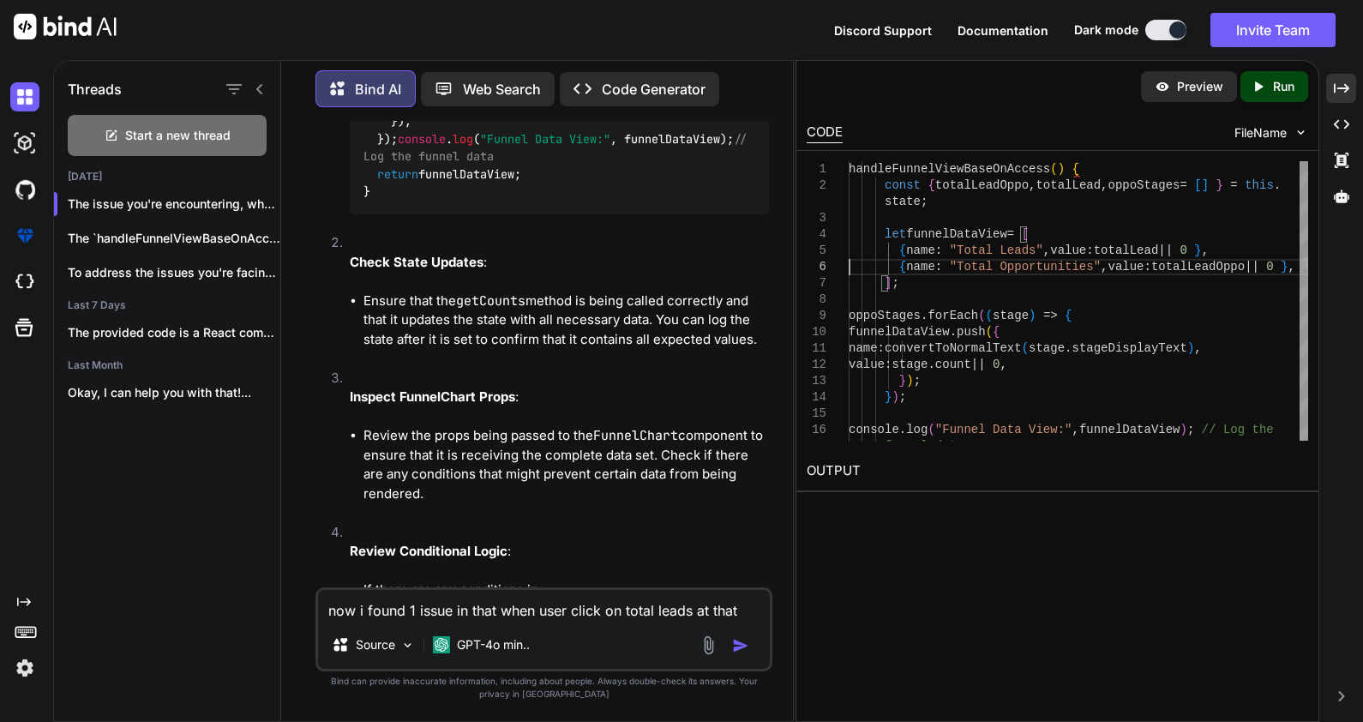
scroll to position [6686, 0]
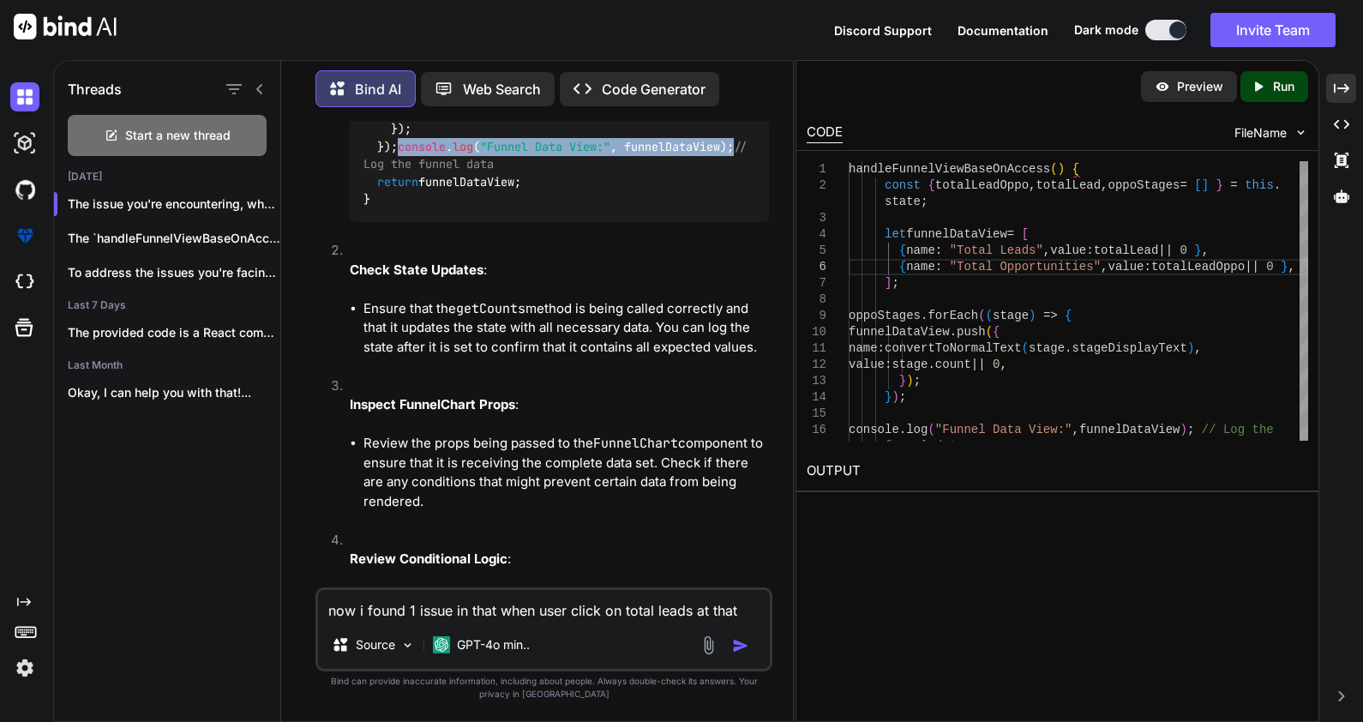
drag, startPoint x: 722, startPoint y: 300, endPoint x: 377, endPoint y: 299, distance: 344.6
click at [377, 208] on code "handleFunnelViewBaseOnAccess ( ) { const { totalLeadOppo, totalLead, oppoStages…" at bounding box center [558, 59] width 391 height 297
copy code "console . log ( "Funnel Data View:" , funnelDataView);"
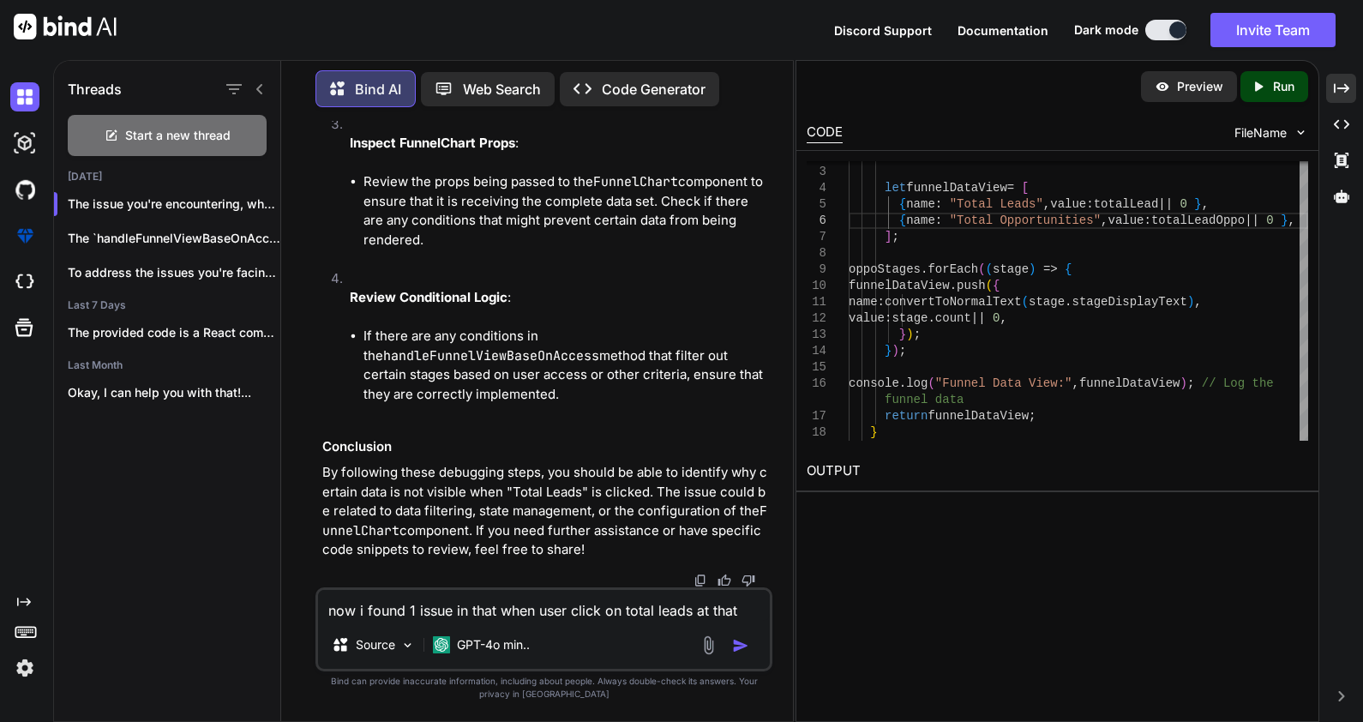
scroll to position [7098, 0]
click at [533, 406] on li "Review Conditional Logic : If there are any conditions in the handleFunnelViewB…" at bounding box center [552, 346] width 433 height 154
click at [502, 259] on li "Inspect FunnelChart Props : Review the props being passed to the FunnelChart co…" at bounding box center [552, 192] width 433 height 154
click at [462, 608] on textarea "now i found 1 issue in that when user click on total leads at that time total o…" at bounding box center [544, 605] width 452 height 31
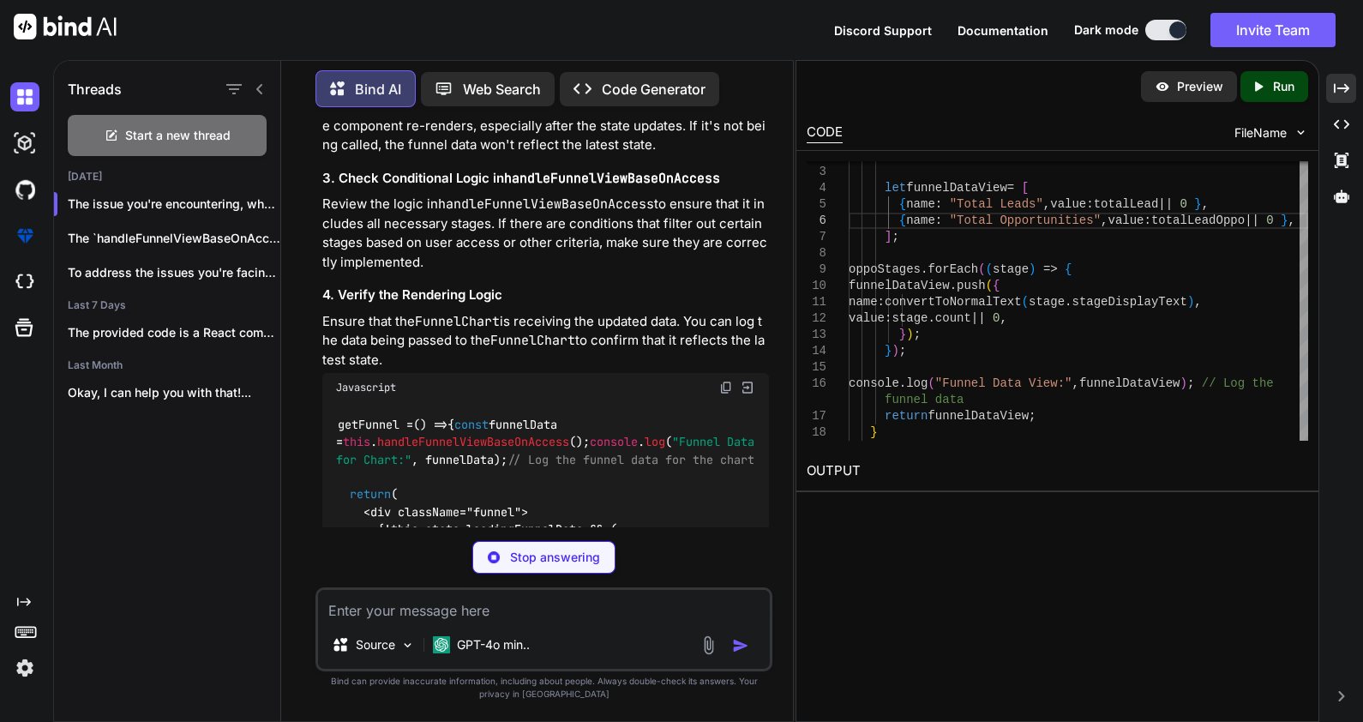
scroll to position [8100, 0]
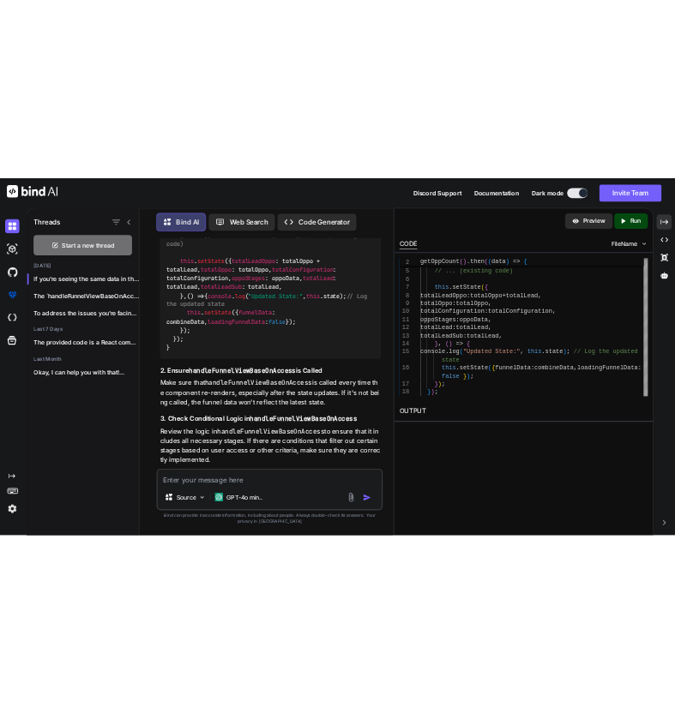
scroll to position [7787, 0]
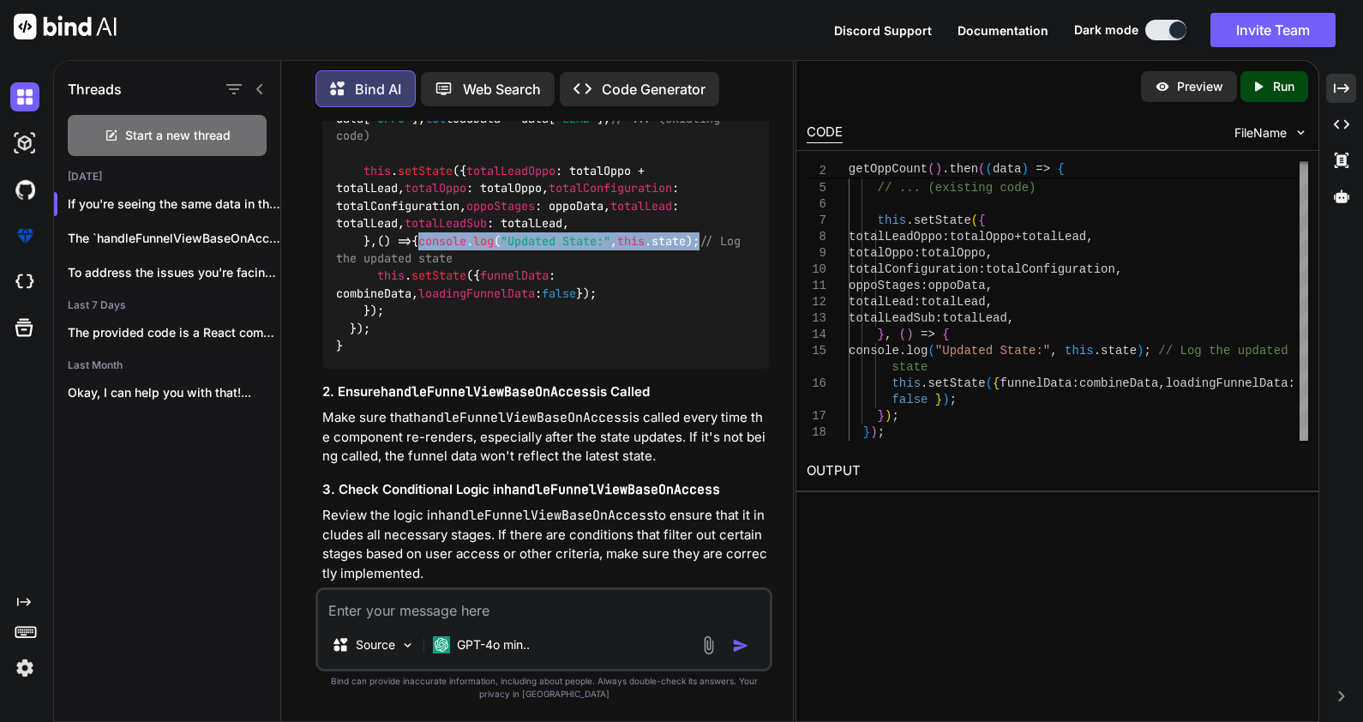
drag, startPoint x: 673, startPoint y: 500, endPoint x: 378, endPoint y: 495, distance: 295.0
click at [378, 354] on code "getCounts ( ) { getOppCount (). then ( ( data ) => { let oppoData = data[ "OPPO…" at bounding box center [542, 223] width 412 height 262
copy code "console . log ( "Updated State:" , this . state );"
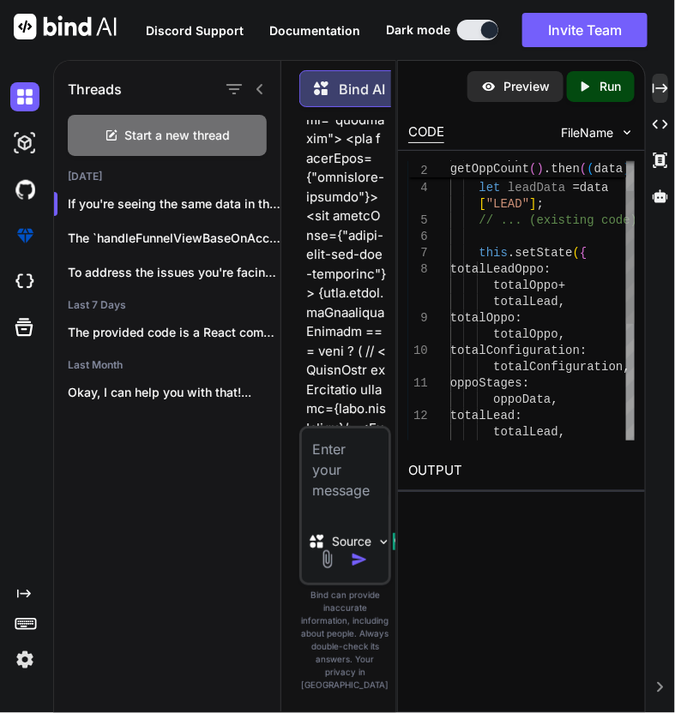
scroll to position [41295, 0]
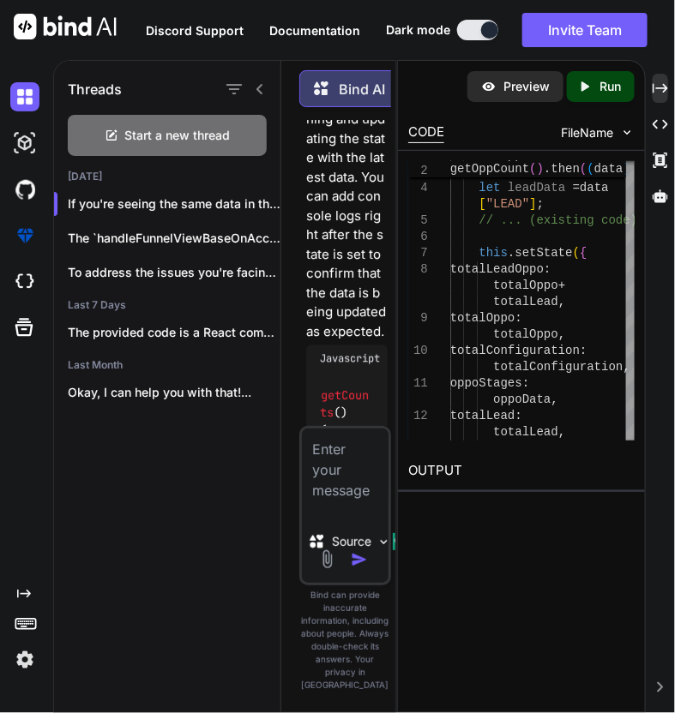
click at [266, 87] on icon at bounding box center [260, 89] width 14 height 14
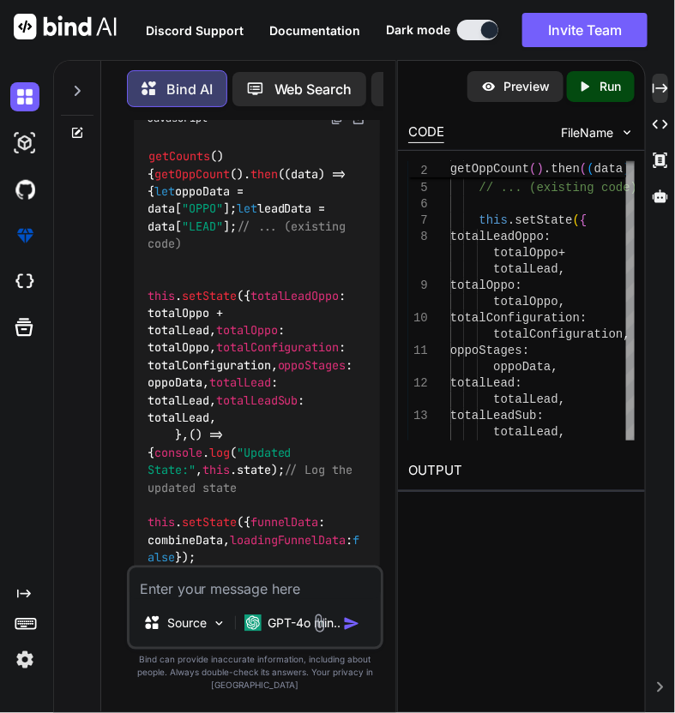
scroll to position [11890, 0]
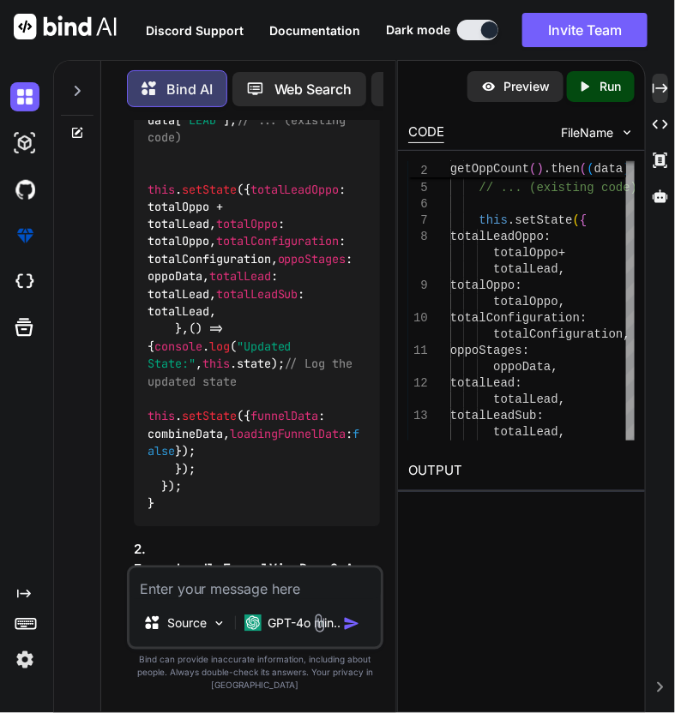
drag, startPoint x: 299, startPoint y: 373, endPoint x: 189, endPoint y: 353, distance: 111.5
click at [189, 353] on code "getCounts ( ) { getOppCount (). then ( ( data ) => { let oppoData = data[ "OPPO…" at bounding box center [253, 276] width 213 height 472
copy code "console . log ( "Updated State:" , this . state );"
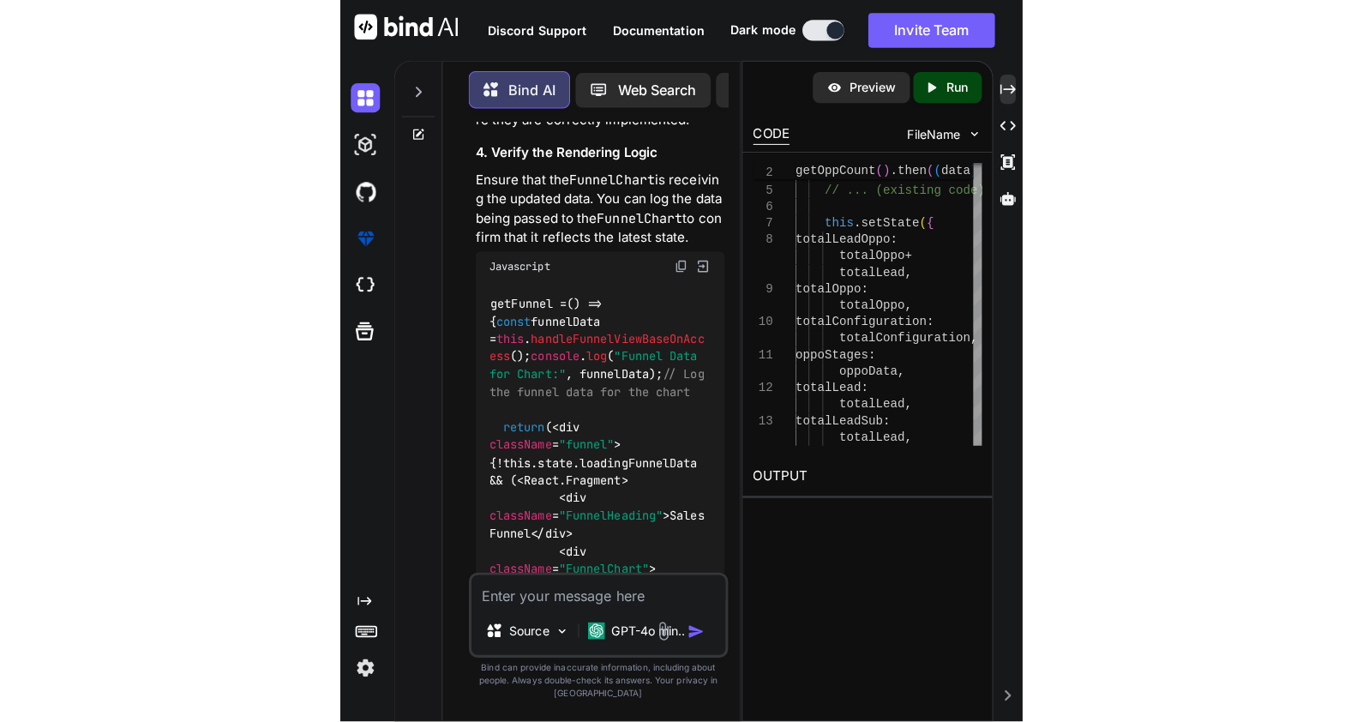
scroll to position [12655, 0]
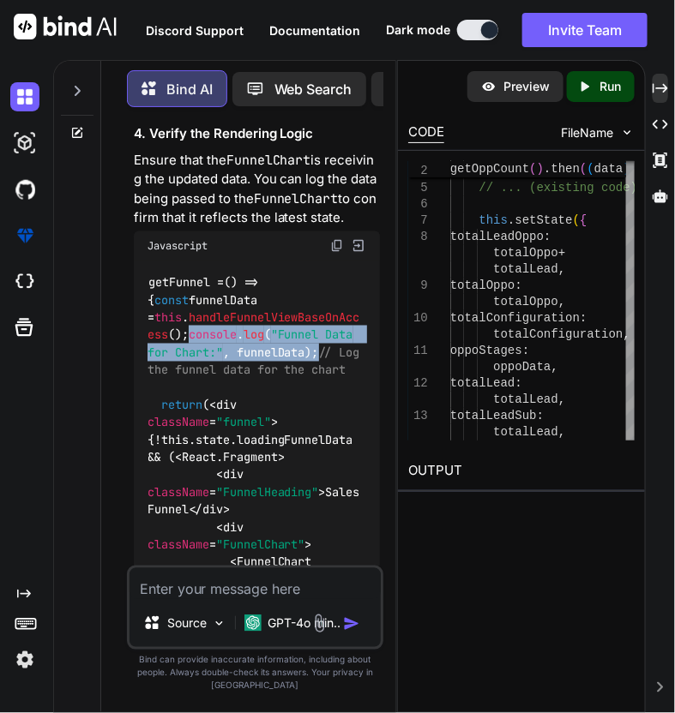
drag, startPoint x: 291, startPoint y: 357, endPoint x: 158, endPoint y: 343, distance: 133.7
click at [158, 343] on code "getFunnel = () => { const funnelData = this . handleFunnelViewBaseOnAccess (); …" at bounding box center [256, 544] width 219 height 542
copy code "console . log ( "Funnel Data for Chart:" , funnelData);"
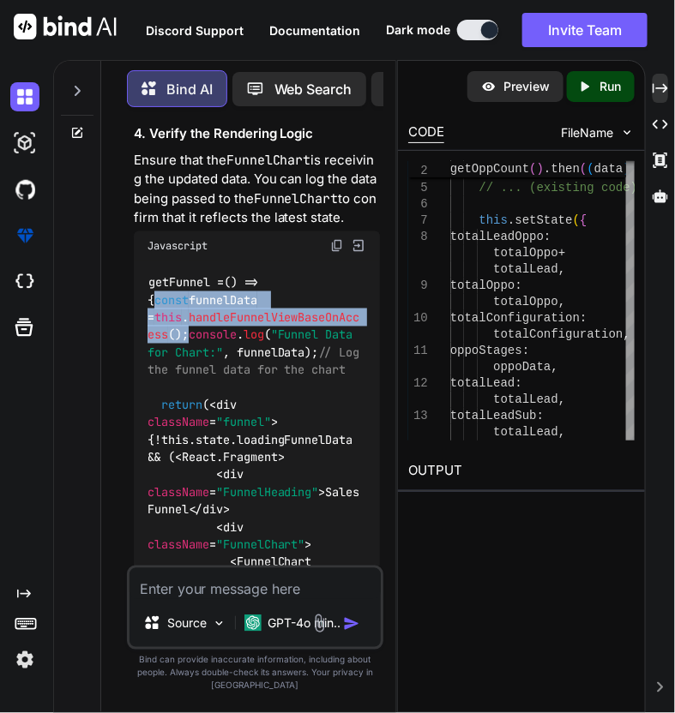
drag, startPoint x: 193, startPoint y: 318, endPoint x: 159, endPoint y: 293, distance: 42.4
click at [159, 293] on div "getFunnel = () => { const funnelData = this . handleFunnelViewBaseOnAccess (); …" at bounding box center [257, 545] width 246 height 569
copy code "const funnelData = this . handleFunnelViewBaseOnAccess ();"
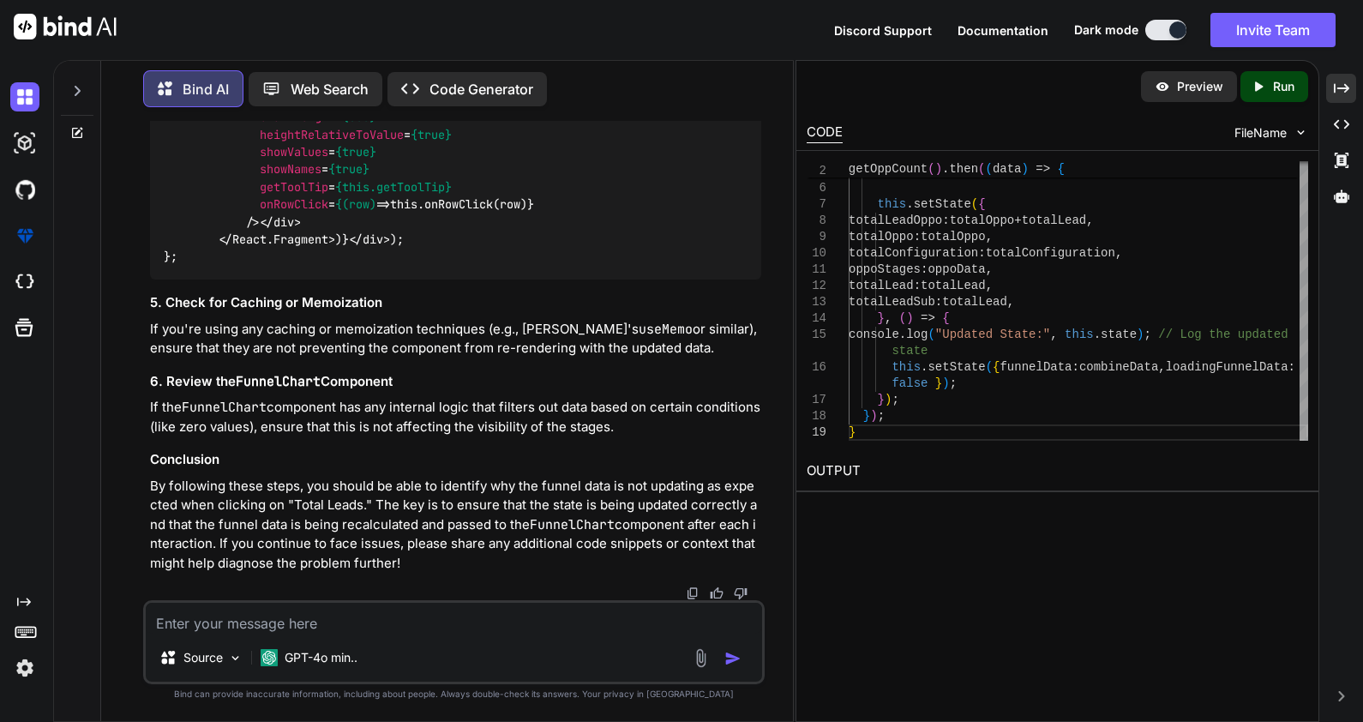
scroll to position [7694, 0]
